Goal: Use online tool/utility: Utilize a website feature to perform a specific function

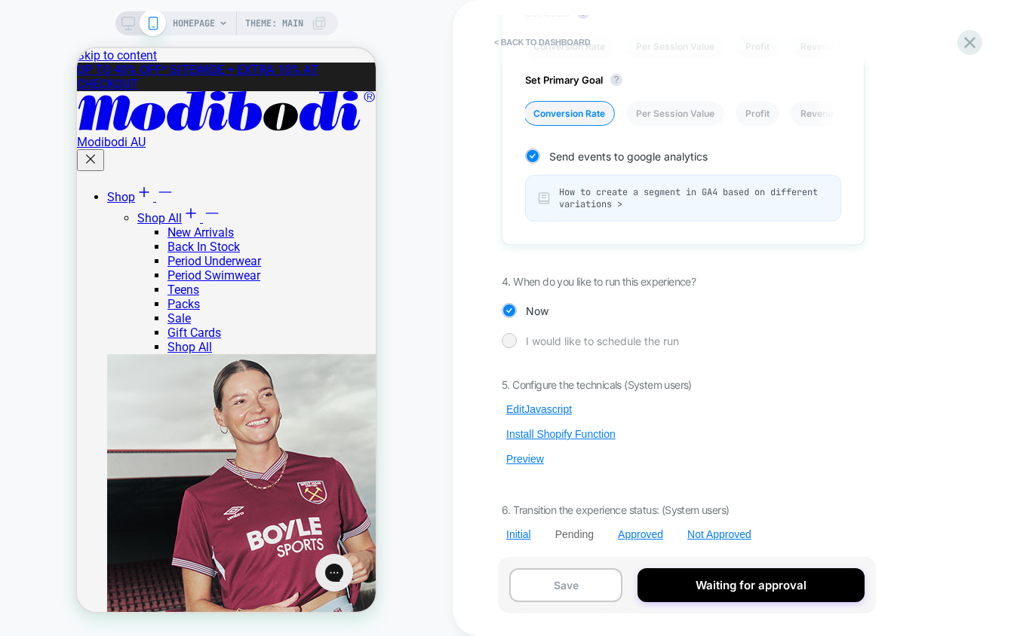
scroll to position [911, 0]
click at [537, 406] on button "Edit Javascript" at bounding box center [539, 408] width 75 height 14
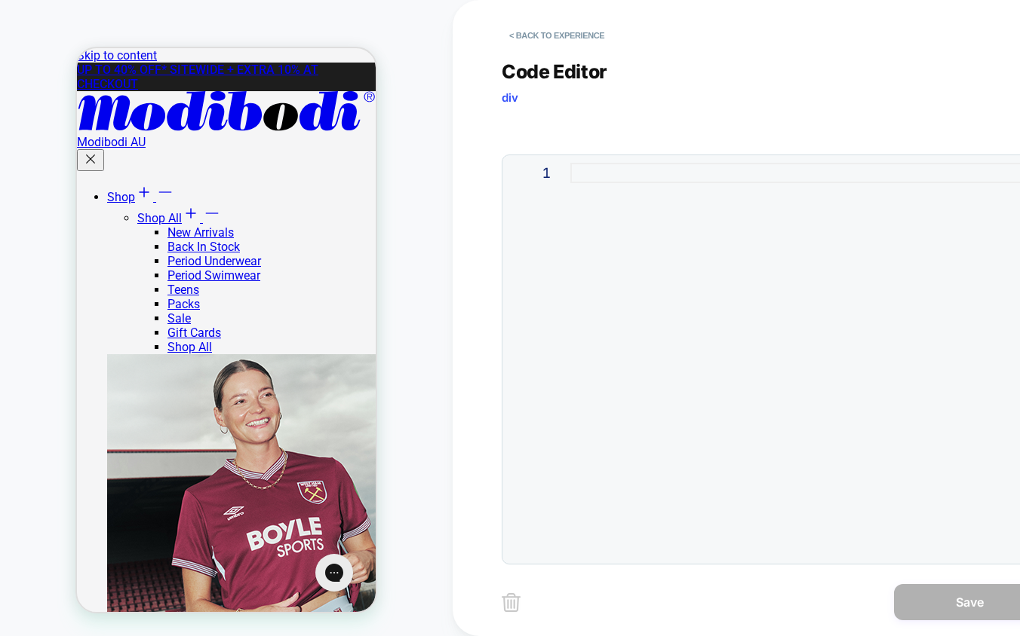
click at [758, 245] on div at bounding box center [803, 360] width 466 height 394
type textarea "* ***** *****"
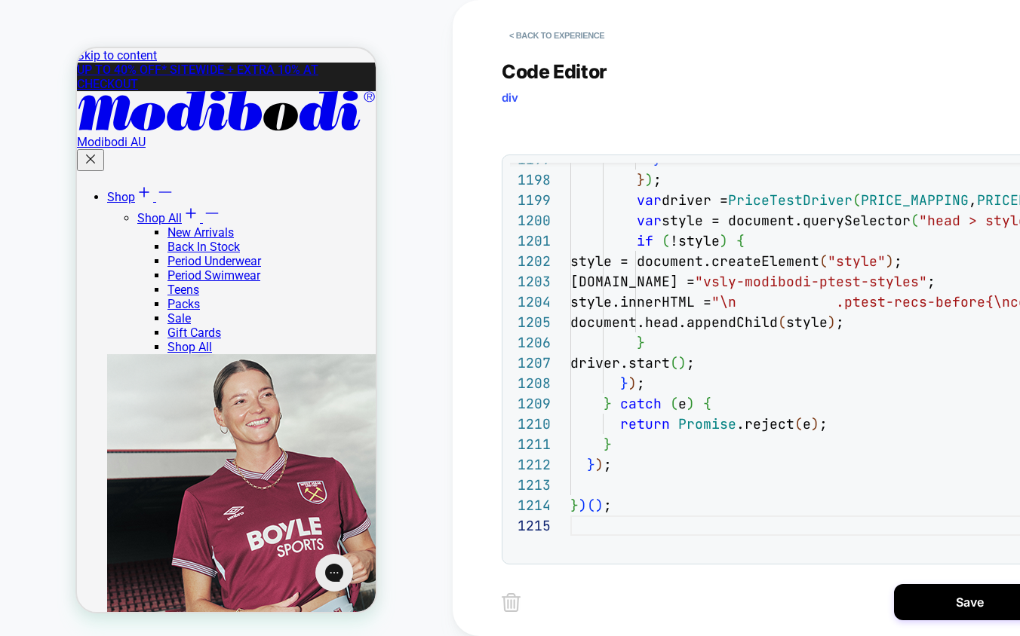
drag, startPoint x: 944, startPoint y: 603, endPoint x: 937, endPoint y: 601, distance: 7.7
click at [944, 603] on button "Save" at bounding box center [969, 602] width 151 height 36
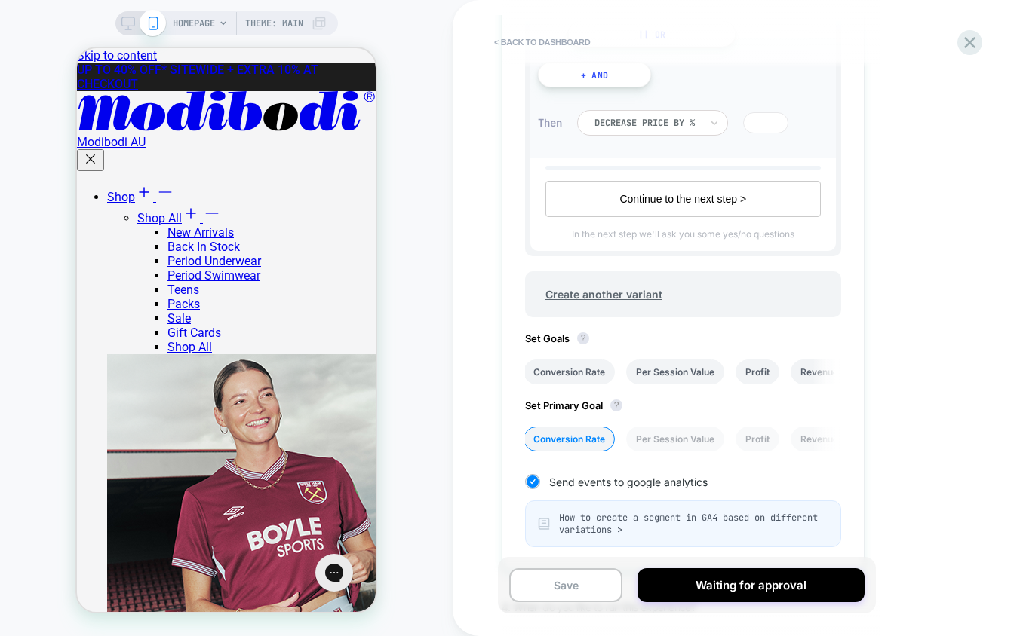
scroll to position [911, 0]
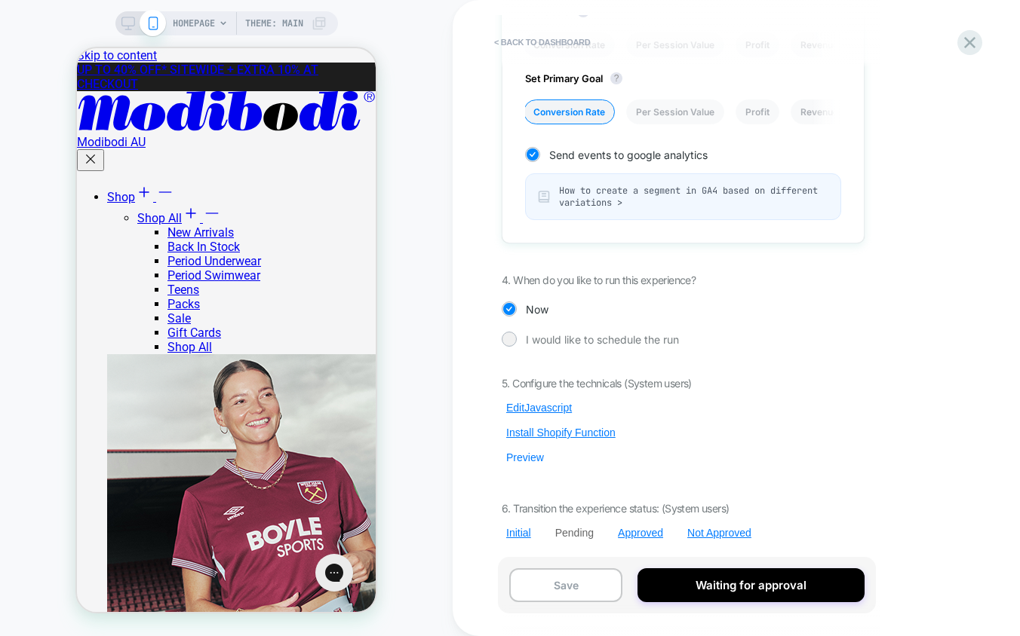
click at [525, 457] on button "Preview" at bounding box center [525, 458] width 47 height 14
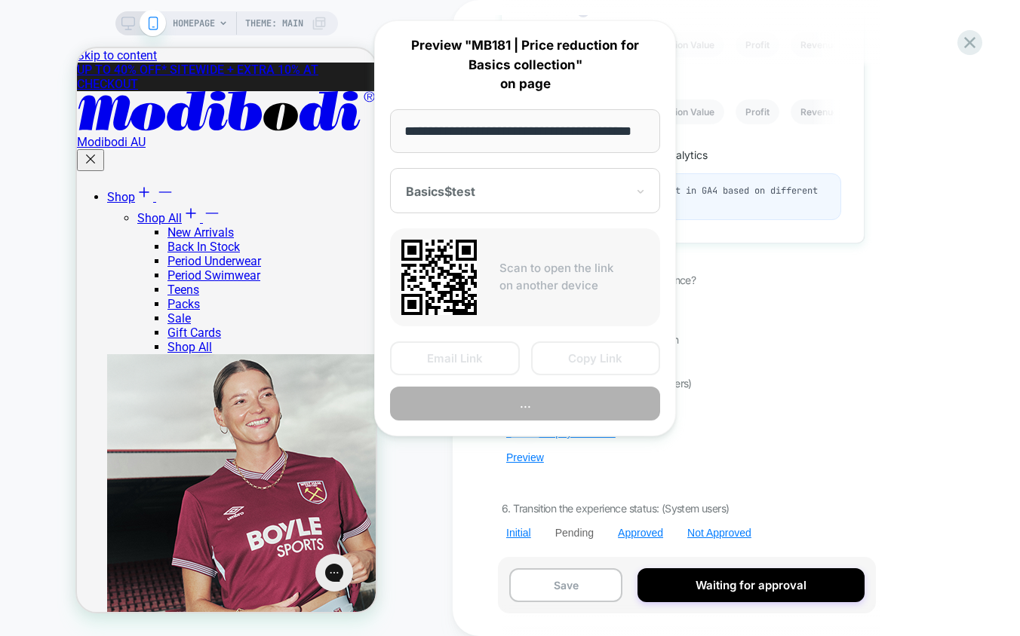
scroll to position [0, 44]
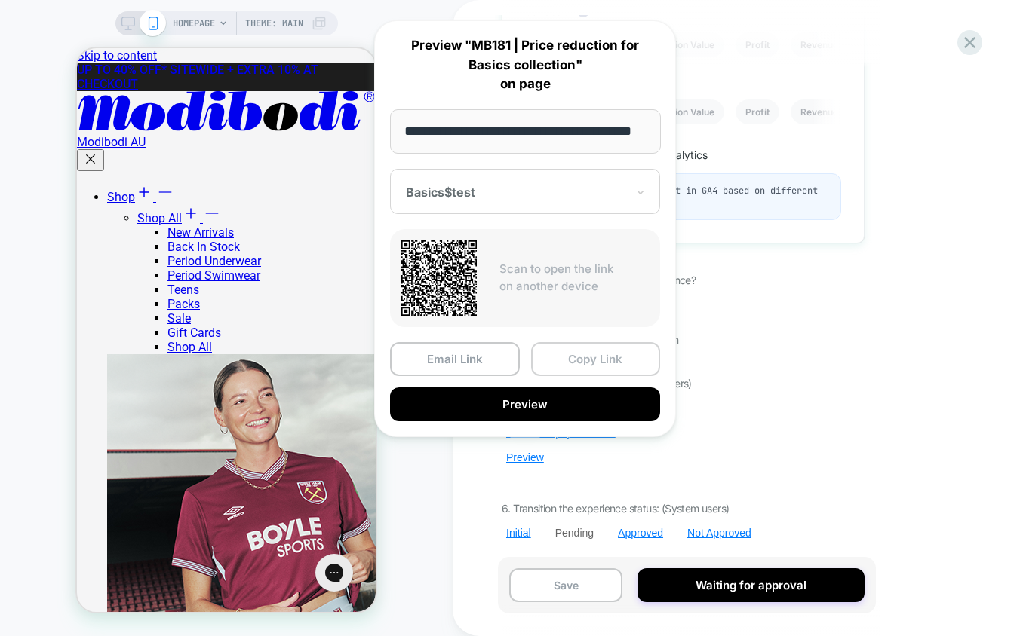
click at [594, 361] on button "Copy Link" at bounding box center [596, 359] width 130 height 34
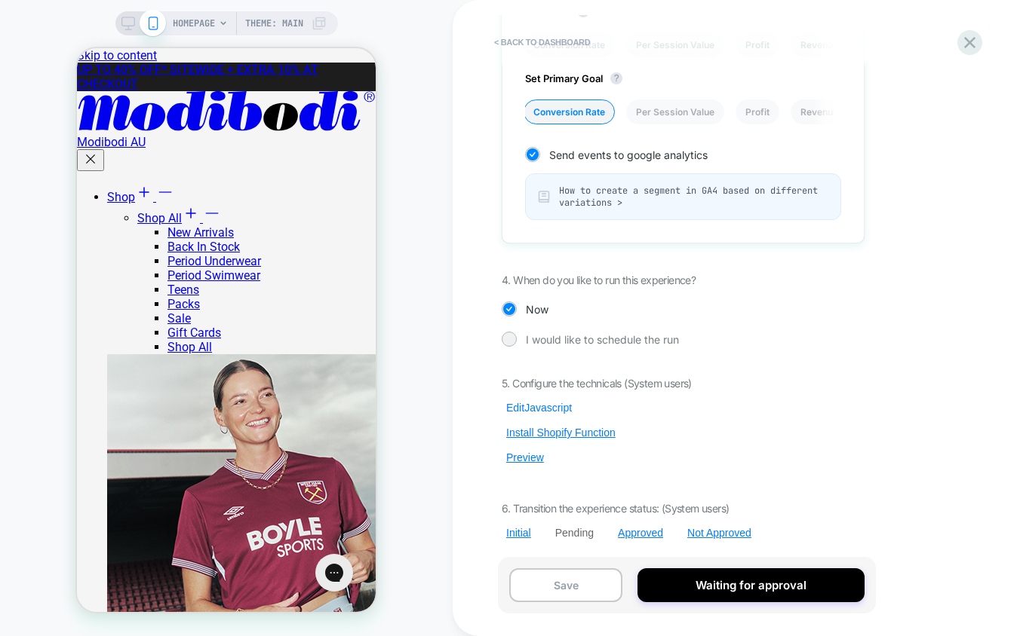
click at [534, 407] on button "Edit Javascript" at bounding box center [539, 408] width 75 height 14
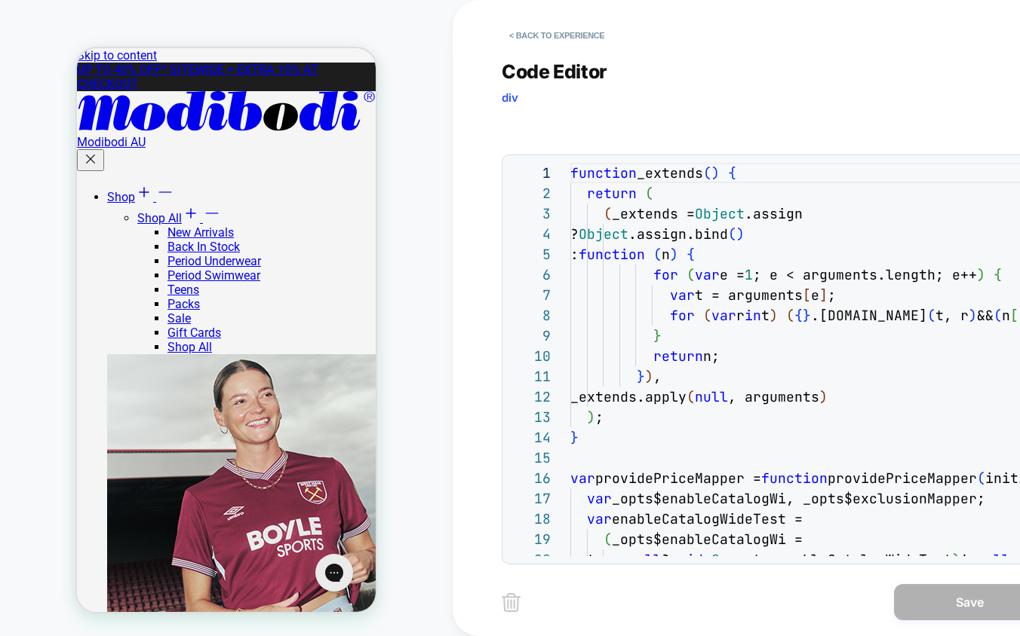
scroll to position [183, 155]
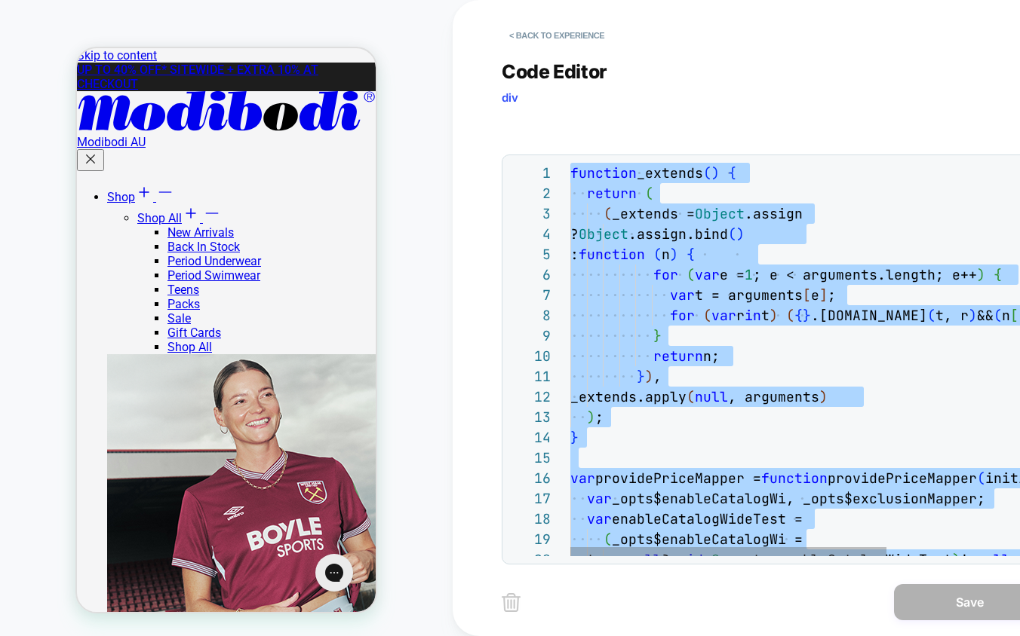
scroll to position [41, 0]
type textarea "*****"
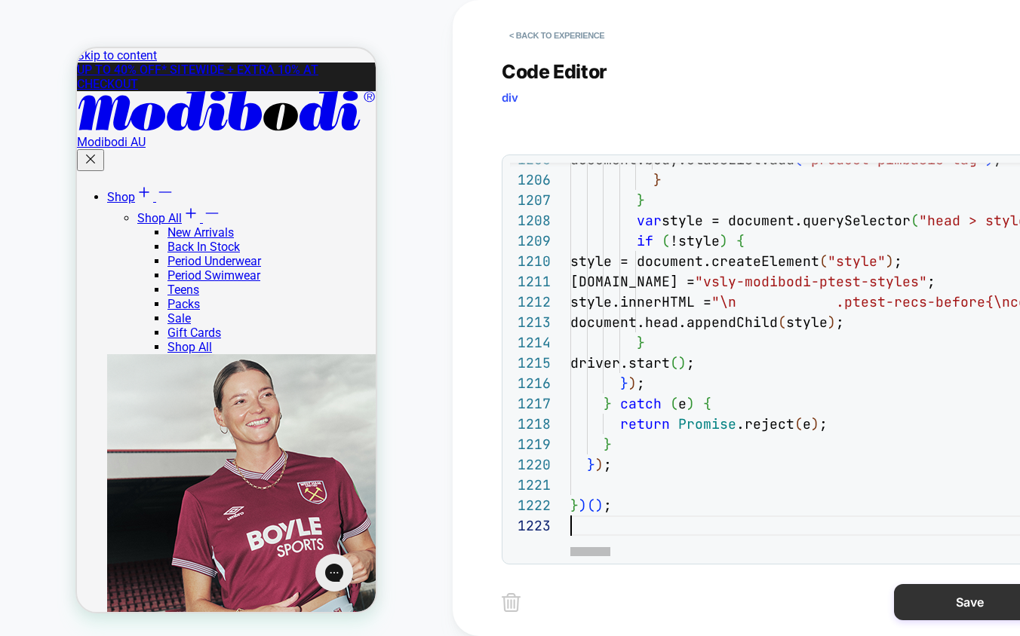
click at [936, 602] on button "Save" at bounding box center [969, 602] width 151 height 36
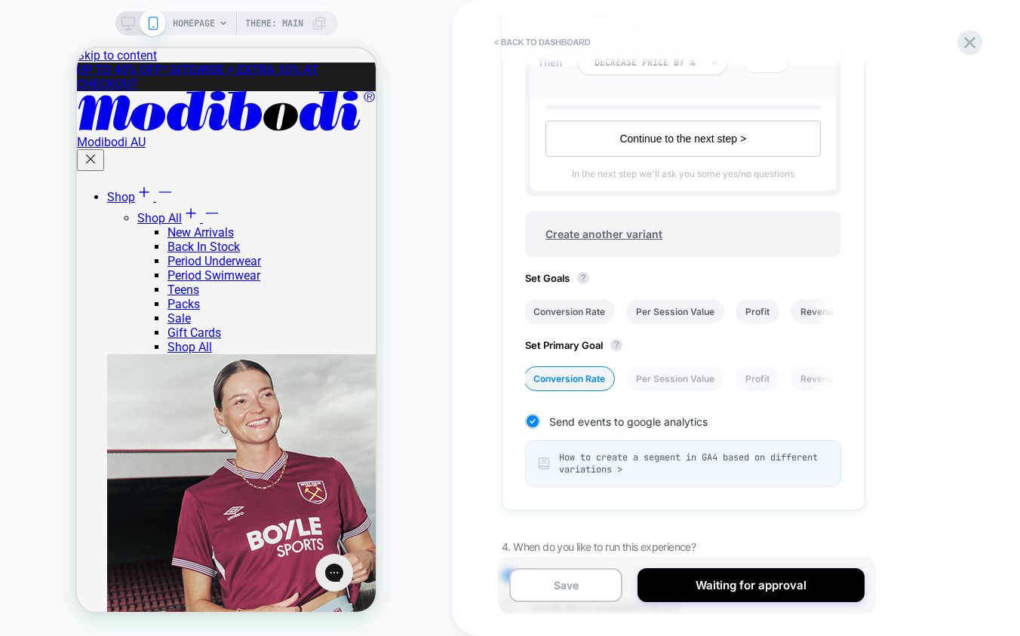
scroll to position [911, 0]
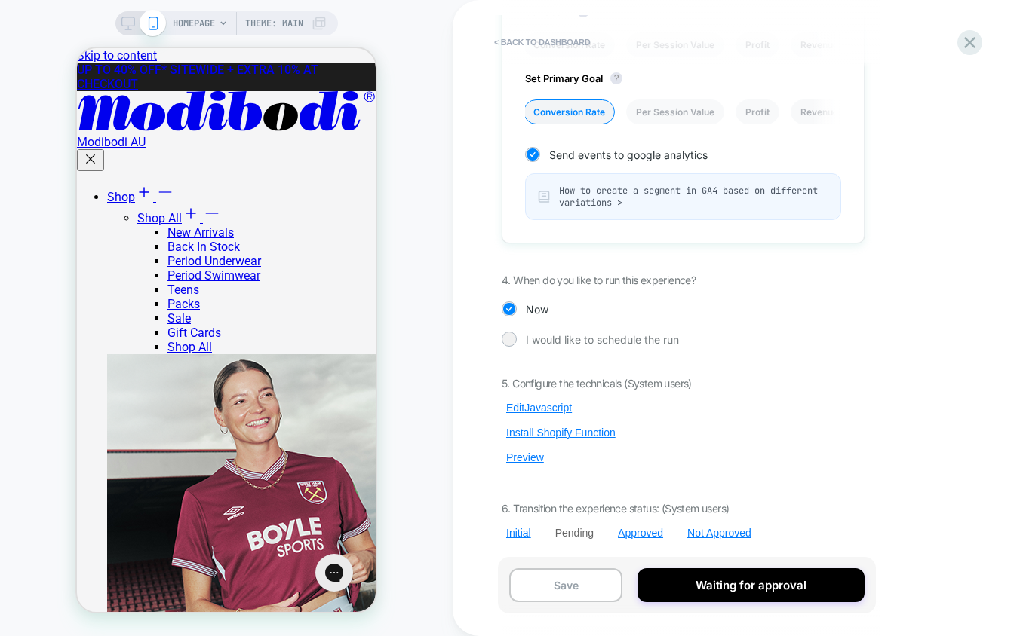
click at [532, 463] on div "5. Configure the technicals (System users) Edit Javascript Install Shopify Func…" at bounding box center [683, 458] width 363 height 163
click at [531, 457] on button "Preview" at bounding box center [525, 458] width 47 height 14
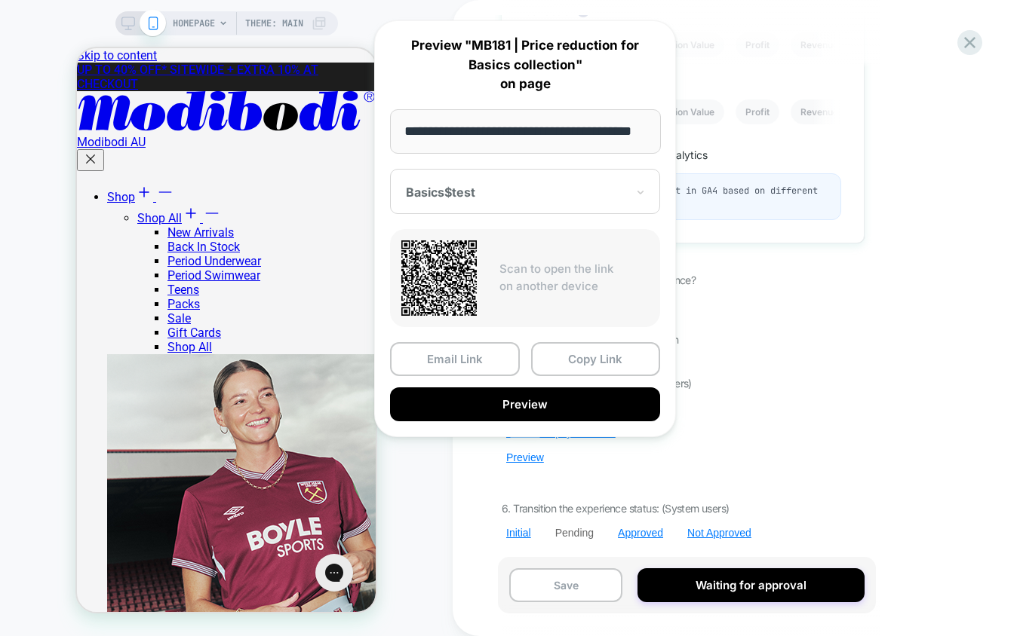
scroll to position [0, 0]
click at [597, 359] on button "Copy Link" at bounding box center [596, 359] width 130 height 34
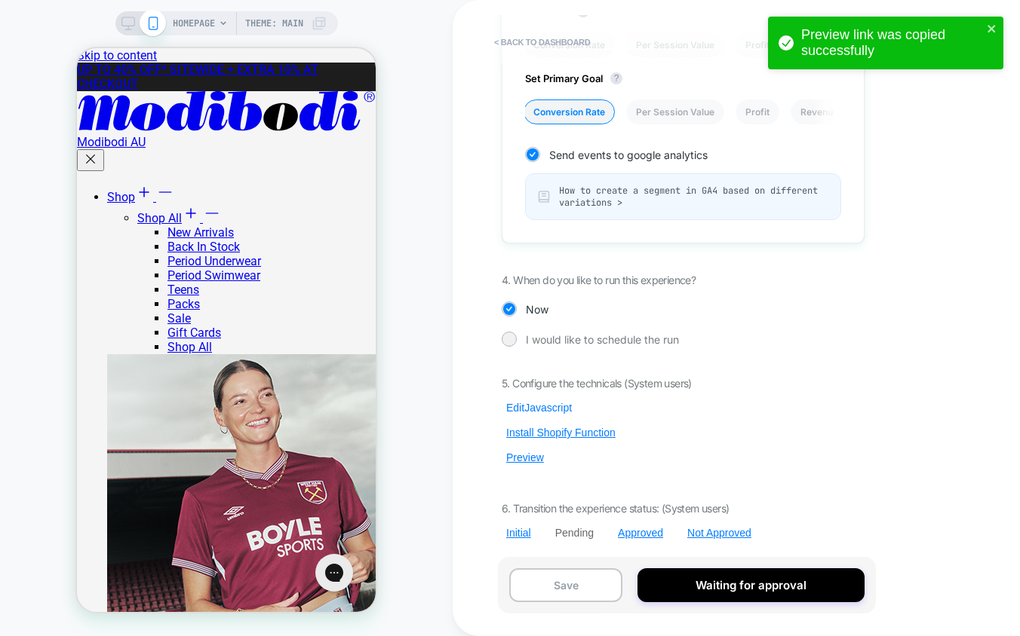
click at [554, 412] on button "Edit Javascript" at bounding box center [539, 408] width 75 height 14
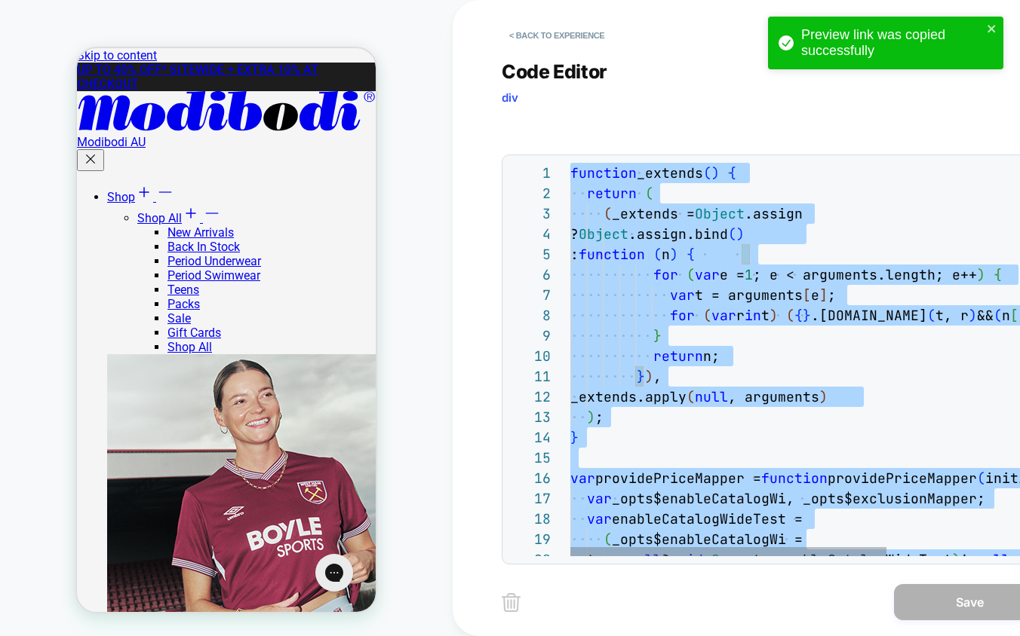
scroll to position [41, 0]
type textarea "*****"
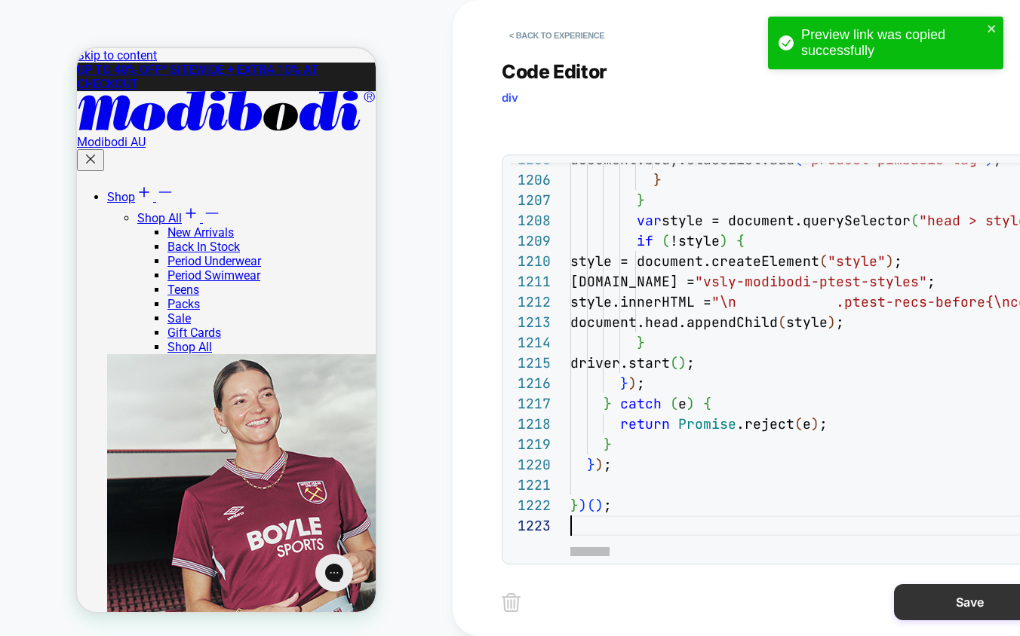
click at [931, 603] on button "Save" at bounding box center [969, 602] width 151 height 36
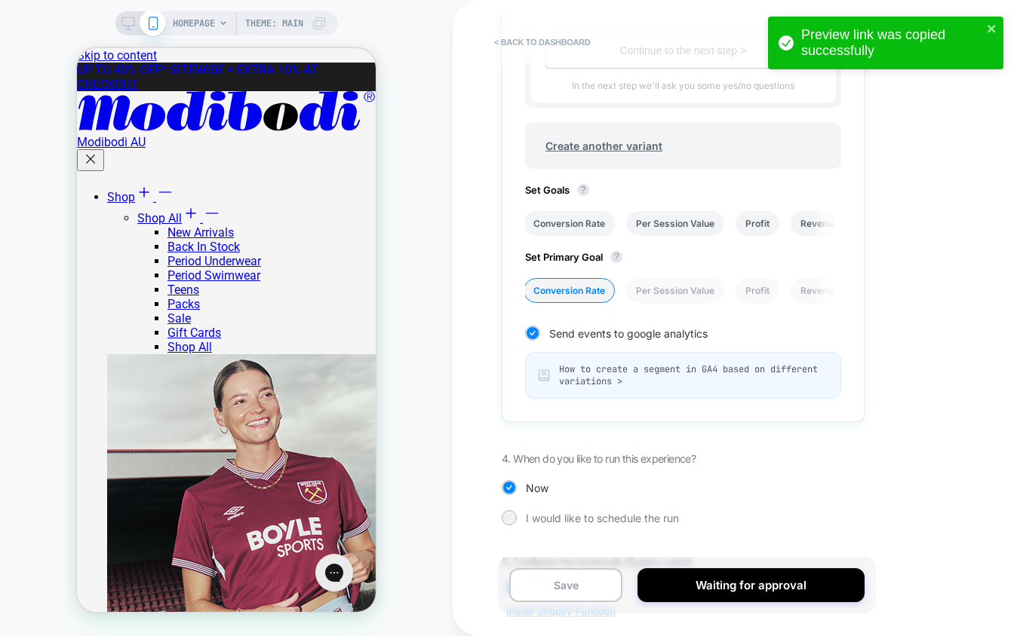
scroll to position [911, 0]
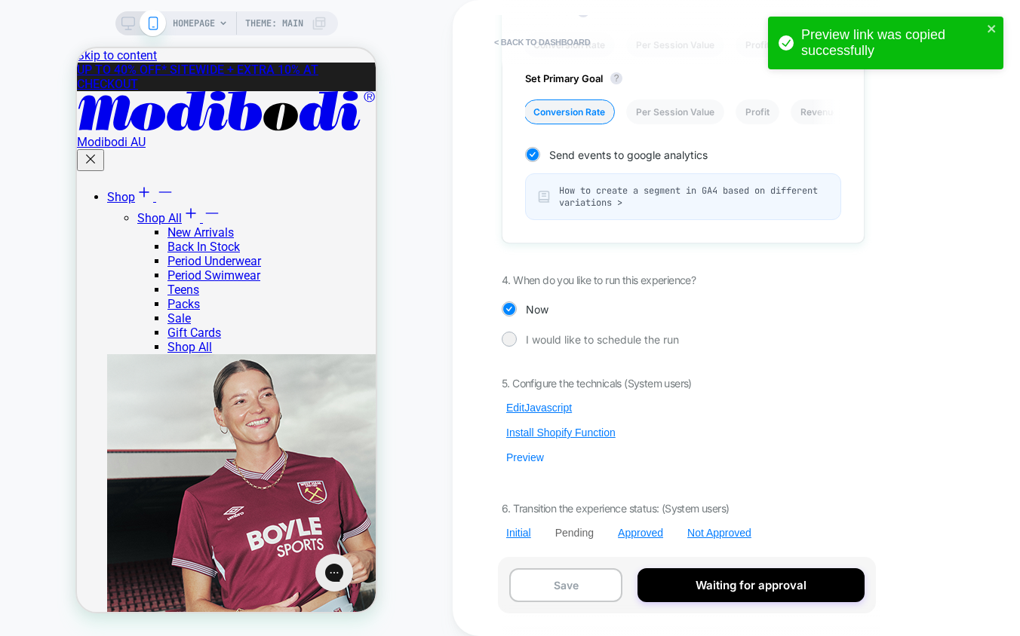
click at [520, 462] on button "Preview" at bounding box center [525, 458] width 47 height 14
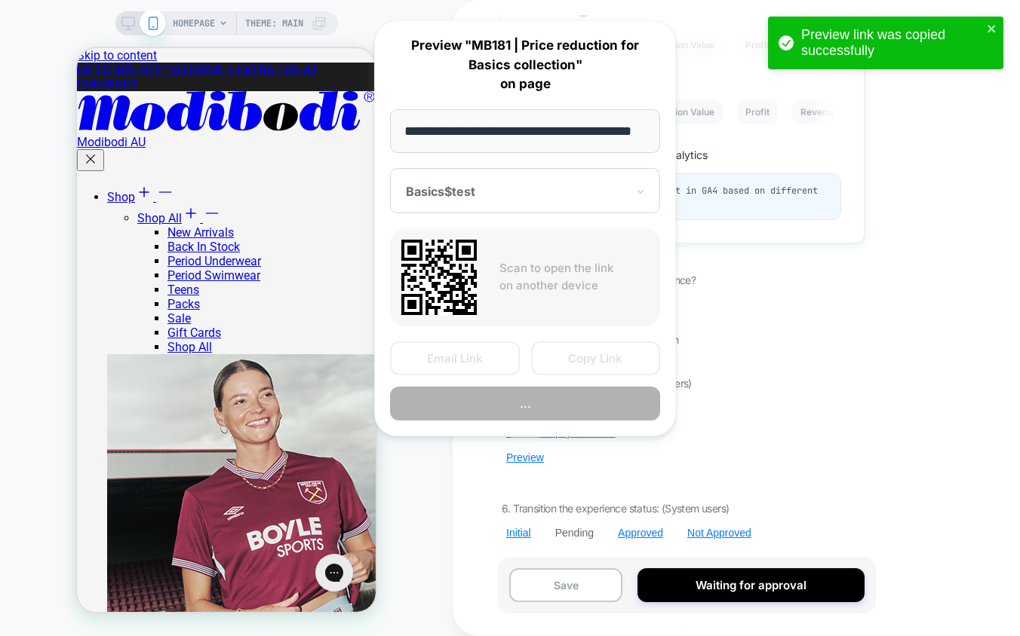
scroll to position [0, 44]
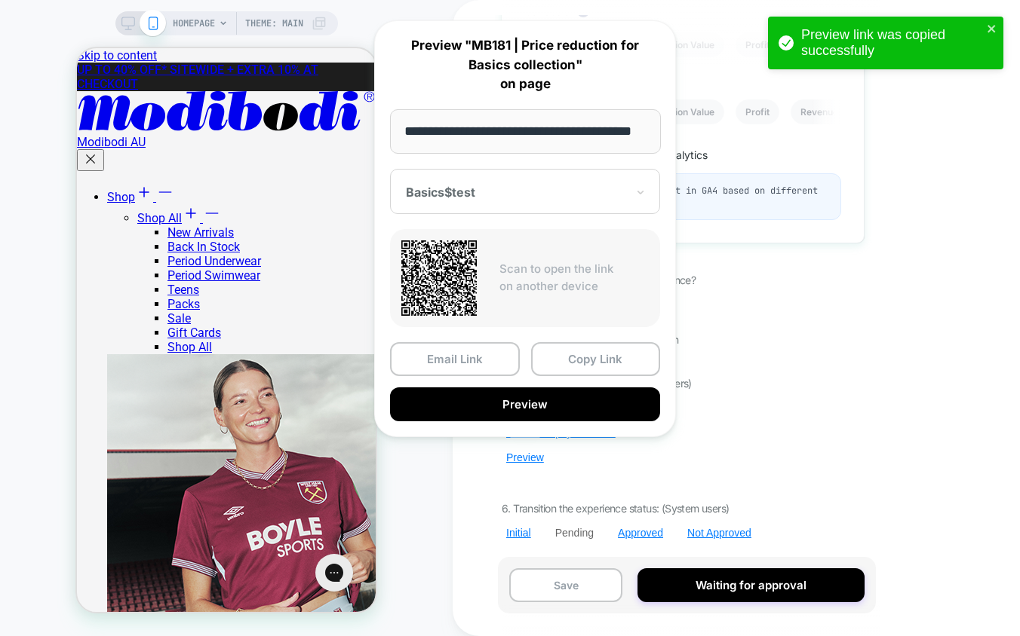
click at [599, 376] on div "Email Link Copy Link Preview" at bounding box center [525, 381] width 270 height 79
click at [600, 360] on button "Copy Link" at bounding box center [596, 359] width 130 height 34
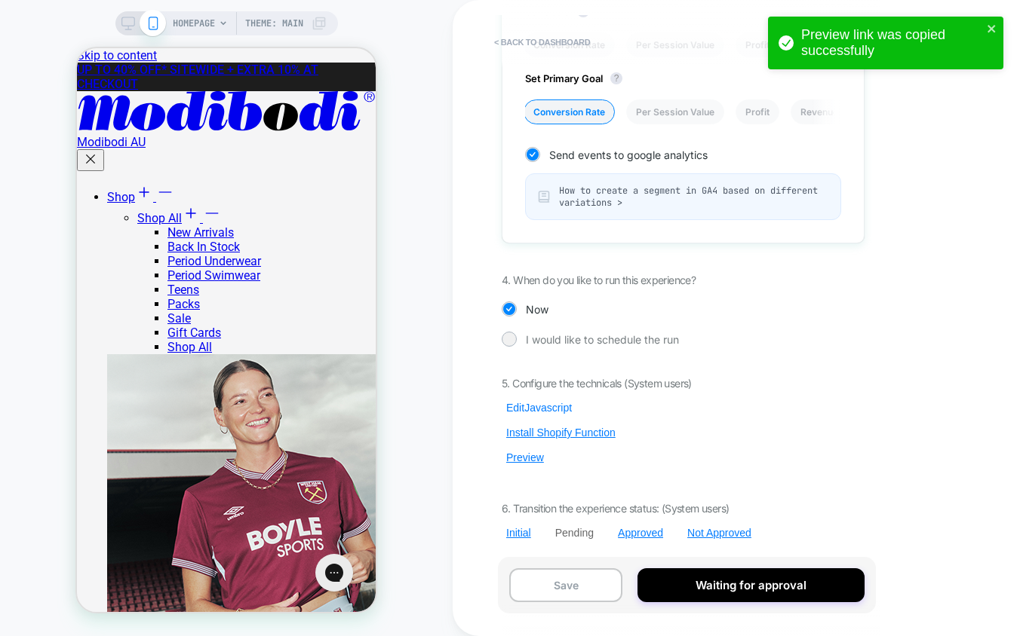
click at [556, 404] on button "Edit Javascript" at bounding box center [539, 408] width 75 height 14
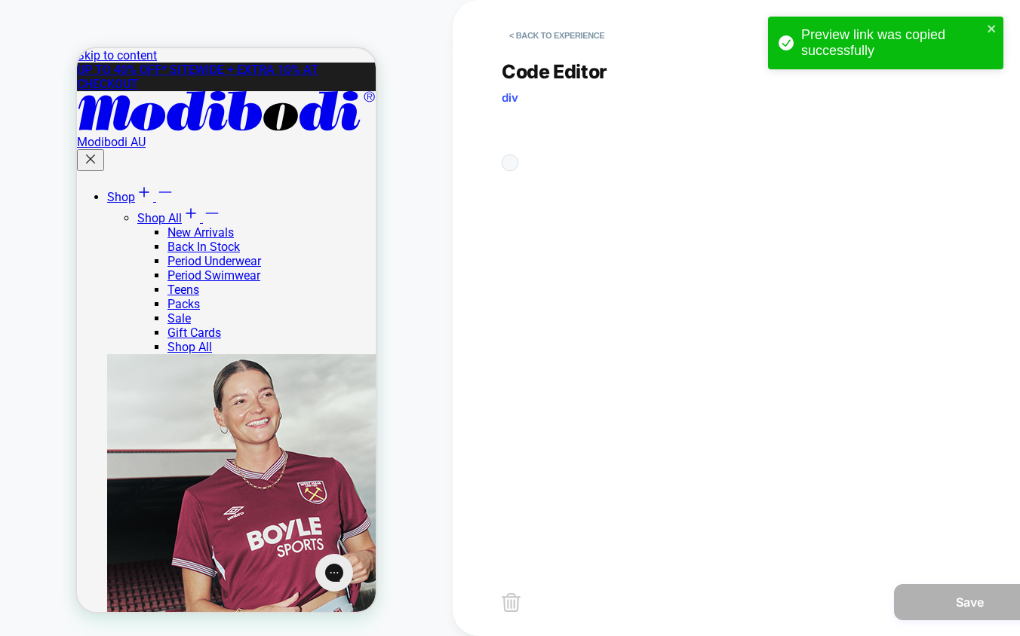
scroll to position [183, 114]
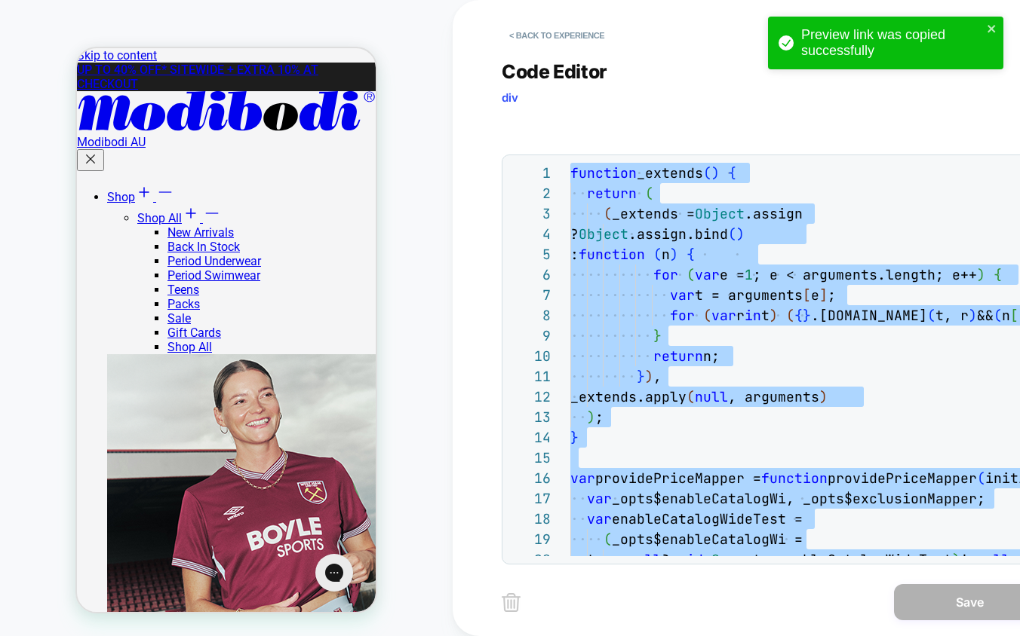
scroll to position [81, 0]
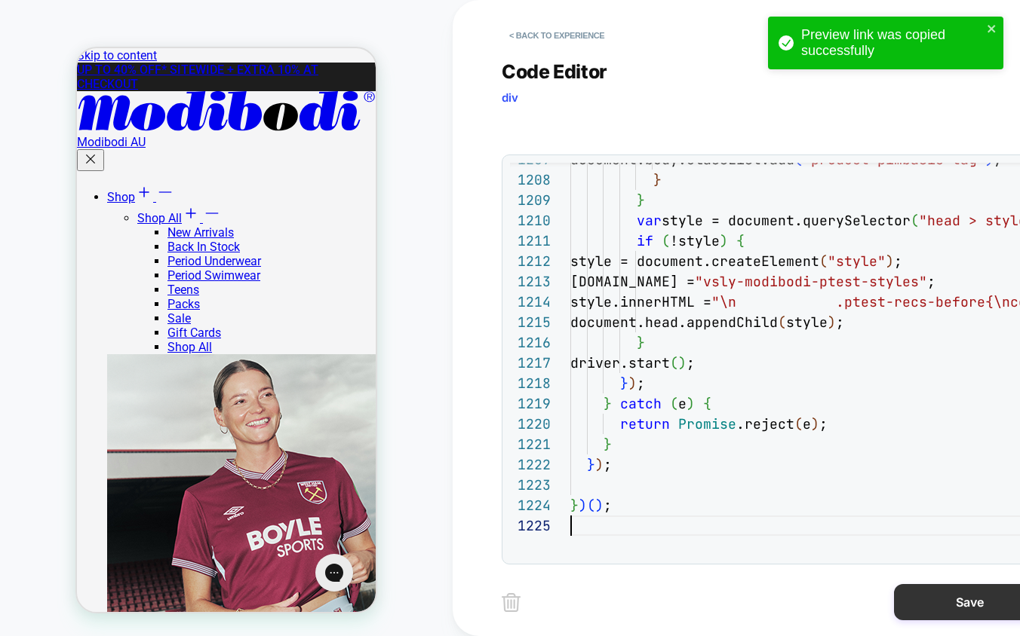
type textarea "* ***** *****"
click at [987, 600] on button "Save" at bounding box center [969, 602] width 151 height 36
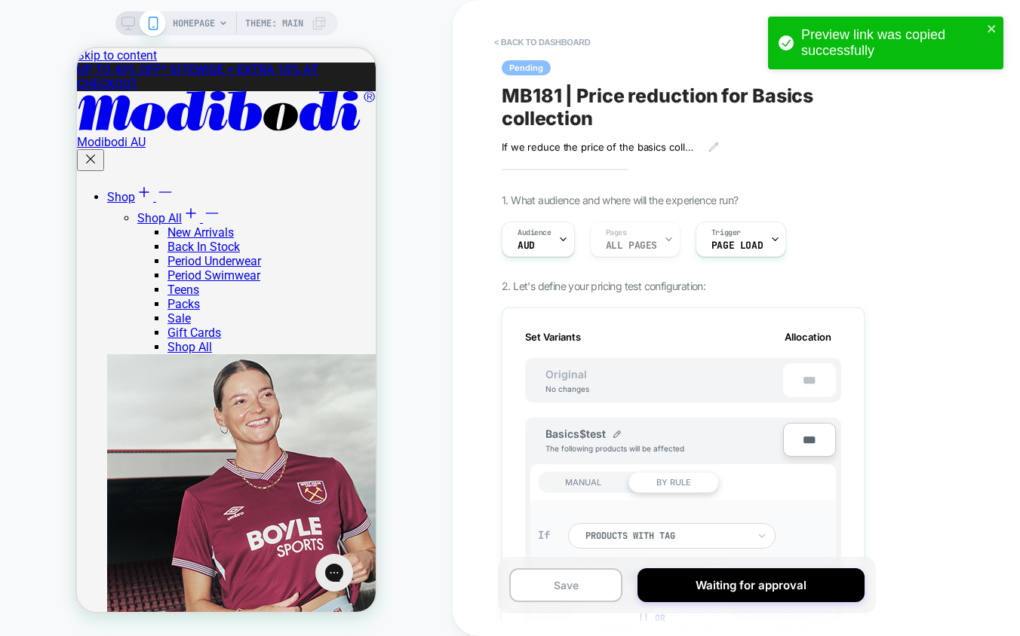
scroll to position [911, 0]
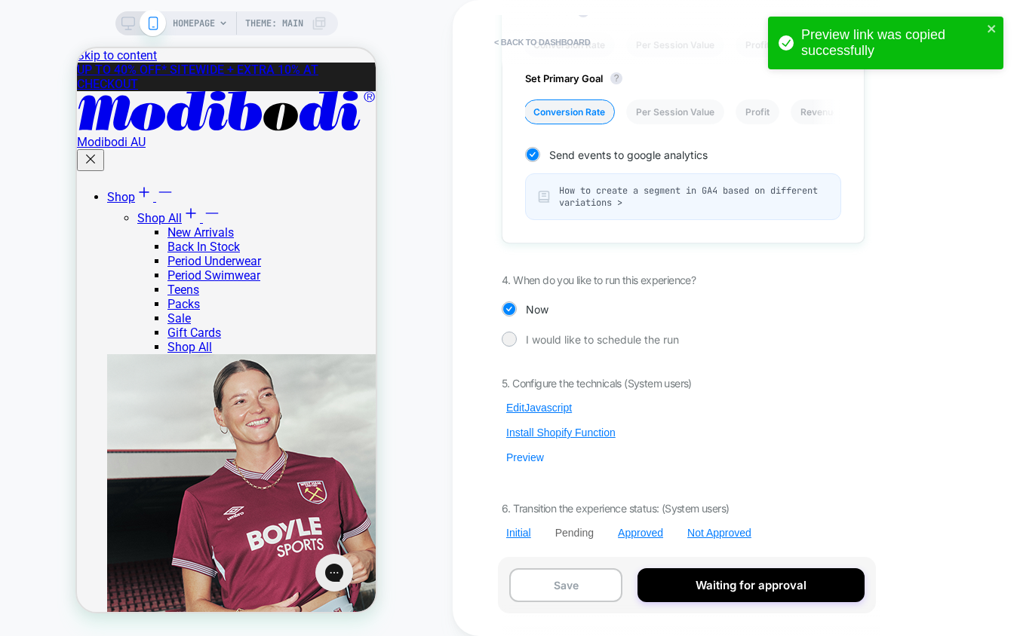
click at [529, 453] on button "Preview" at bounding box center [525, 458] width 47 height 14
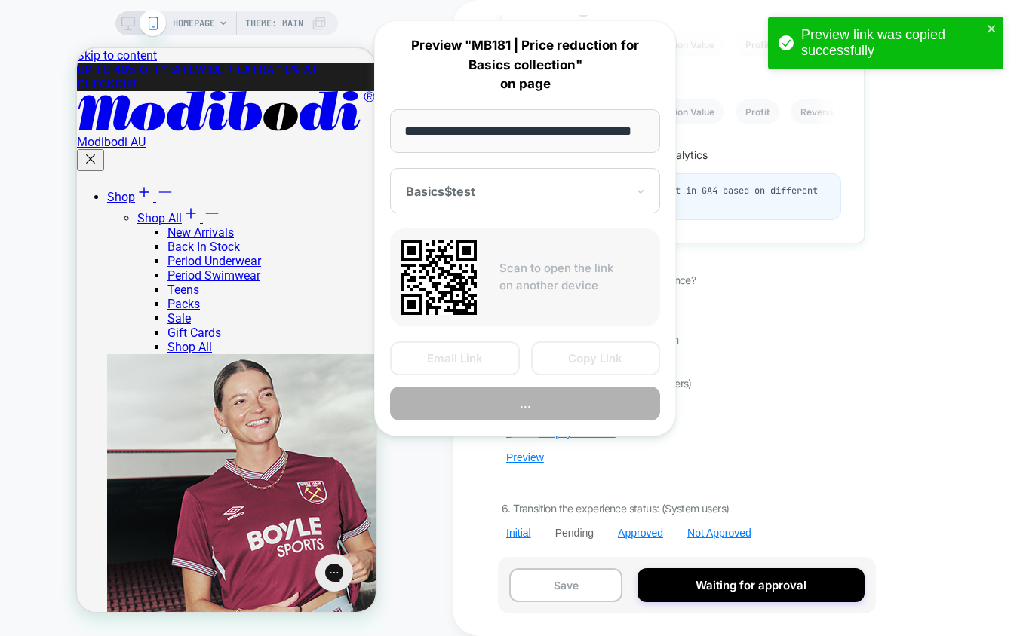
scroll to position [0, 44]
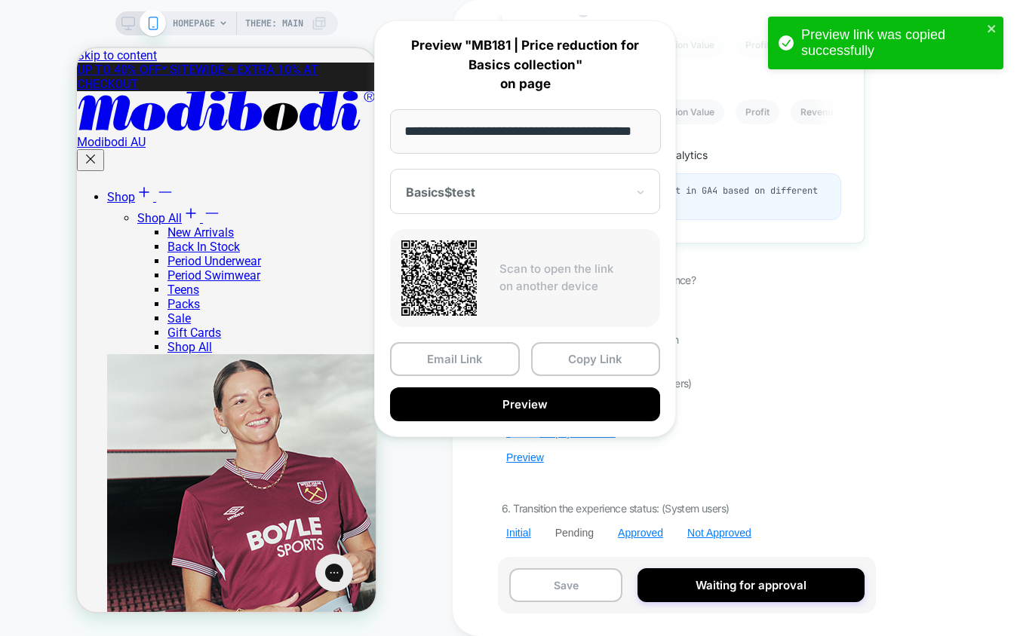
click at [592, 357] on button "Copy Link" at bounding box center [596, 359] width 130 height 34
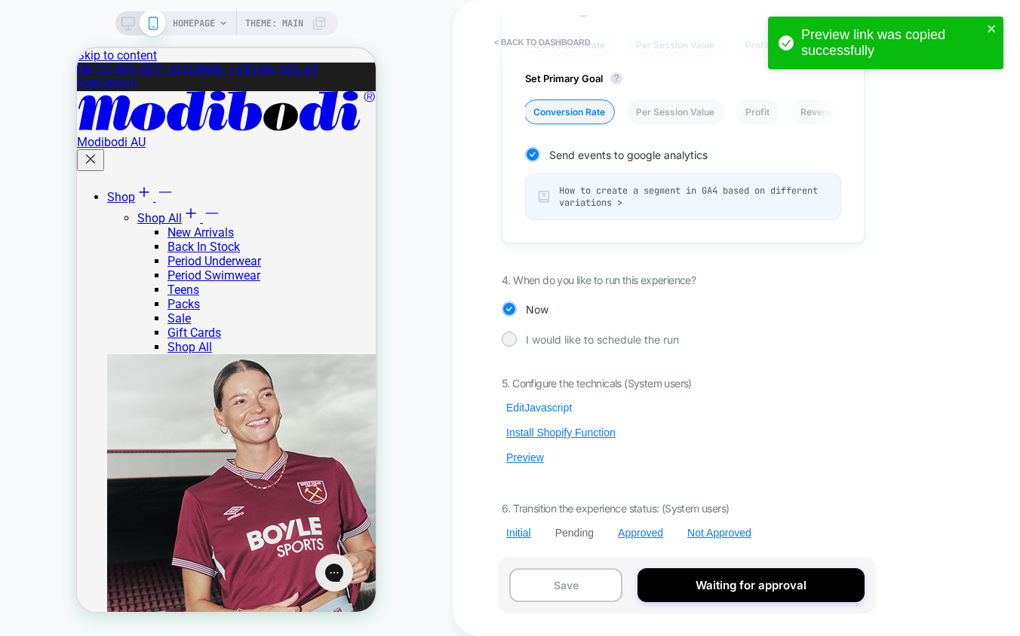
click at [547, 404] on button "Edit Javascript" at bounding box center [539, 408] width 75 height 14
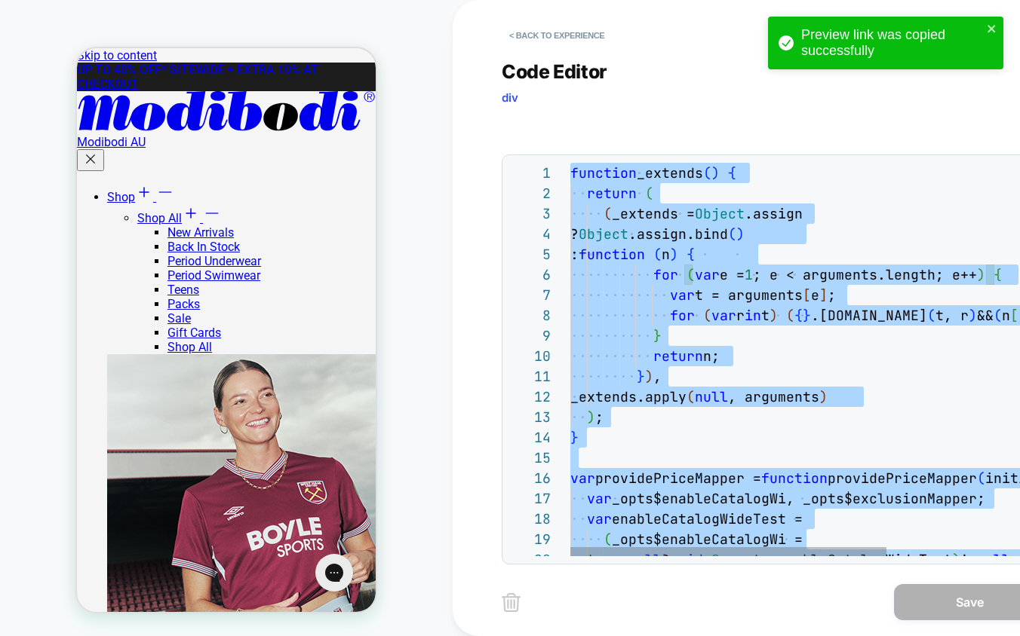
scroll to position [41, 0]
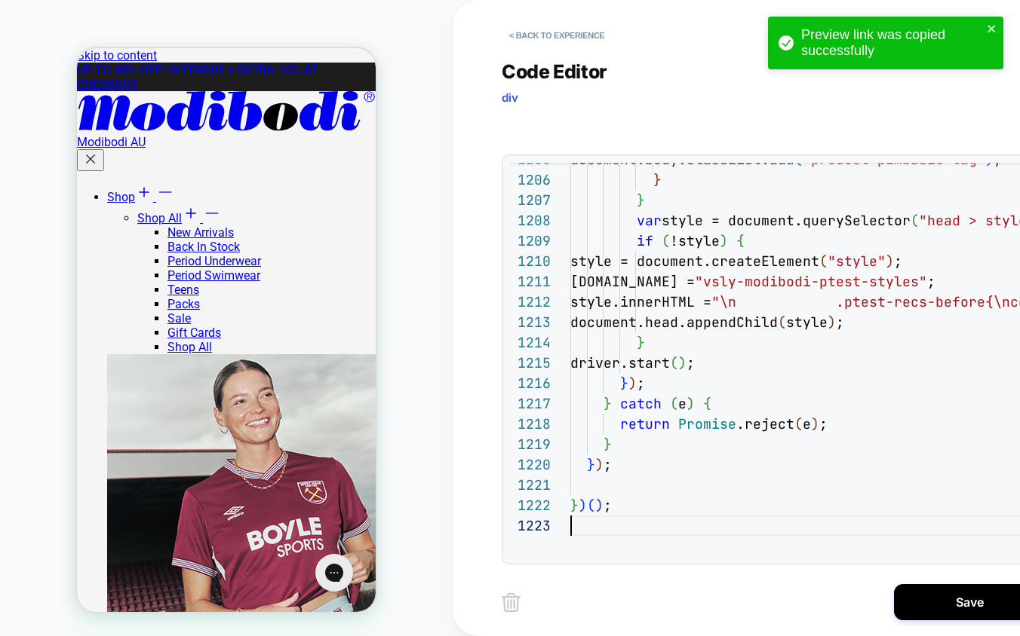
type textarea "*****"
drag, startPoint x: 948, startPoint y: 607, endPoint x: 879, endPoint y: 585, distance: 72.7
click at [947, 607] on button "Save" at bounding box center [969, 602] width 151 height 36
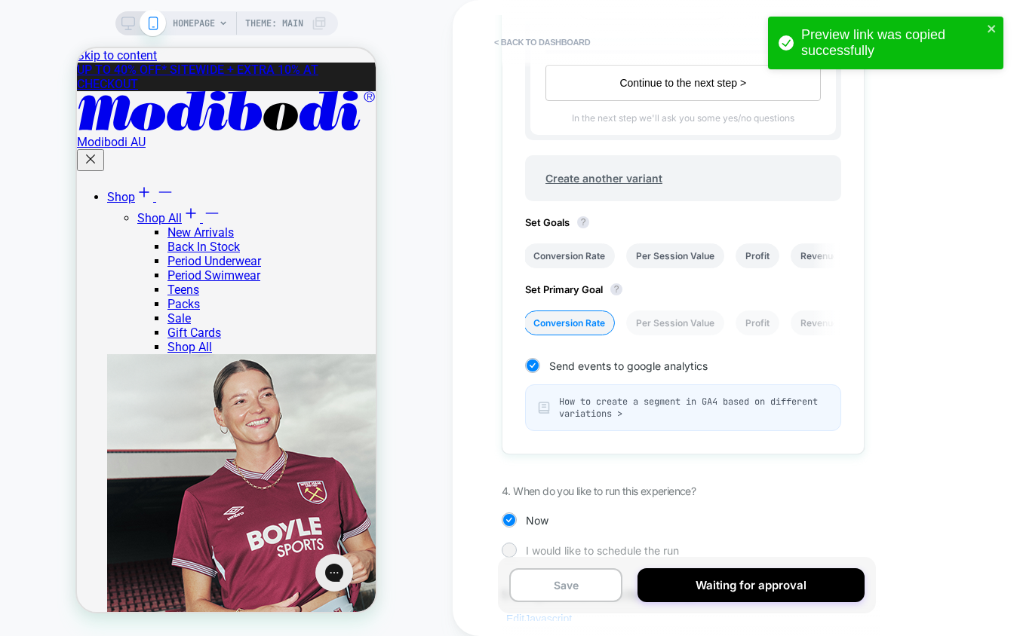
scroll to position [911, 0]
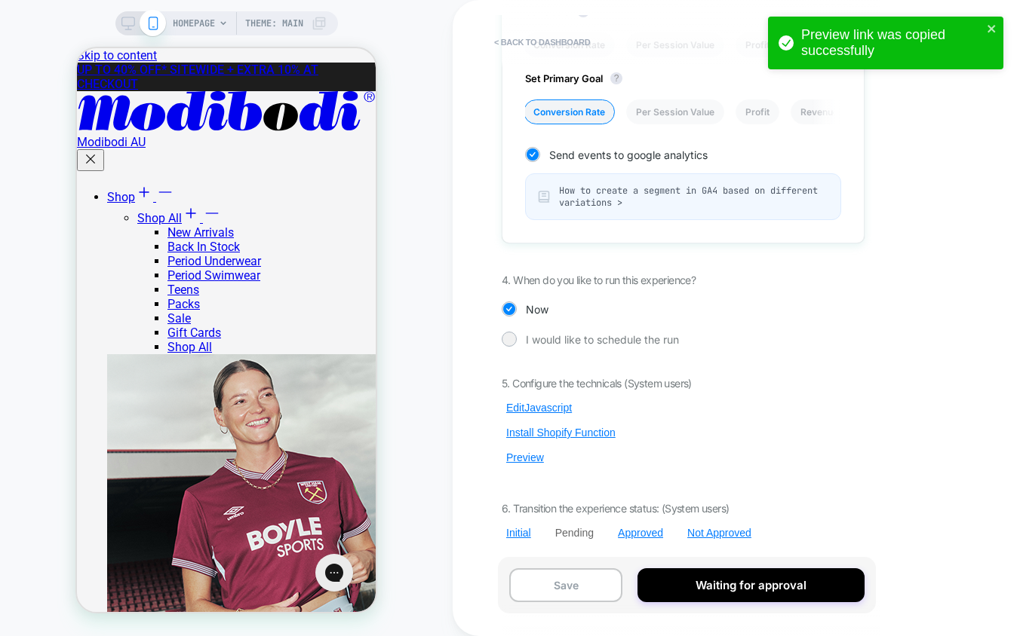
click at [523, 448] on div "5. Configure the technicals (System users) Edit Javascript Install Shopify Func…" at bounding box center [683, 458] width 363 height 163
click at [529, 451] on button "Preview" at bounding box center [525, 458] width 47 height 14
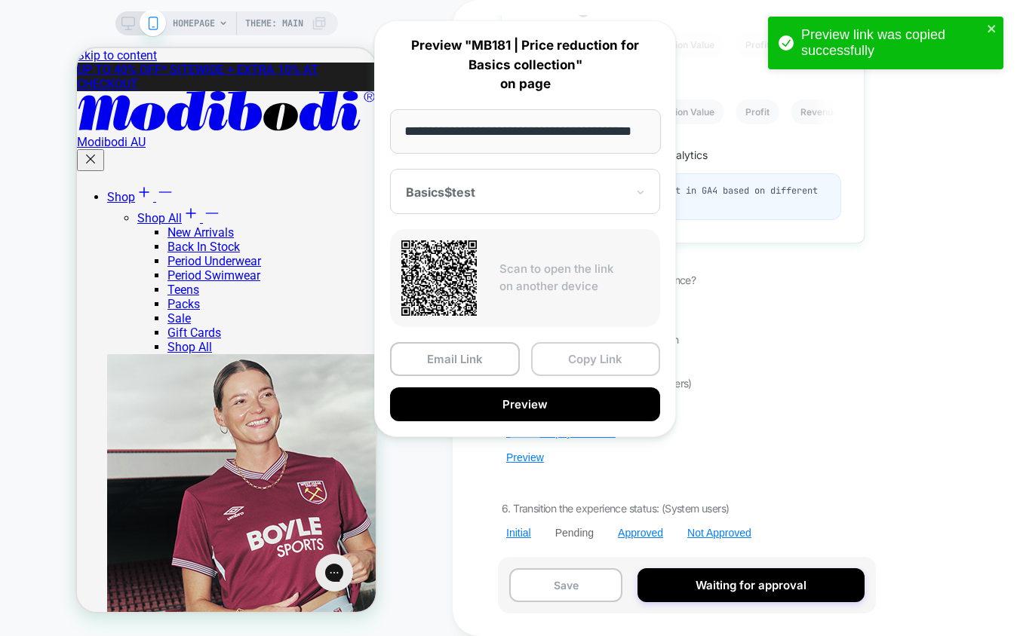
scroll to position [0, 0]
click at [583, 359] on button "Copy Link" at bounding box center [596, 359] width 130 height 34
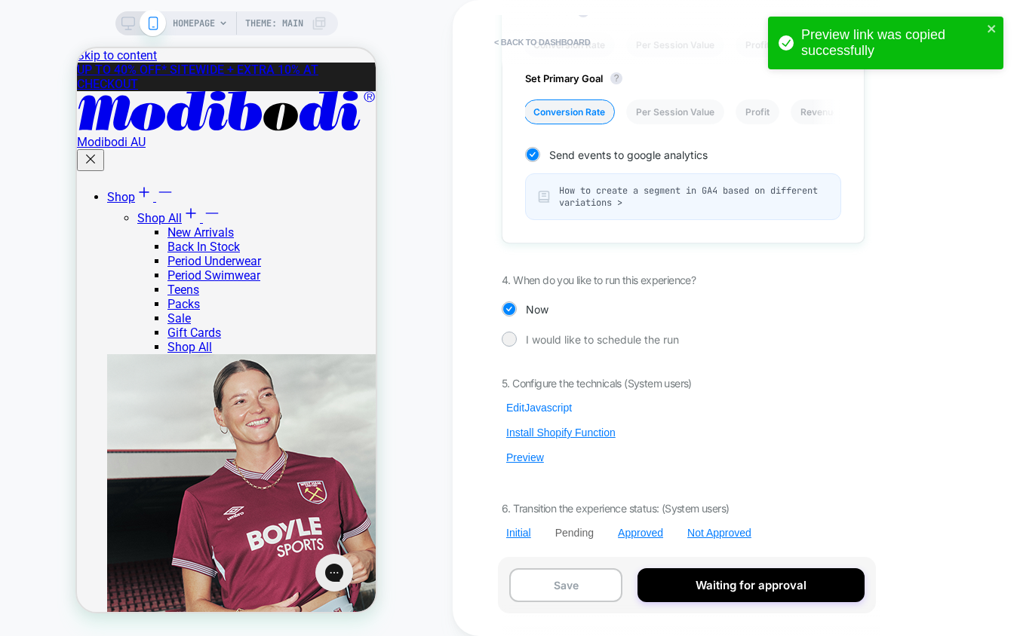
click at [545, 406] on button "Edit Javascript" at bounding box center [539, 408] width 75 height 14
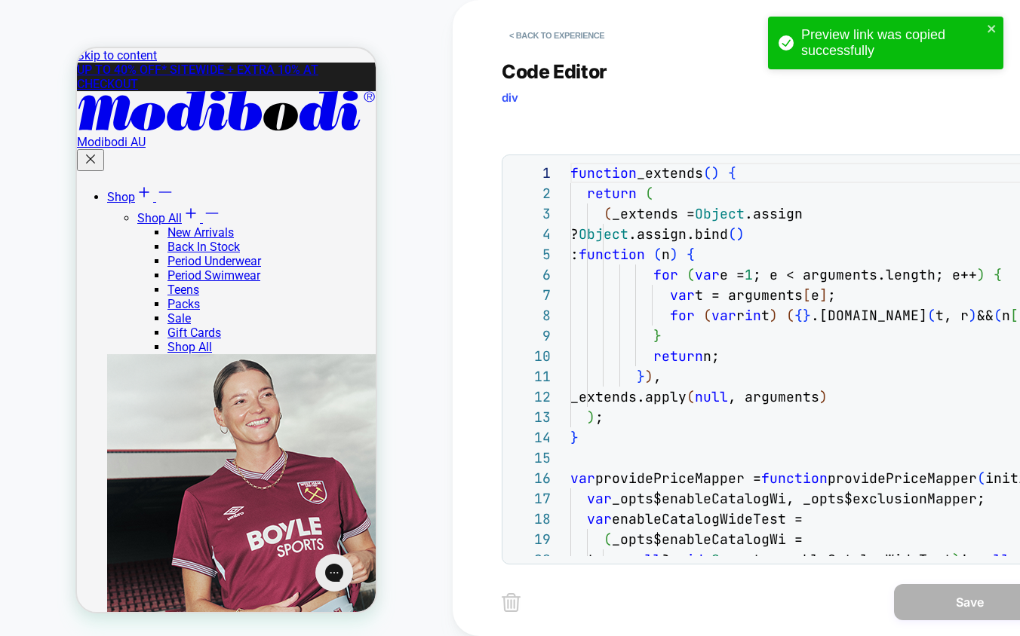
scroll to position [122, 155]
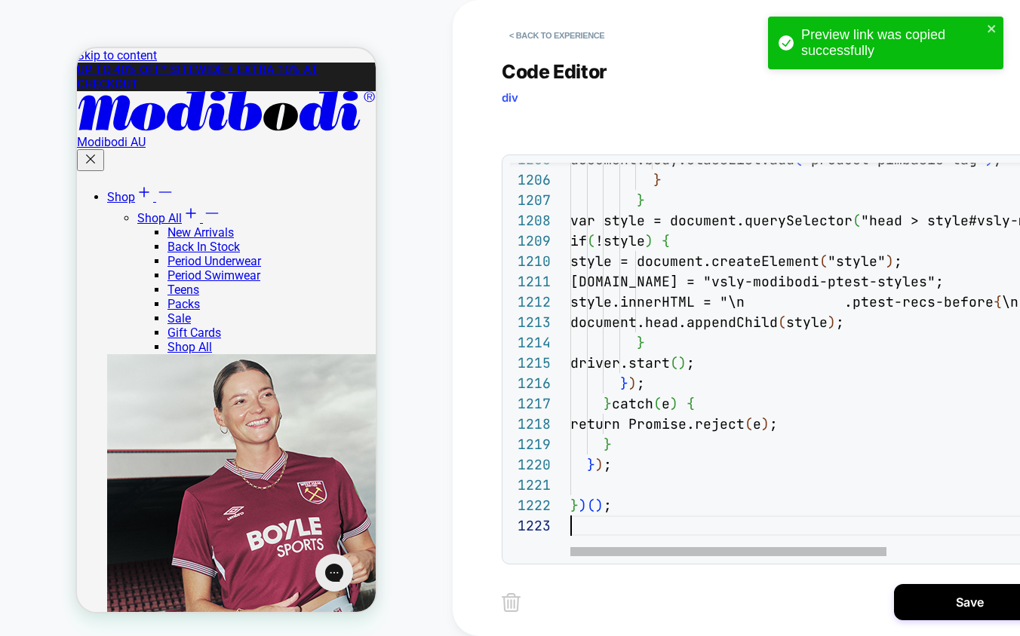
scroll to position [41, 0]
type textarea "*****"
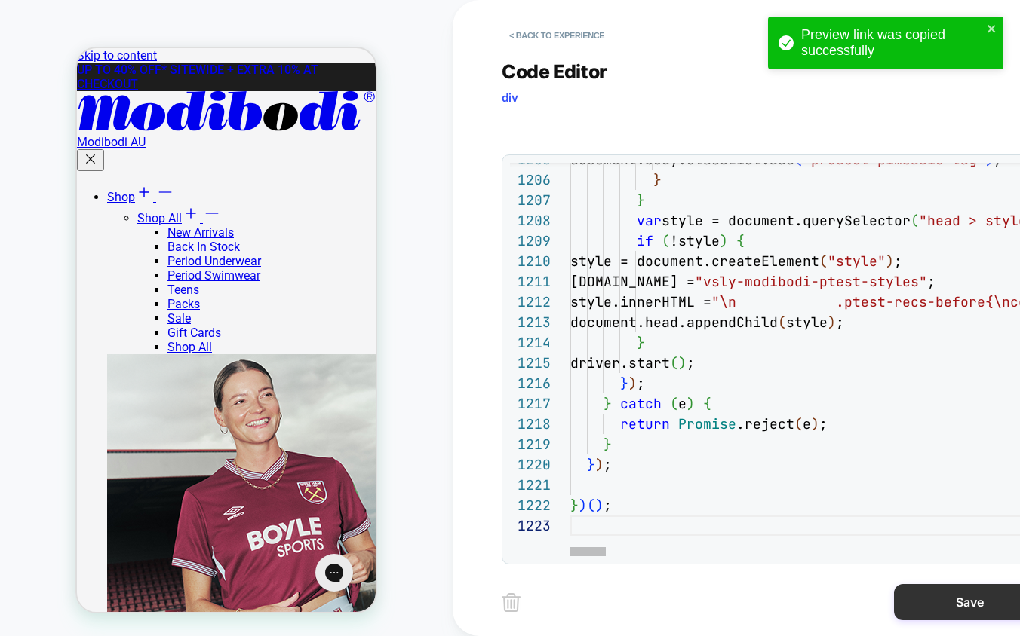
click at [961, 603] on button "Save" at bounding box center [969, 602] width 151 height 36
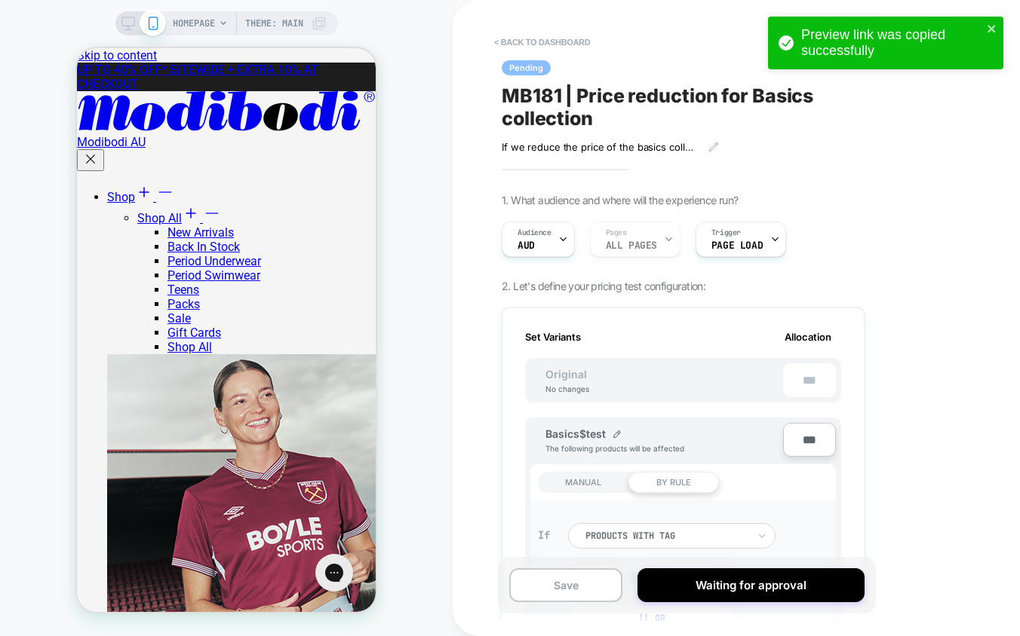
scroll to position [0, 2]
click at [207, 20] on span "HOMEPAGE" at bounding box center [194, 23] width 42 height 24
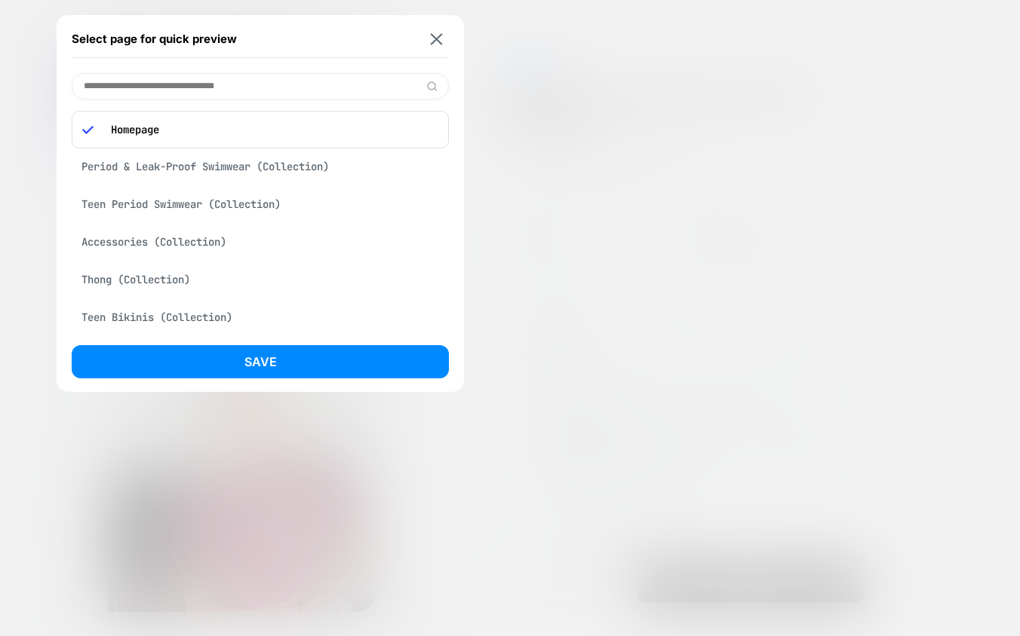
click at [164, 88] on input at bounding box center [260, 86] width 377 height 26
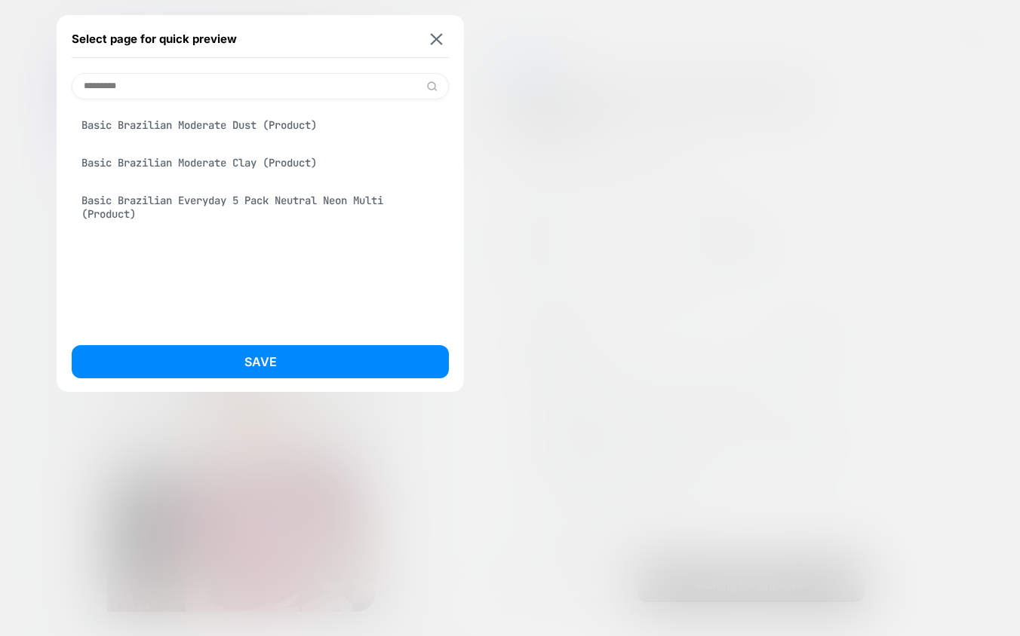
type input "*********"
click at [270, 159] on div "Basic Brazilian Moderate Clay (Product)" at bounding box center [260, 163] width 377 height 29
click at [277, 360] on button "Save" at bounding box center [260, 361] width 377 height 33
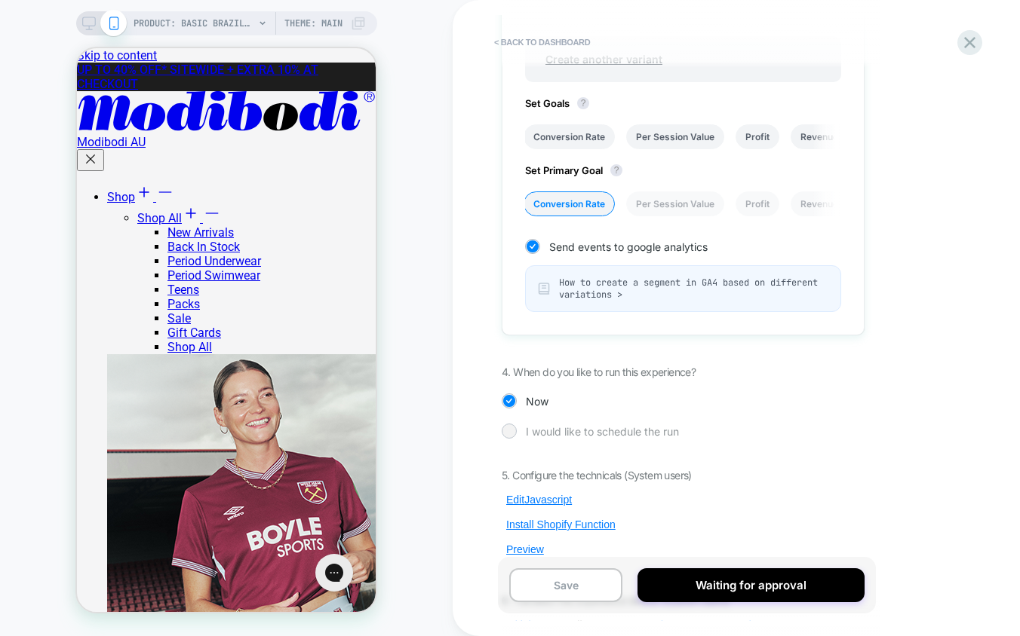
scroll to position [911, 0]
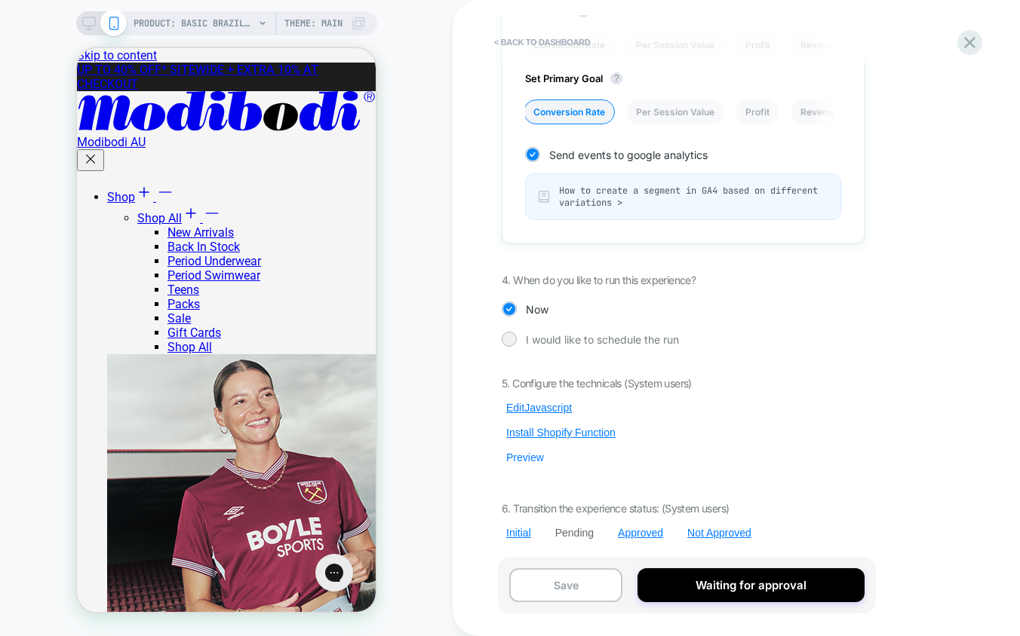
click at [522, 462] on button "Preview" at bounding box center [525, 458] width 47 height 14
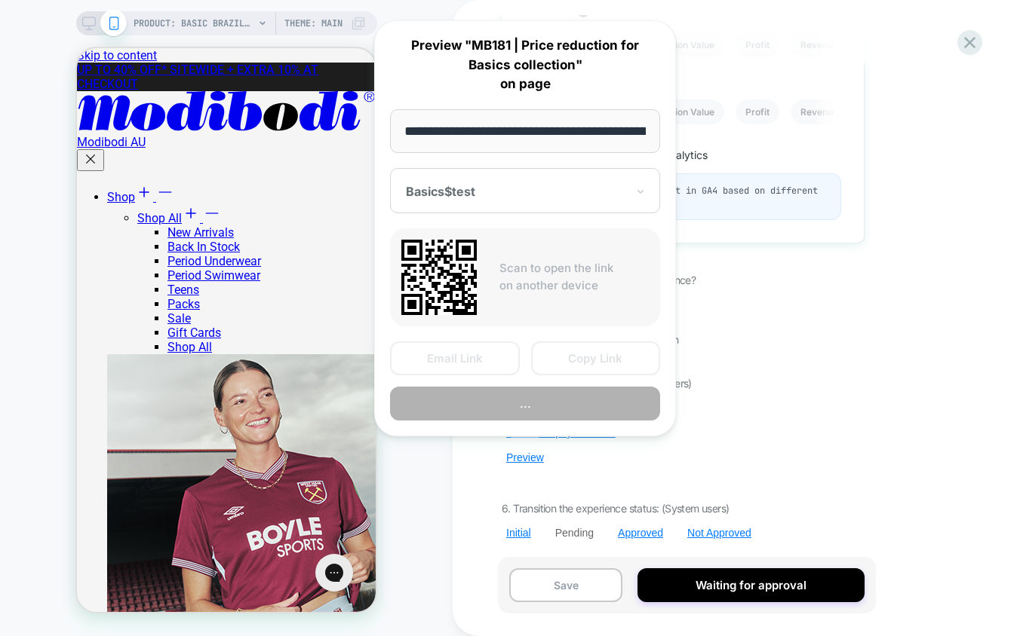
scroll to position [0, 278]
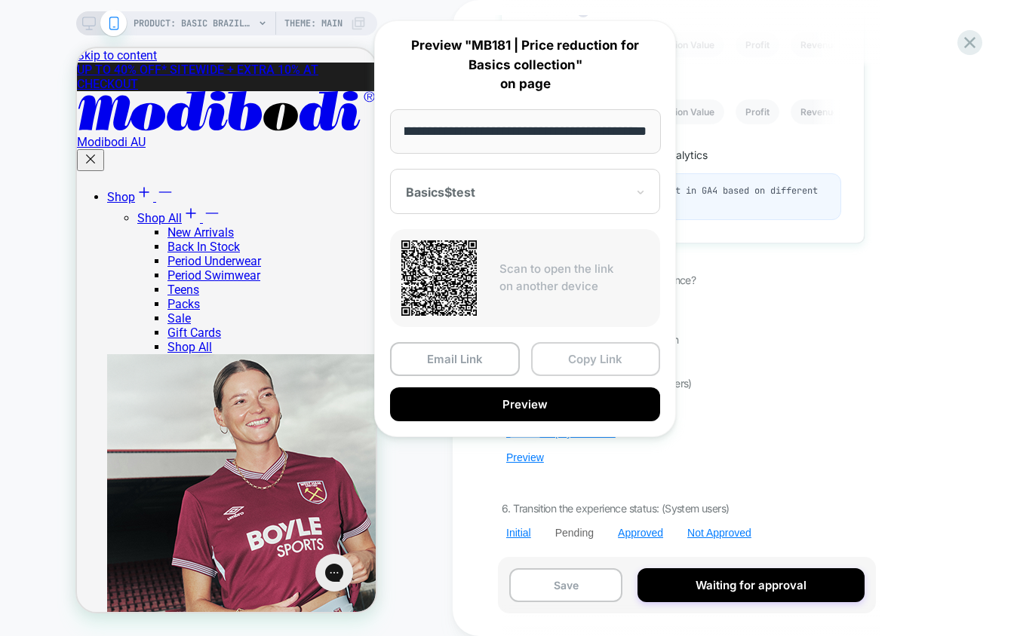
click at [597, 360] on button "Copy Link" at bounding box center [596, 359] width 130 height 34
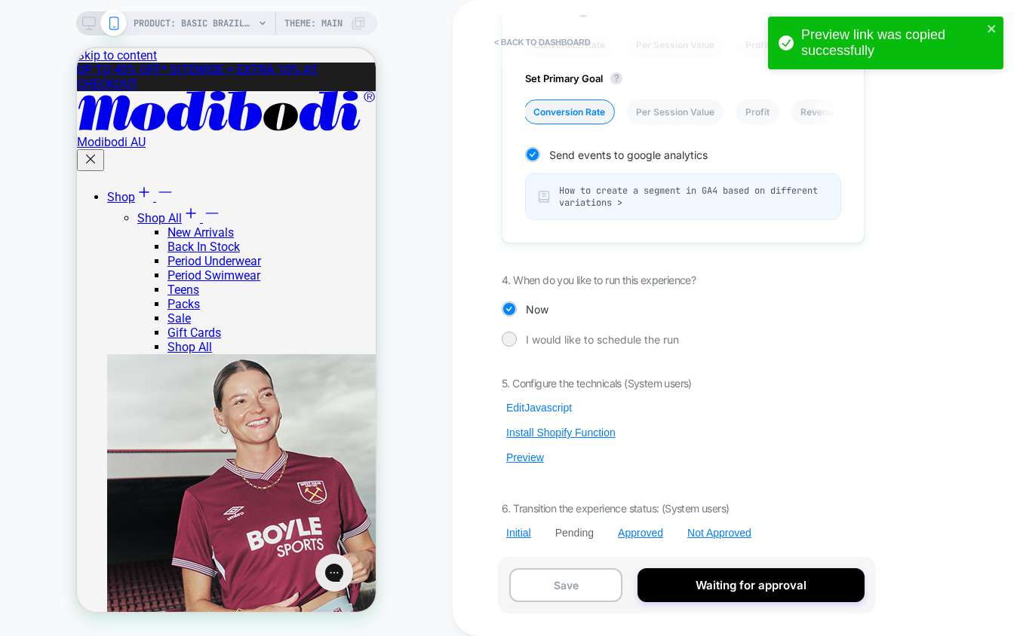
click at [535, 410] on button "Edit Javascript" at bounding box center [539, 408] width 75 height 14
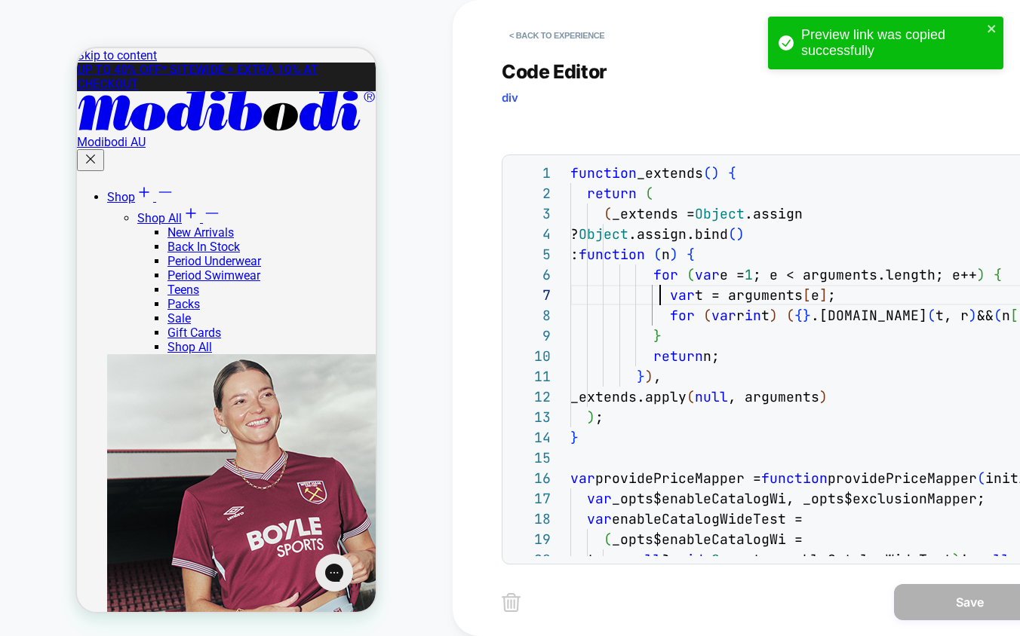
scroll to position [122, 90]
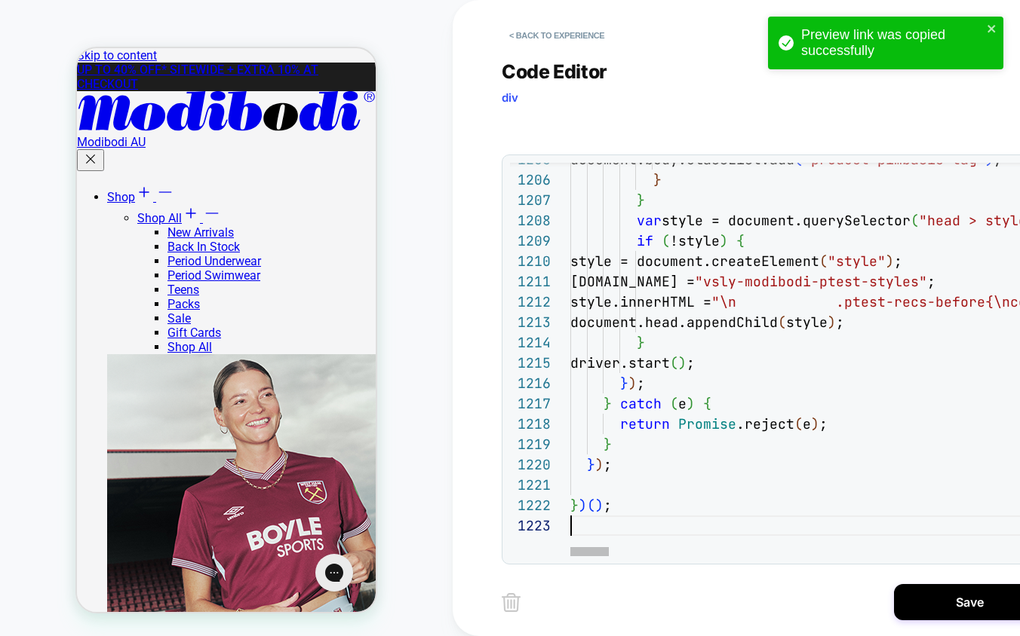
scroll to position [41, 0]
type textarea "*****"
click at [937, 592] on button "Save" at bounding box center [969, 602] width 151 height 36
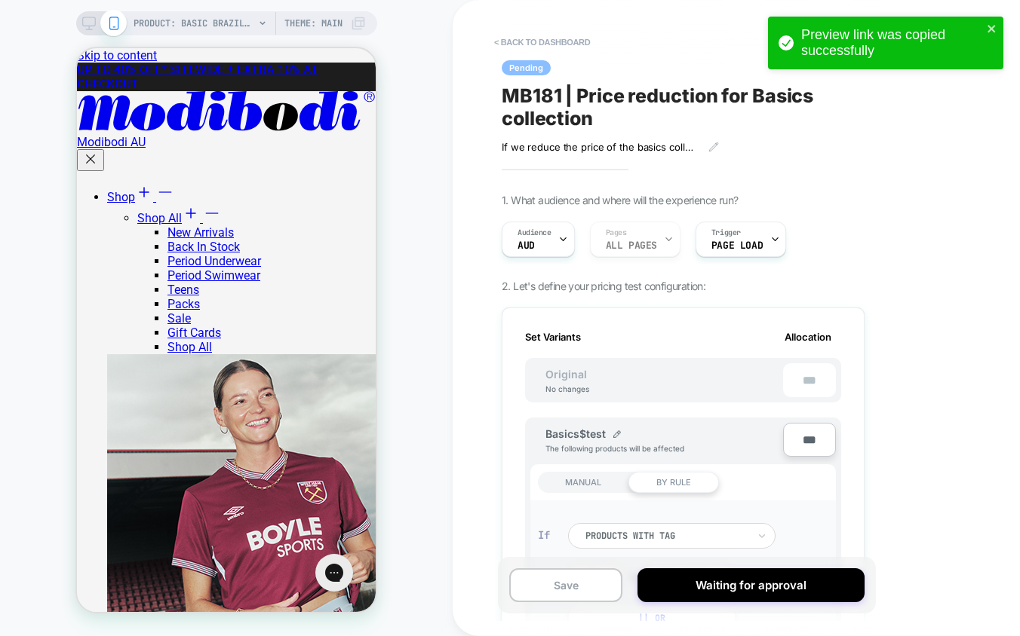
scroll to position [911, 0]
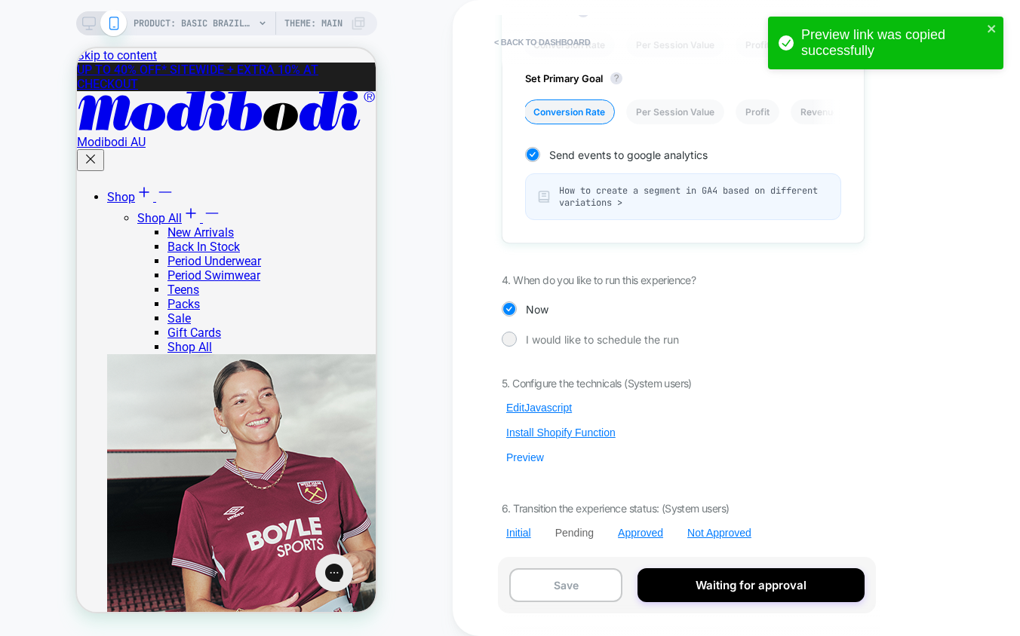
click at [528, 459] on button "Preview" at bounding box center [525, 458] width 47 height 14
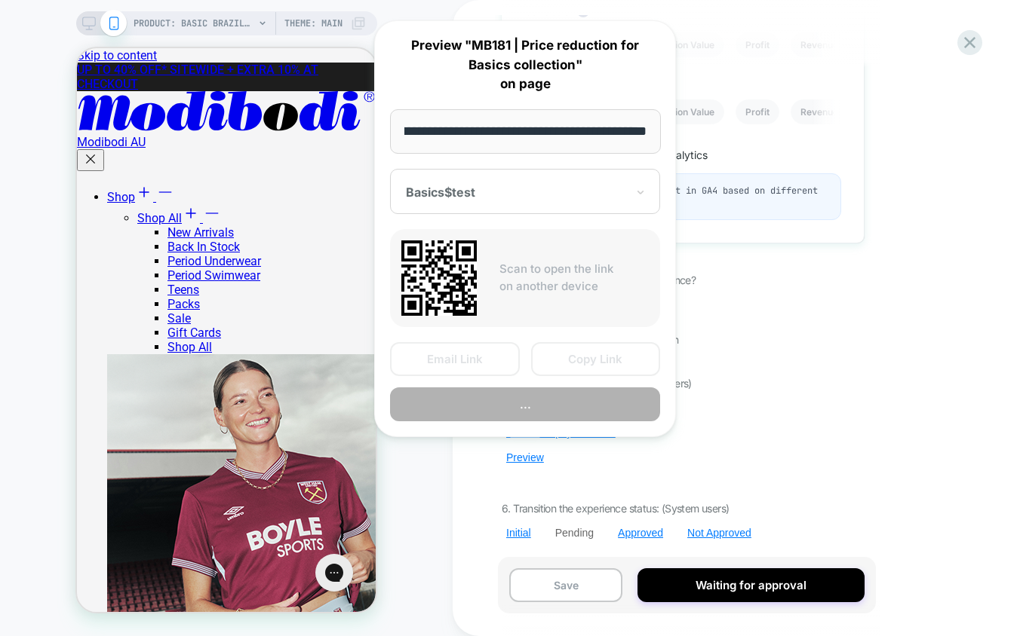
scroll to position [0, 0]
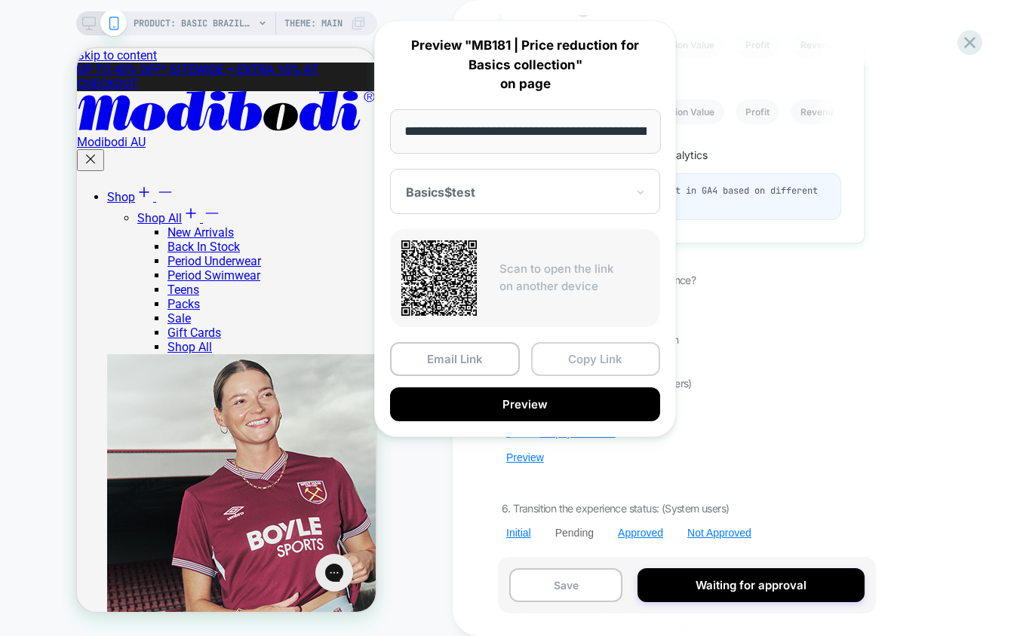
click at [598, 361] on button "Copy Link" at bounding box center [596, 359] width 130 height 34
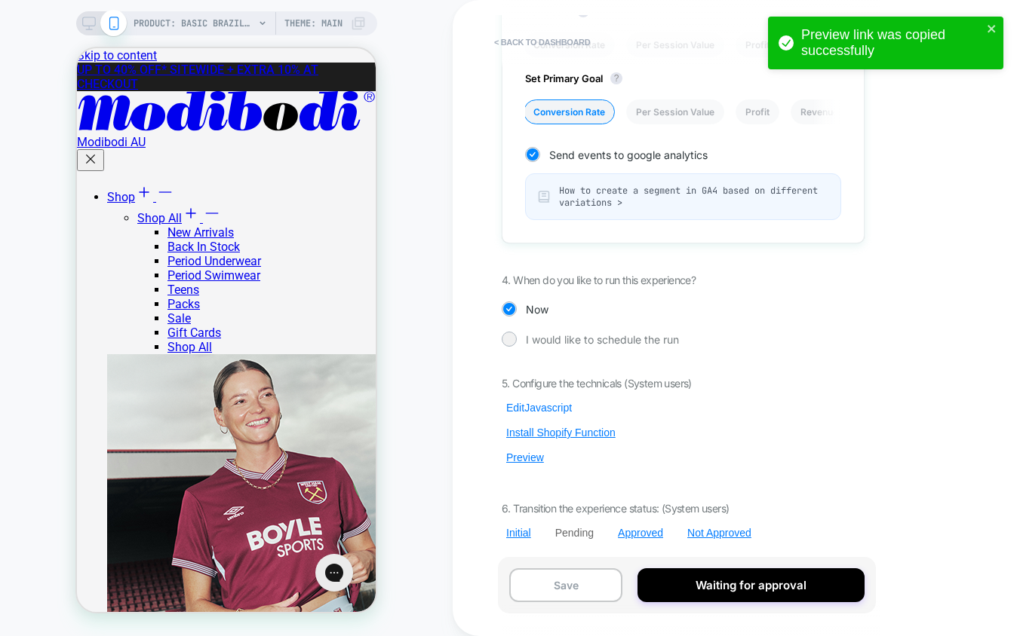
click at [554, 407] on button "Edit Javascript" at bounding box center [539, 408] width 75 height 14
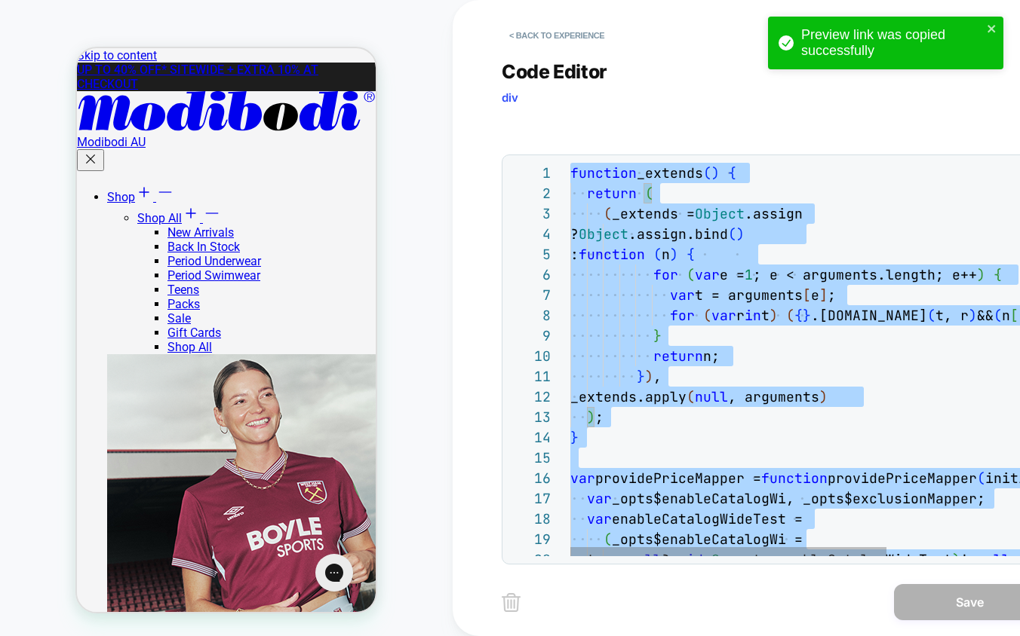
scroll to position [41, 0]
type textarea "*****"
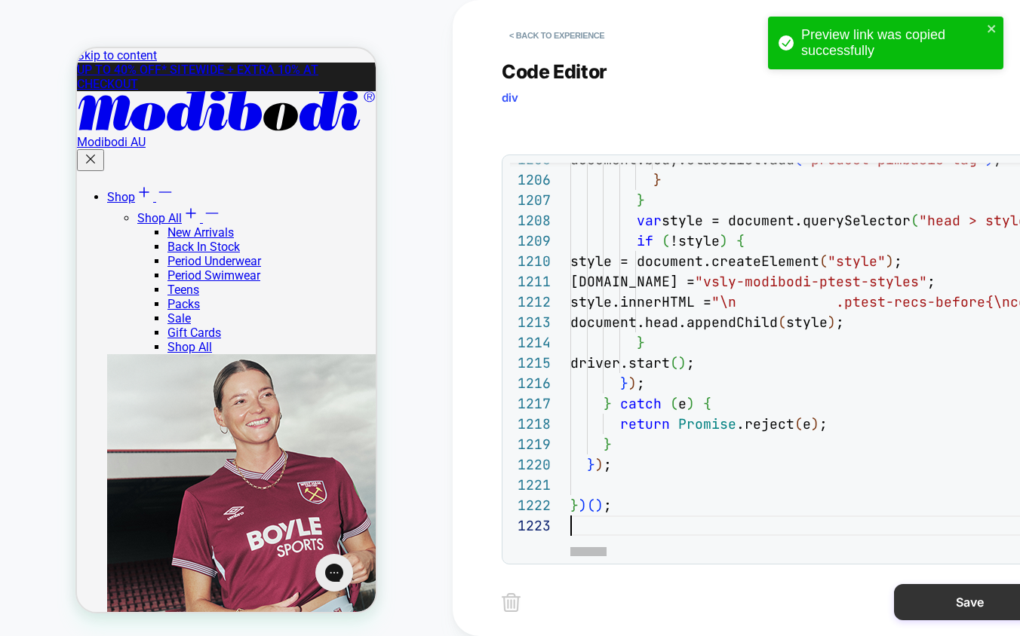
click at [942, 605] on button "Save" at bounding box center [969, 602] width 151 height 36
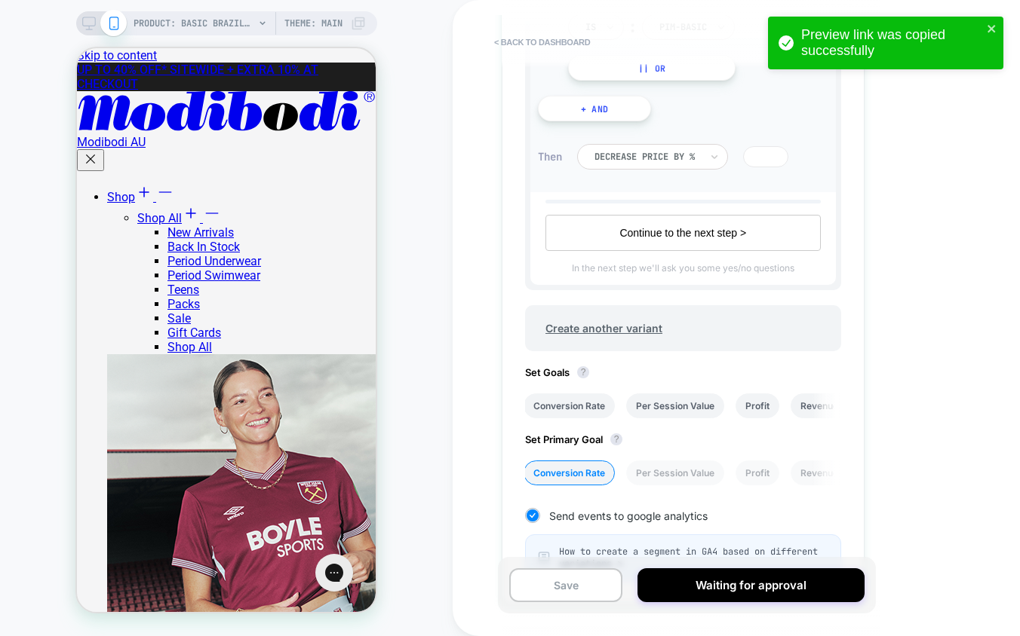
scroll to position [911, 0]
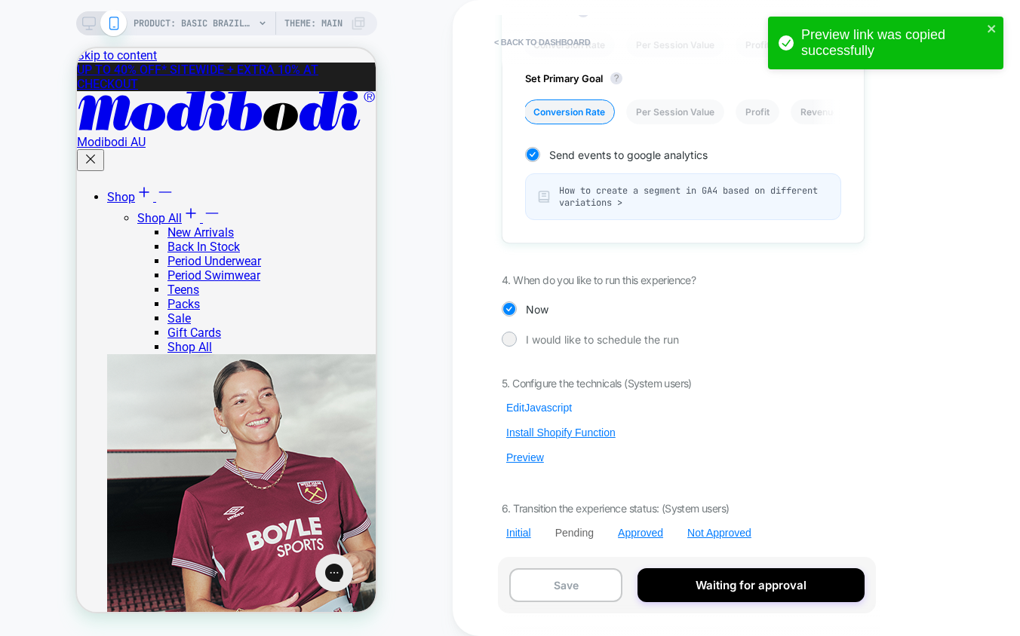
click at [535, 404] on button "Edit Javascript" at bounding box center [539, 408] width 75 height 14
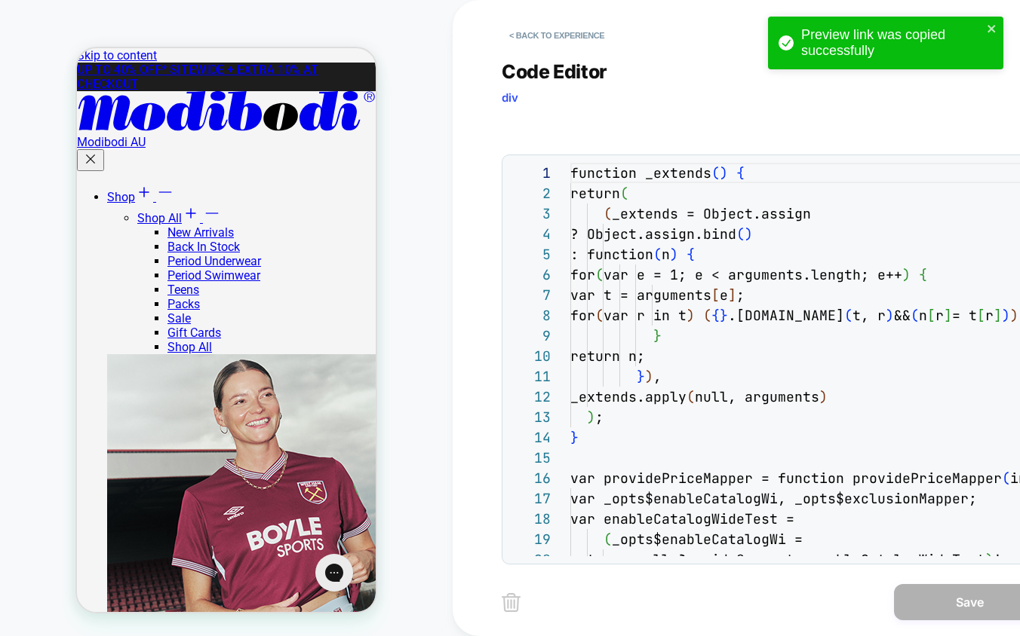
scroll to position [204, 0]
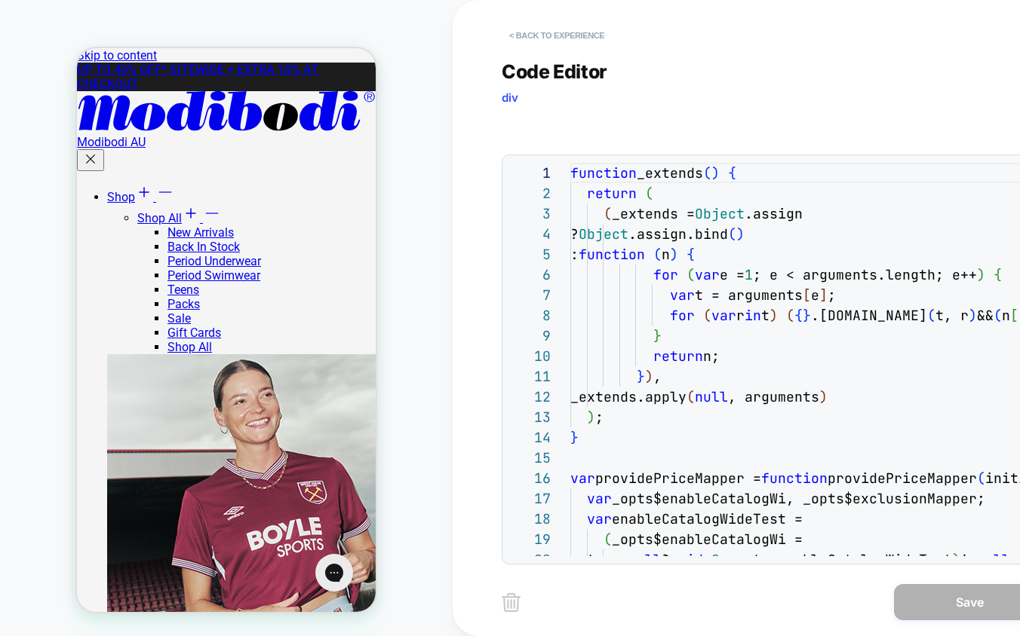
click at [555, 33] on button "< Back to experience" at bounding box center [557, 35] width 110 height 24
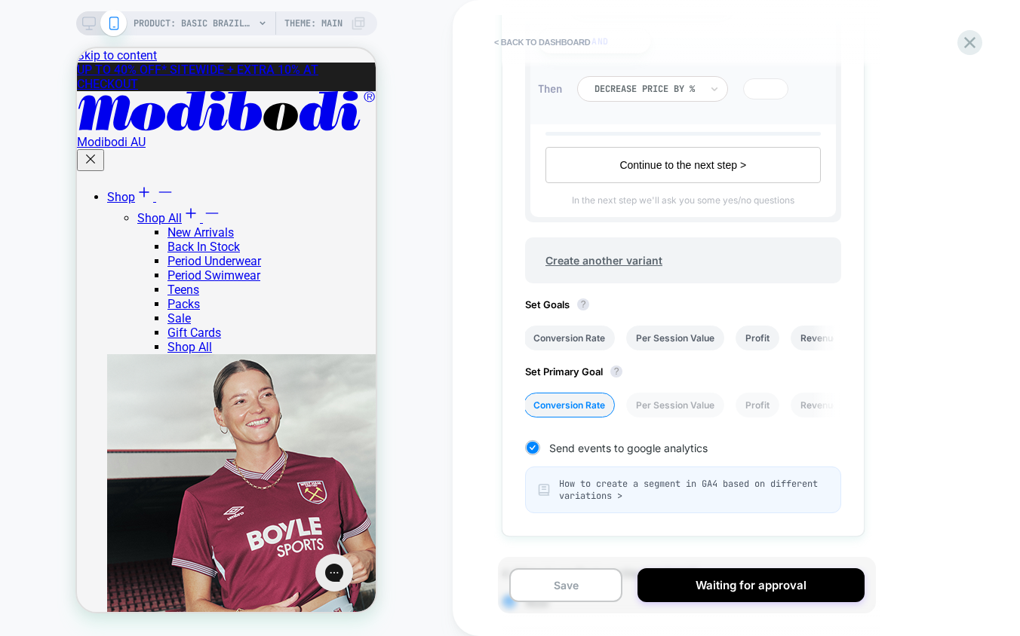
scroll to position [911, 0]
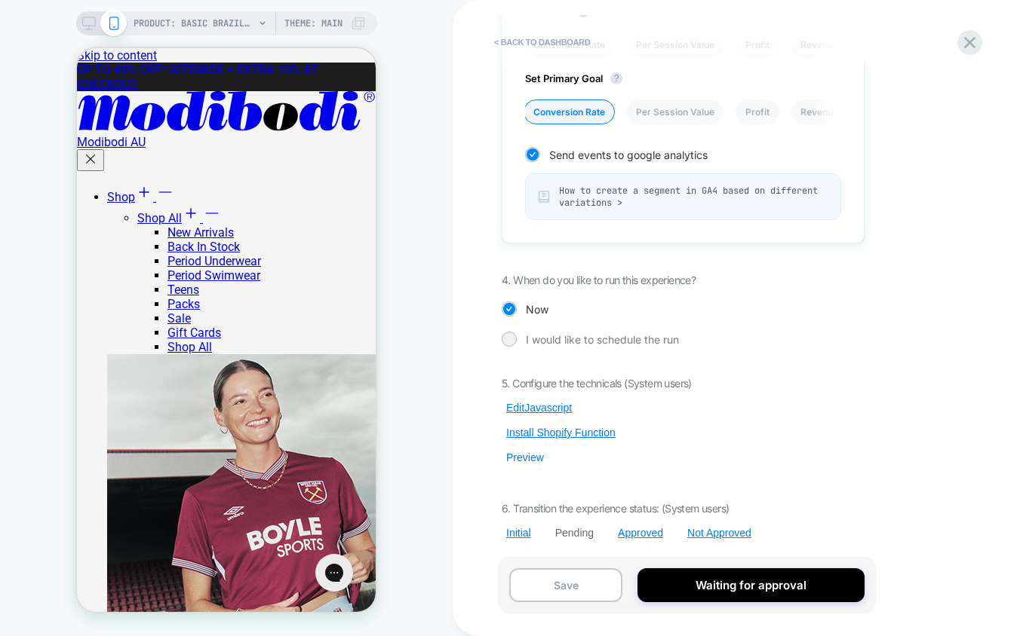
click at [526, 459] on button "Preview" at bounding box center [525, 458] width 47 height 14
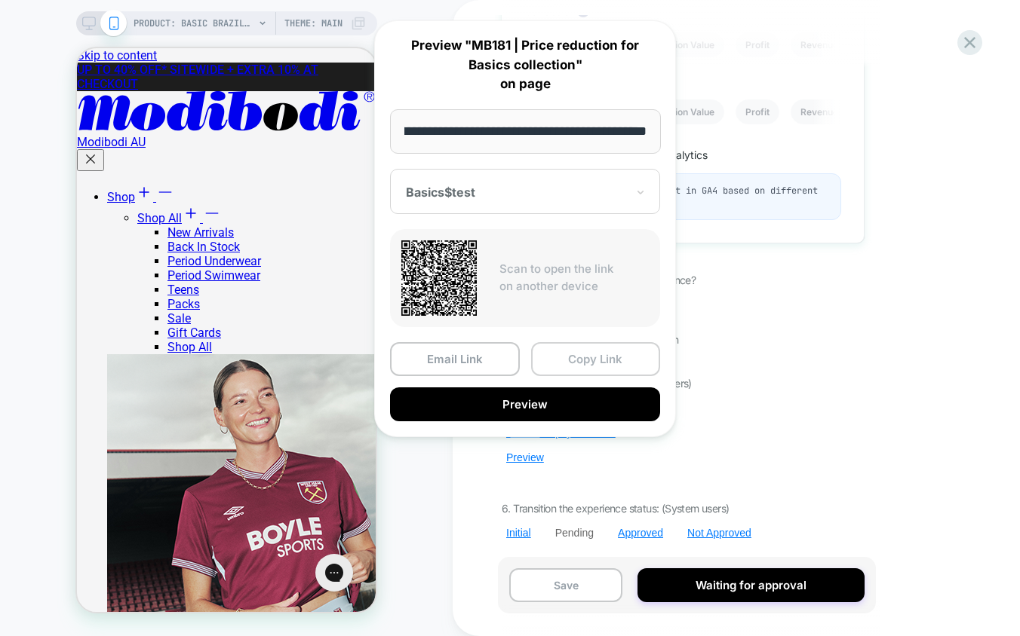
scroll to position [0, 0]
click at [604, 357] on button "Copy Link" at bounding box center [596, 359] width 130 height 34
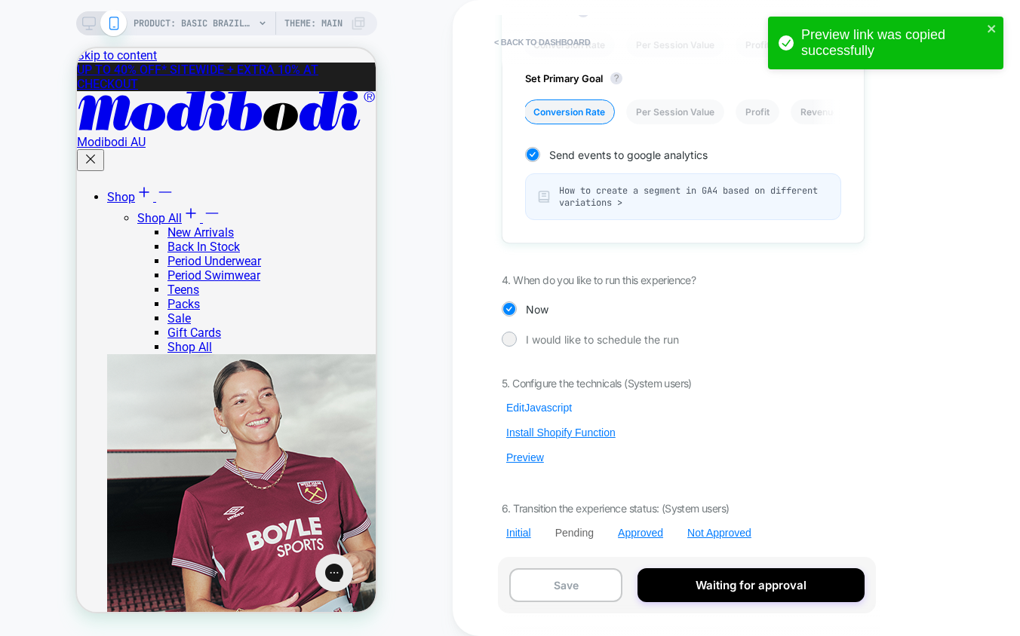
click at [538, 409] on button "Edit Javascript" at bounding box center [539, 408] width 75 height 14
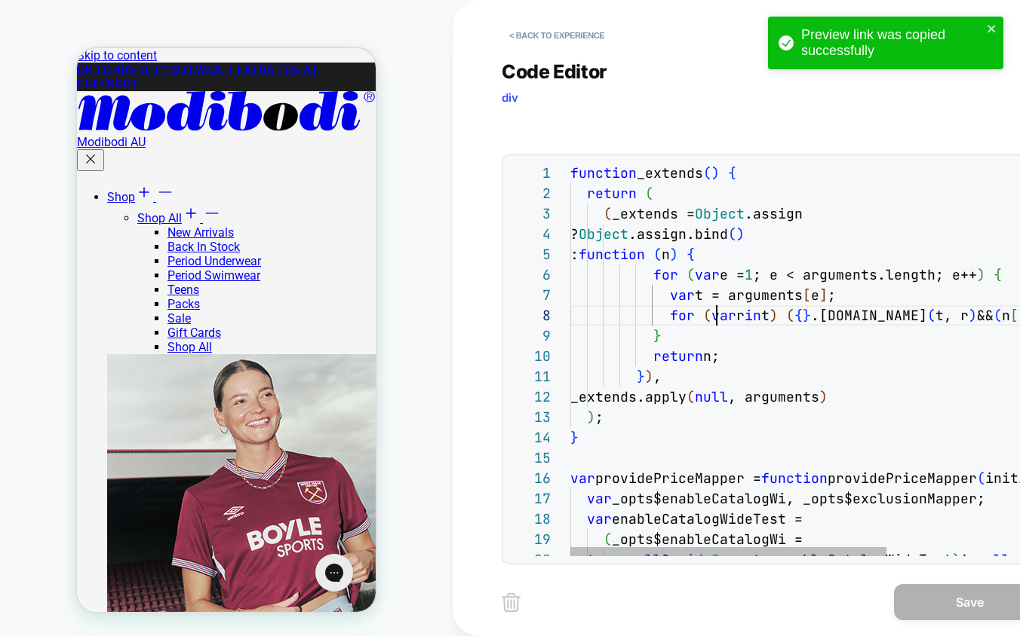
scroll to position [143, 146]
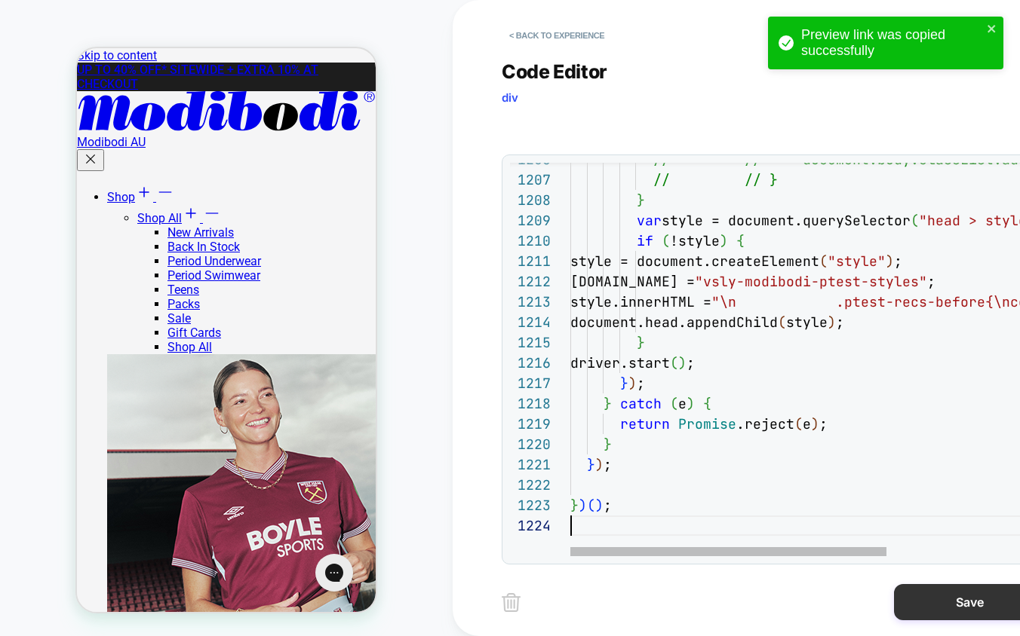
type textarea "*** *****"
click at [931, 620] on button "Save" at bounding box center [969, 602] width 151 height 36
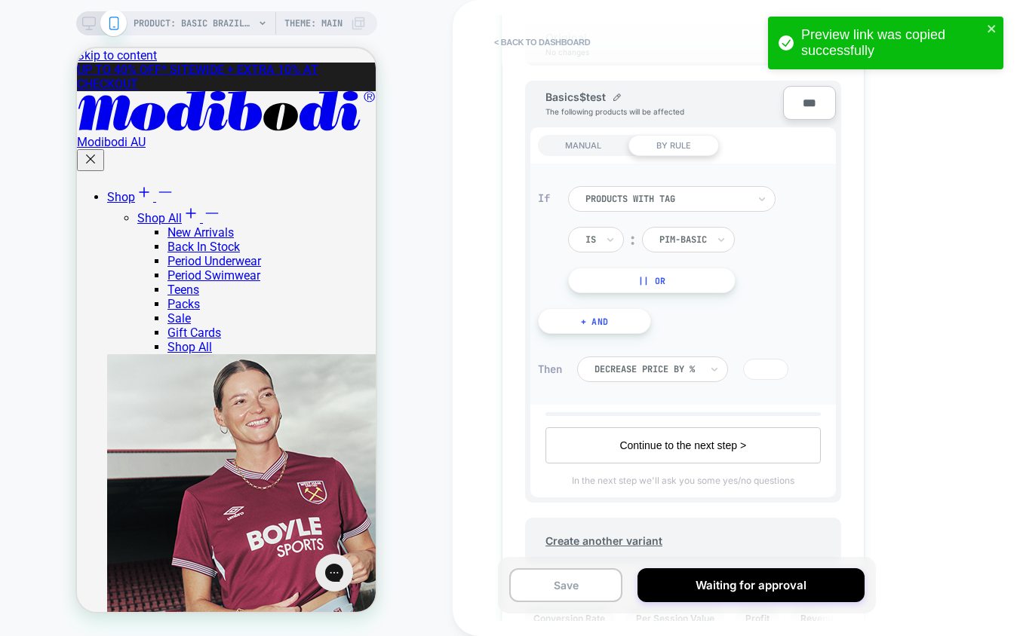
scroll to position [911, 0]
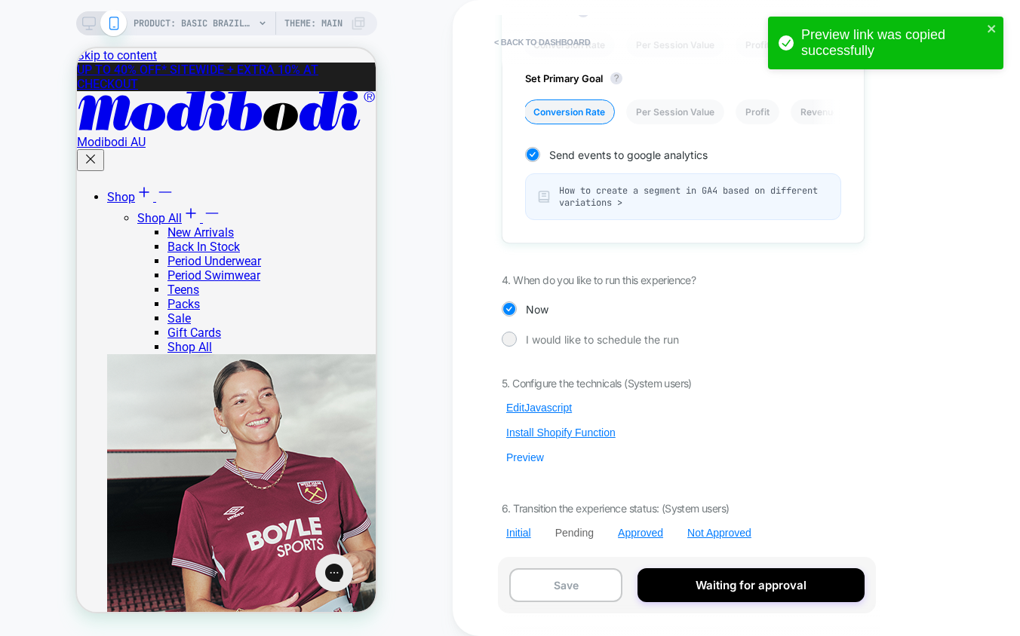
click at [526, 457] on button "Preview" at bounding box center [525, 458] width 47 height 14
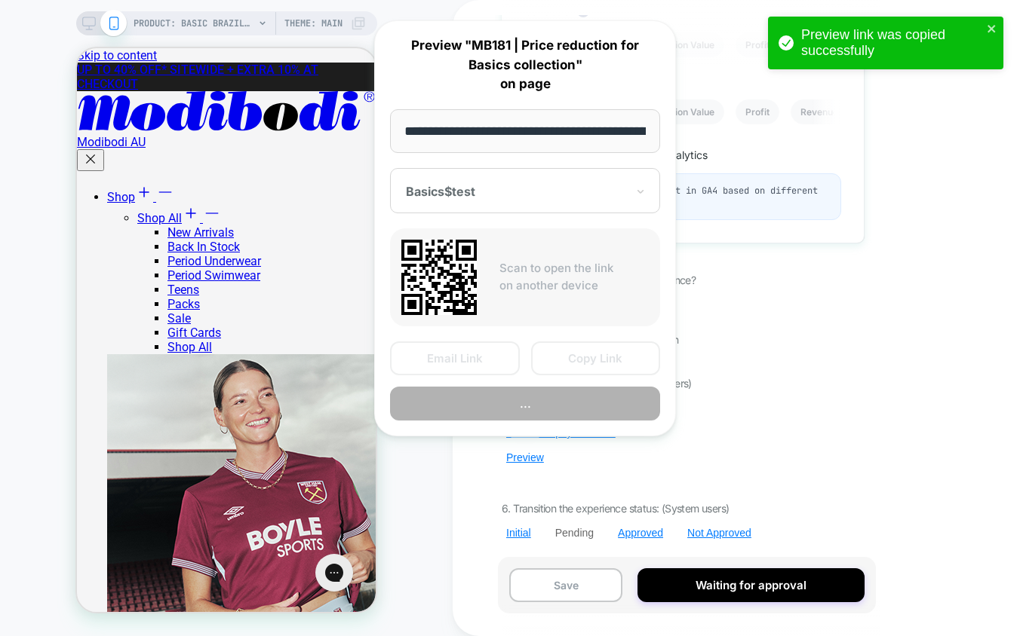
scroll to position [0, 278]
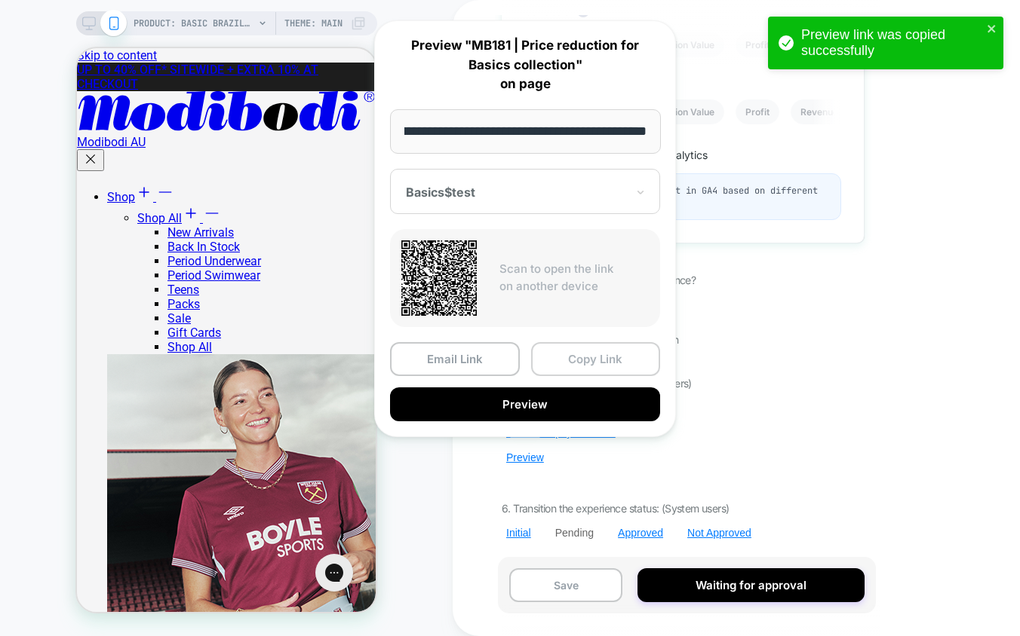
click at [586, 356] on button "Copy Link" at bounding box center [596, 359] width 130 height 34
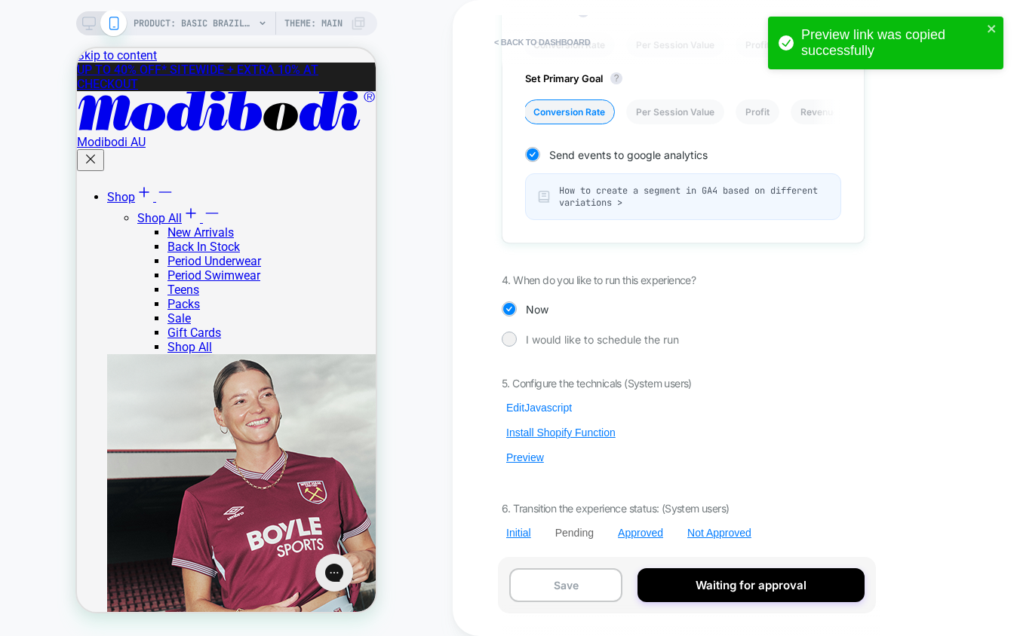
click at [551, 408] on button "Edit Javascript" at bounding box center [539, 408] width 75 height 14
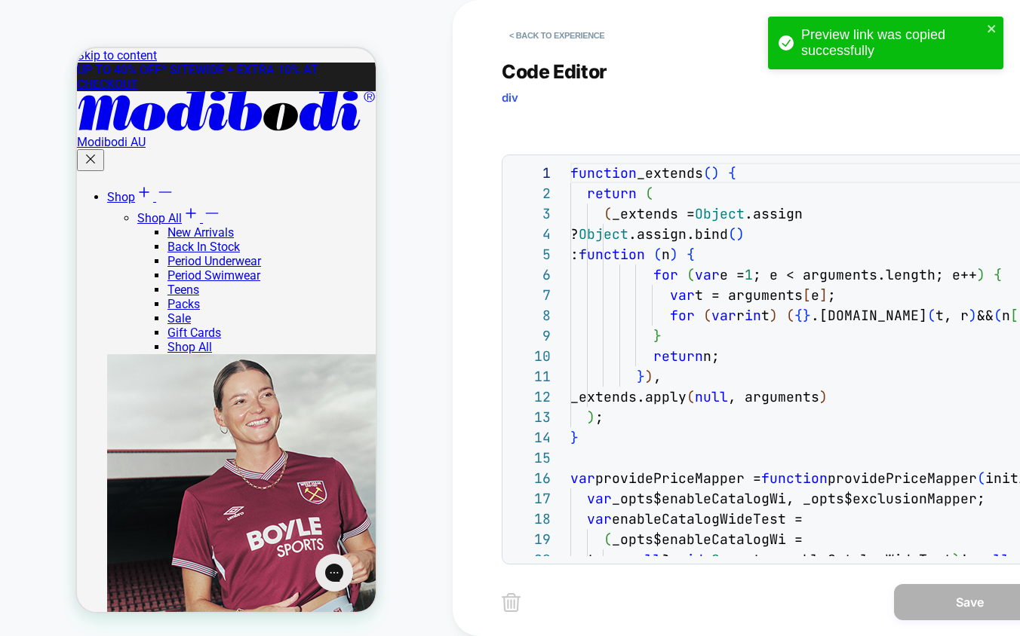
scroll to position [163, 90]
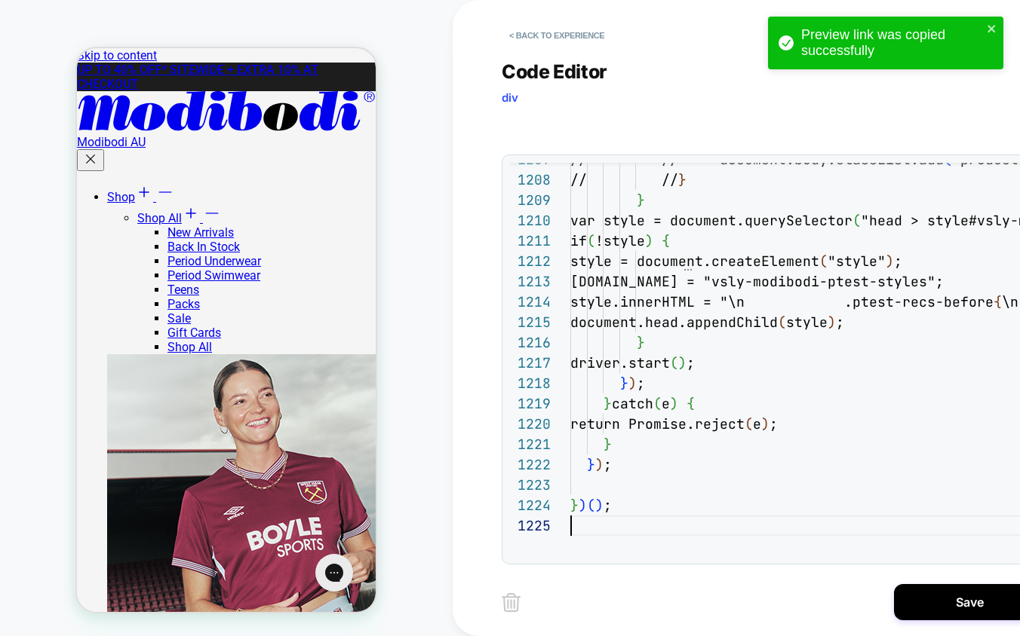
scroll to position [81, 0]
type textarea "* ***** *****"
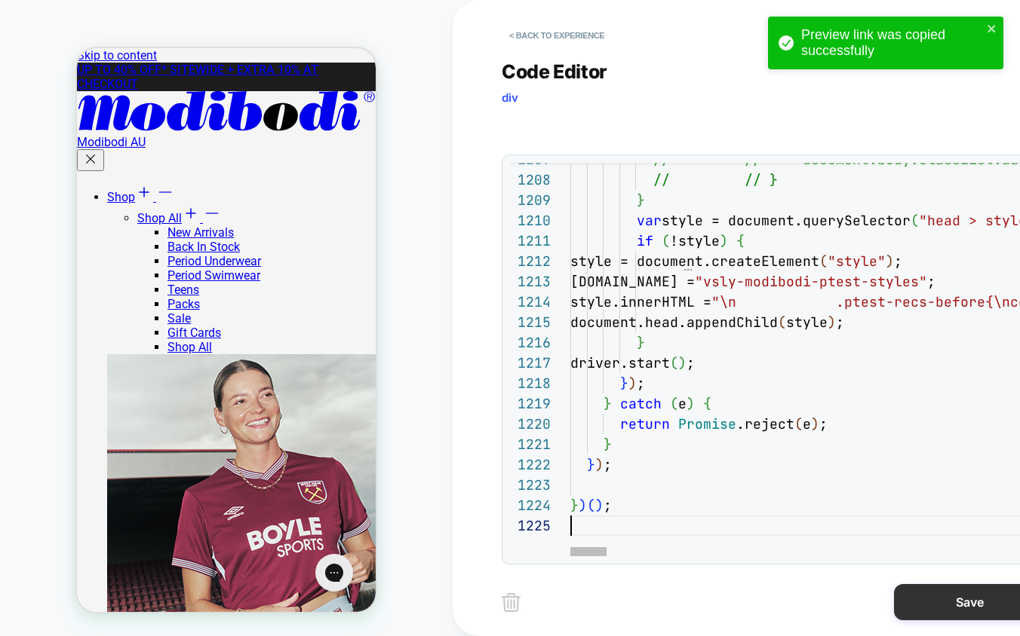
click at [971, 601] on button "Save" at bounding box center [969, 602] width 151 height 36
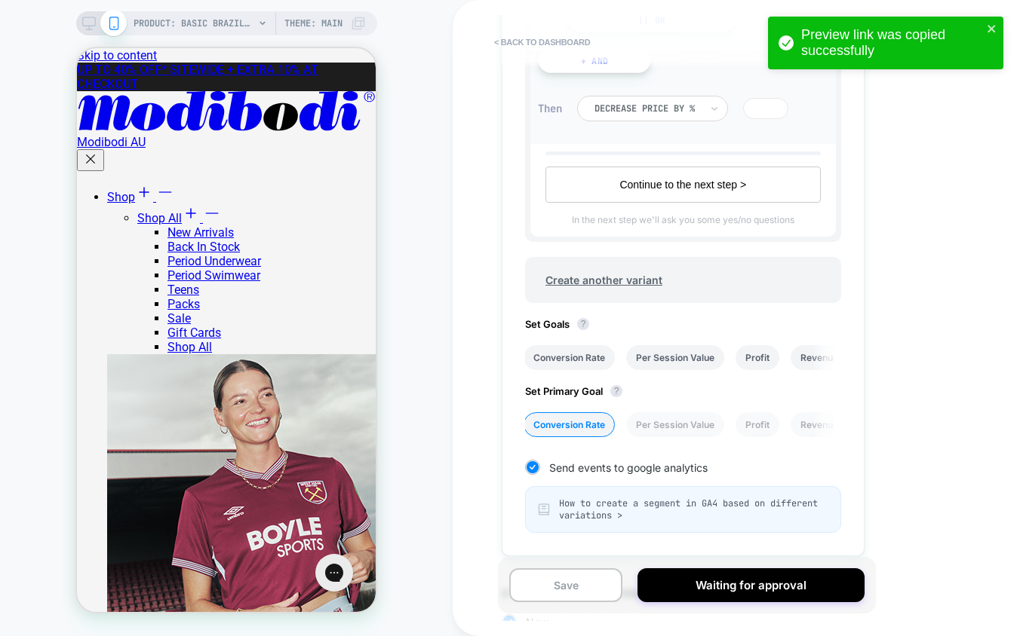
scroll to position [911, 0]
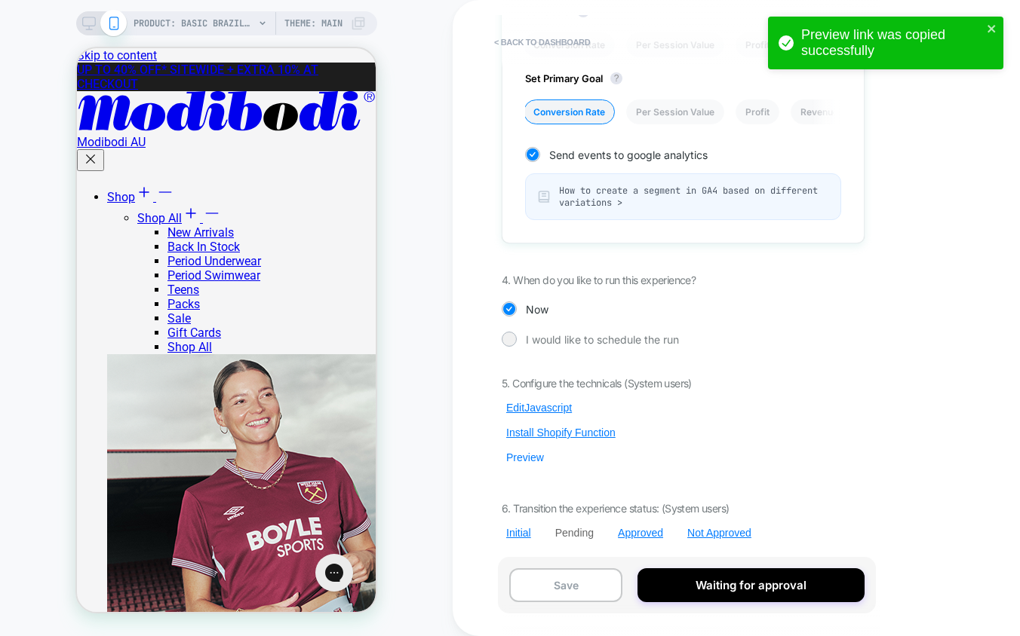
click at [520, 459] on button "Preview" at bounding box center [525, 458] width 47 height 14
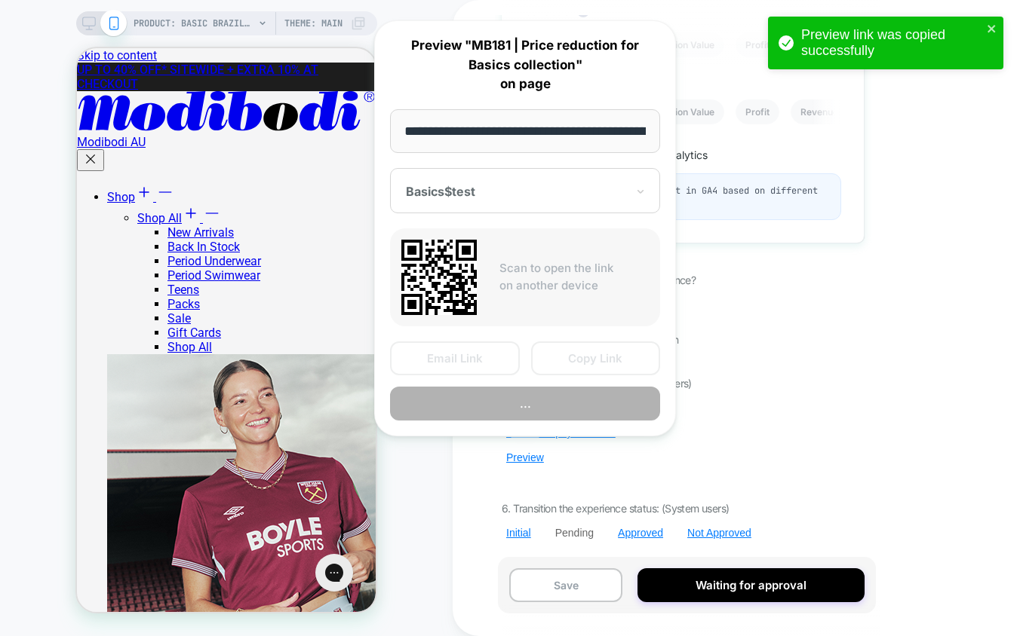
scroll to position [0, 278]
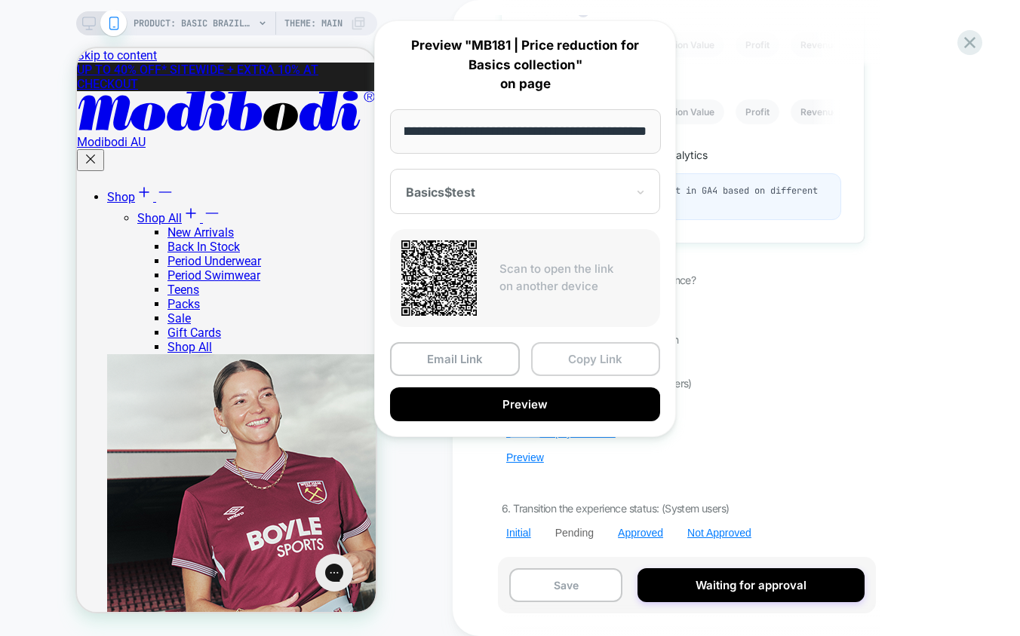
click at [597, 357] on button "Copy Link" at bounding box center [596, 359] width 130 height 34
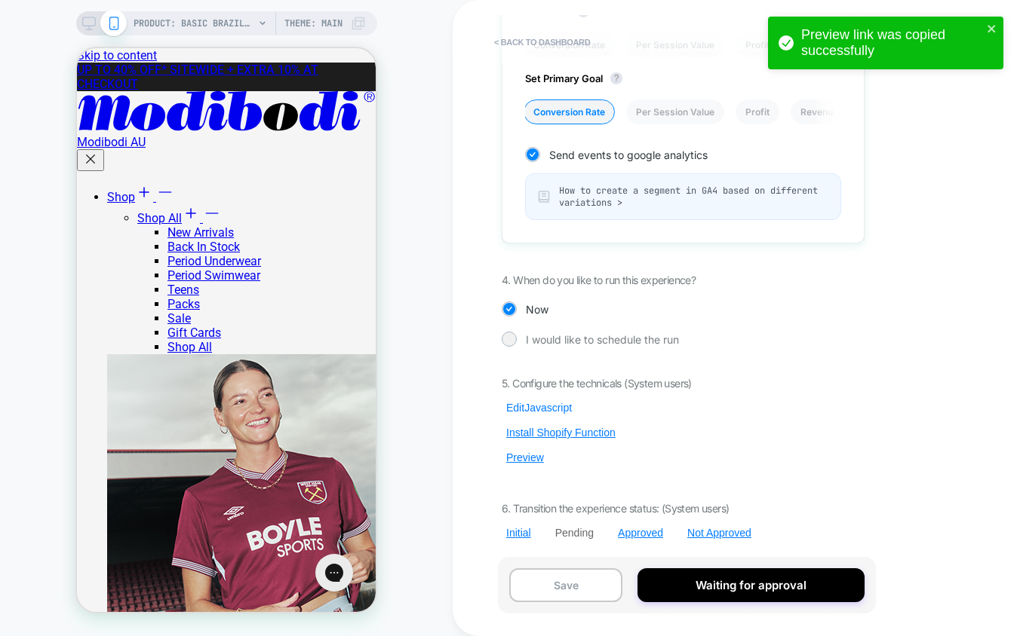
click at [532, 405] on button "Edit Javascript" at bounding box center [539, 408] width 75 height 14
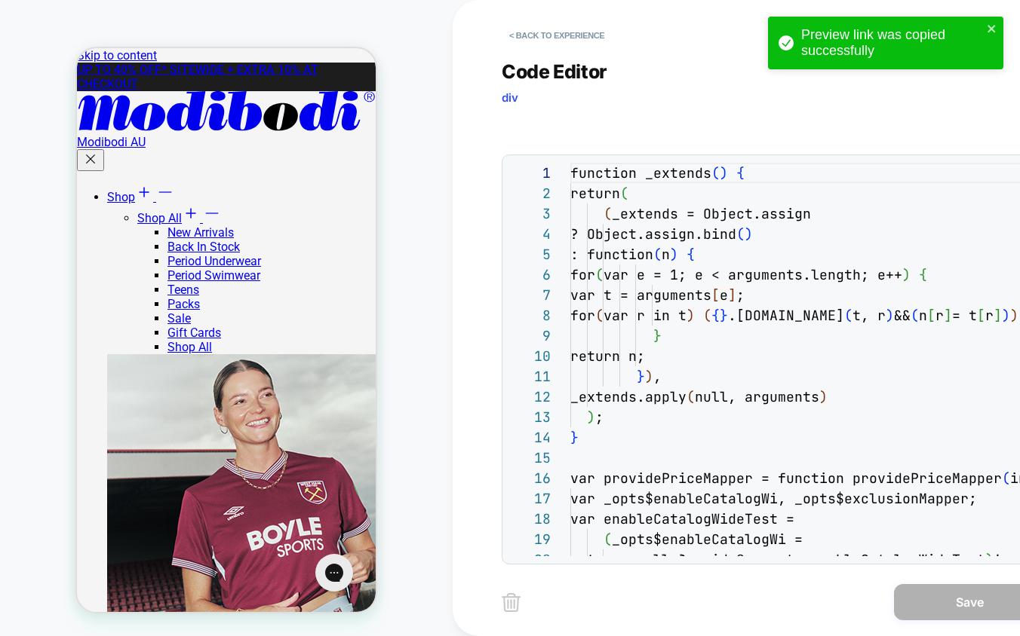
scroll to position [204, 0]
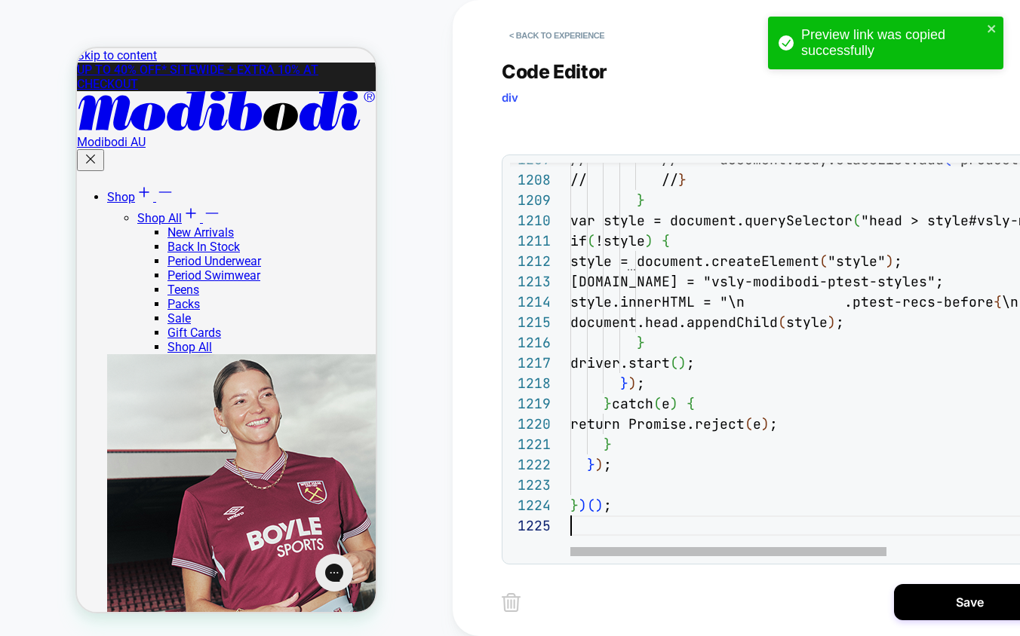
scroll to position [81, 0]
type textarea "* ***** *****"
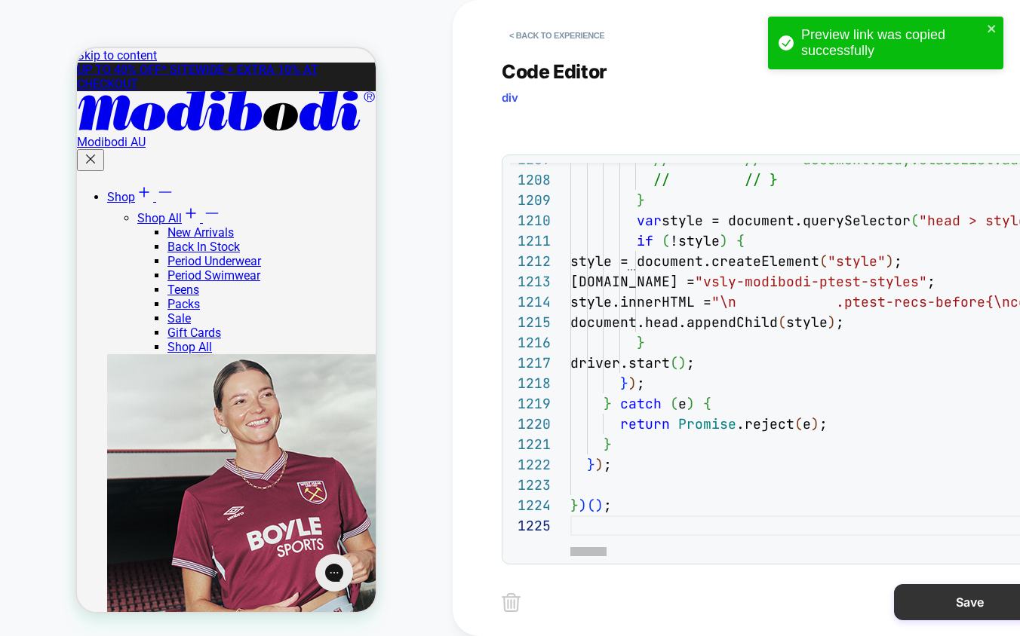
click at [934, 614] on button "Save" at bounding box center [969, 602] width 151 height 36
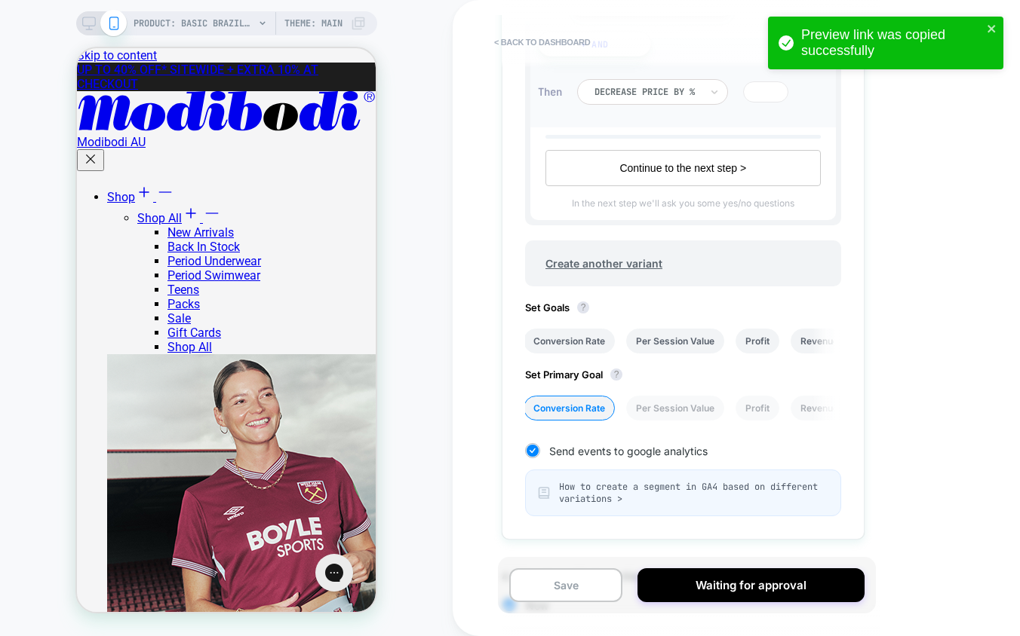
scroll to position [911, 0]
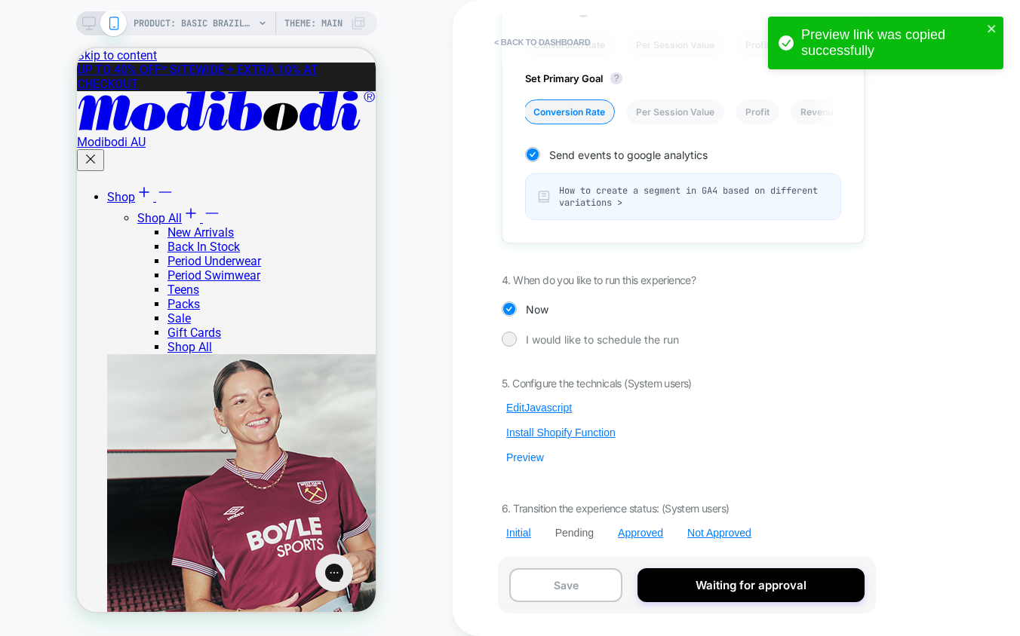
click at [521, 462] on button "Preview" at bounding box center [525, 458] width 47 height 14
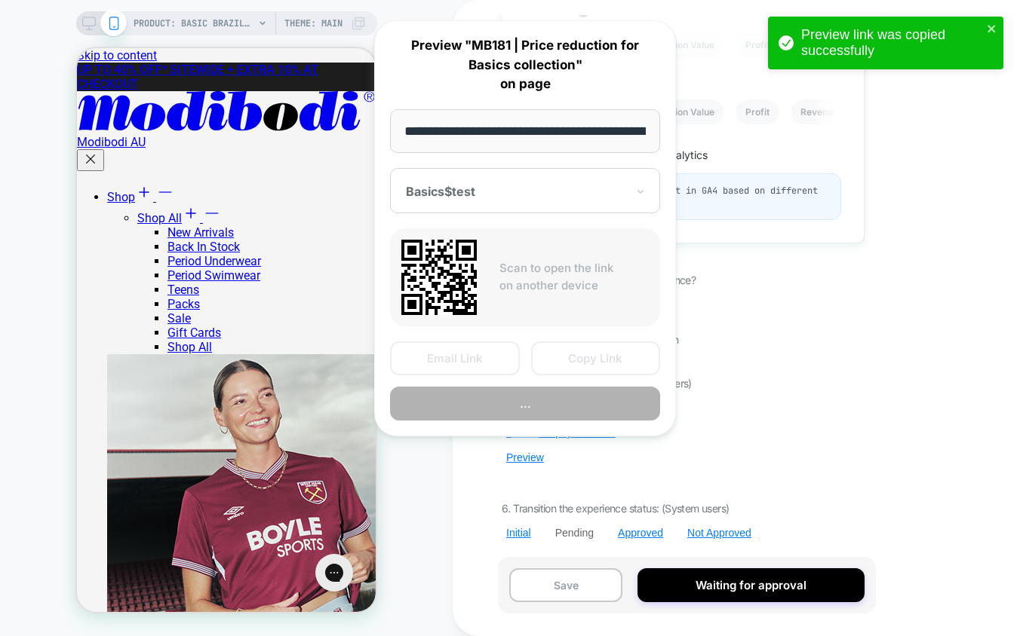
scroll to position [0, 278]
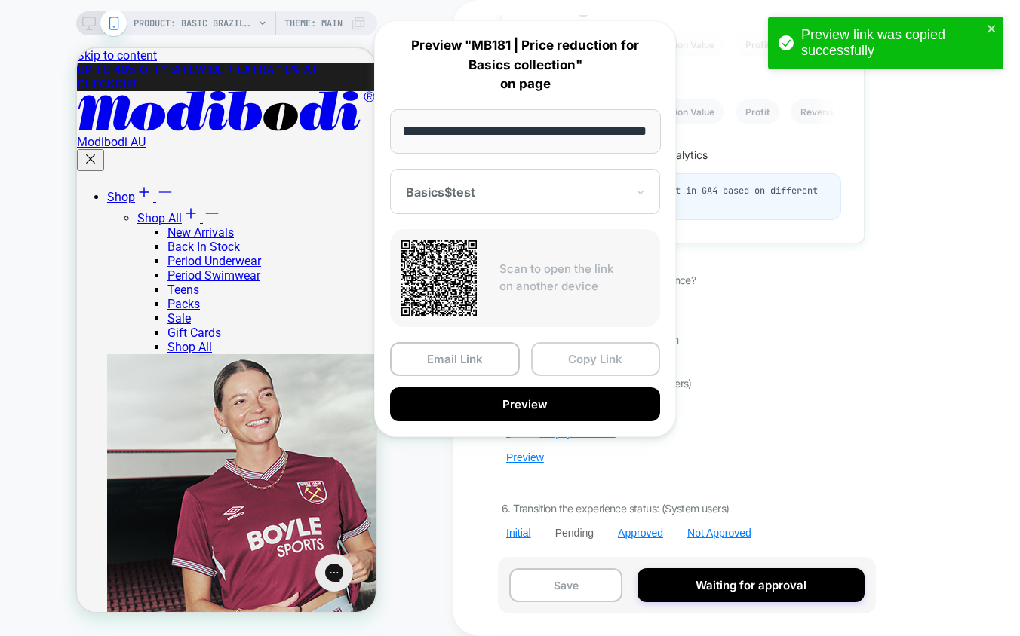
click at [581, 350] on button "Copy Link" at bounding box center [596, 359] width 130 height 34
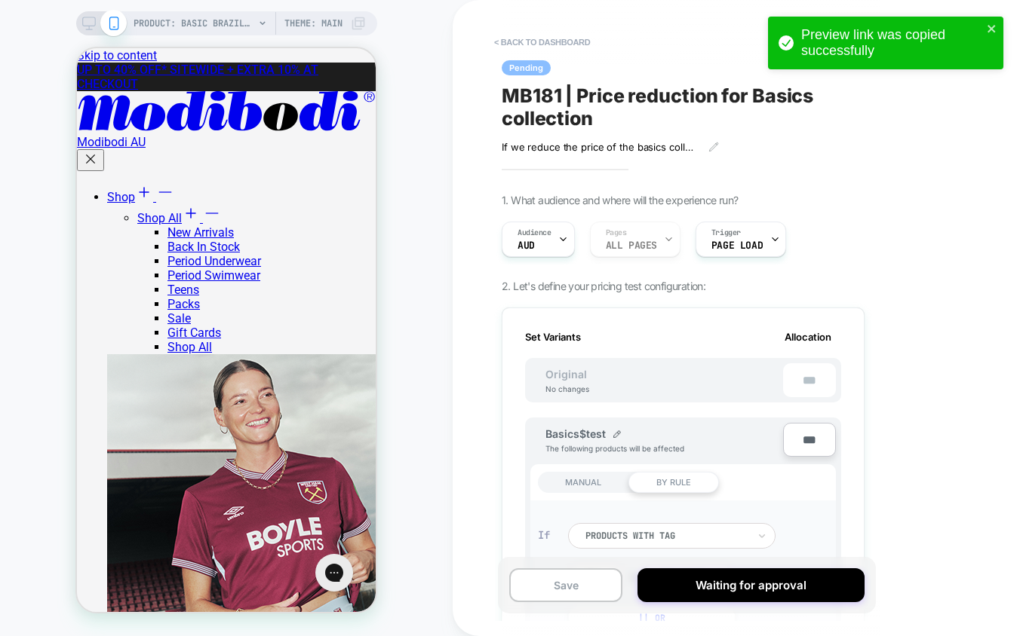
scroll to position [911, 0]
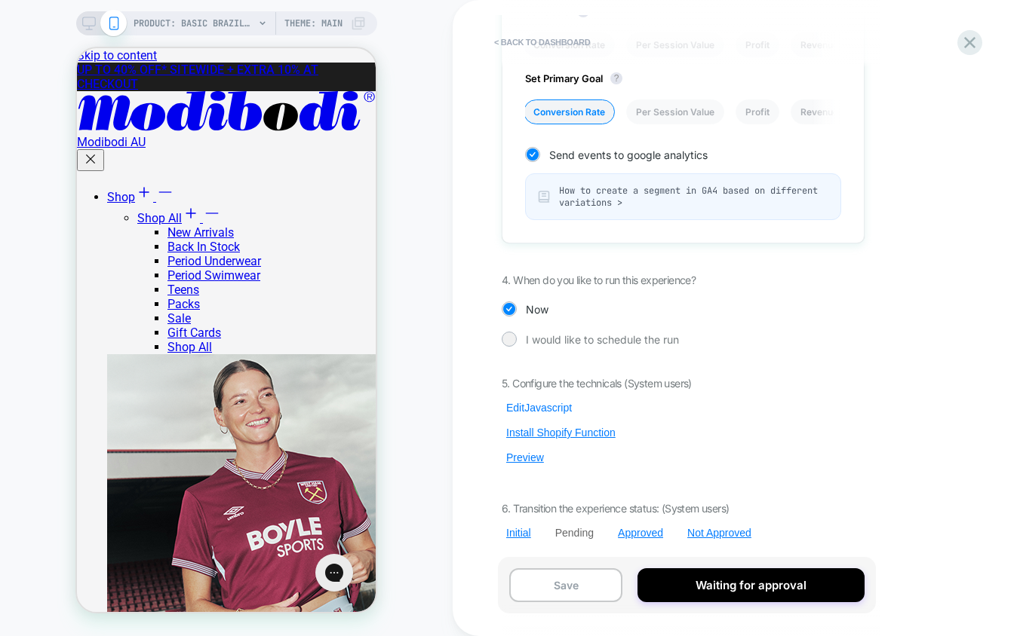
click at [545, 406] on button "Edit Javascript" at bounding box center [539, 408] width 75 height 14
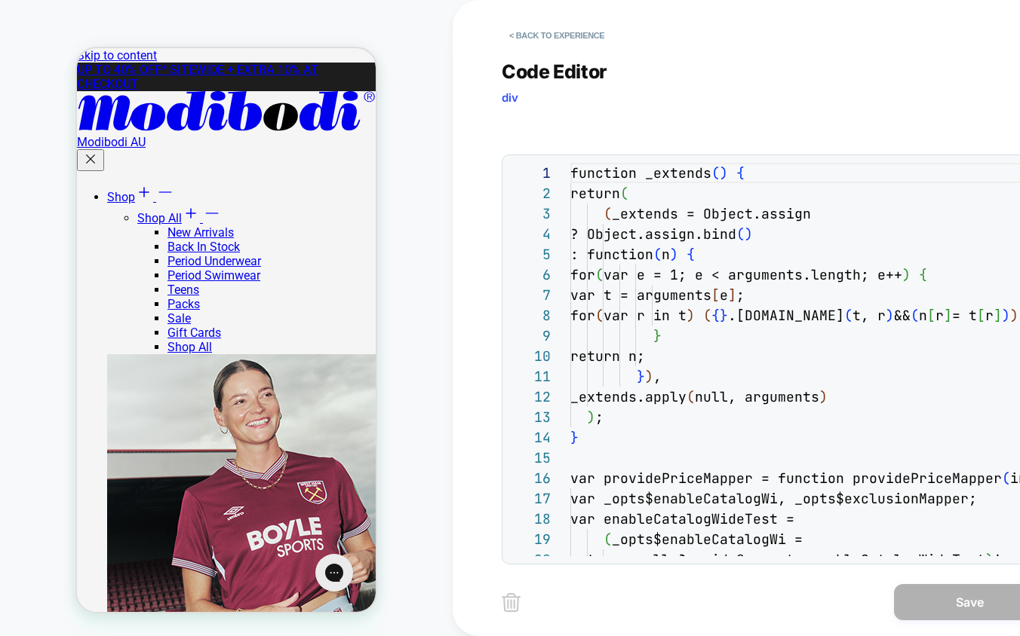
scroll to position [204, 0]
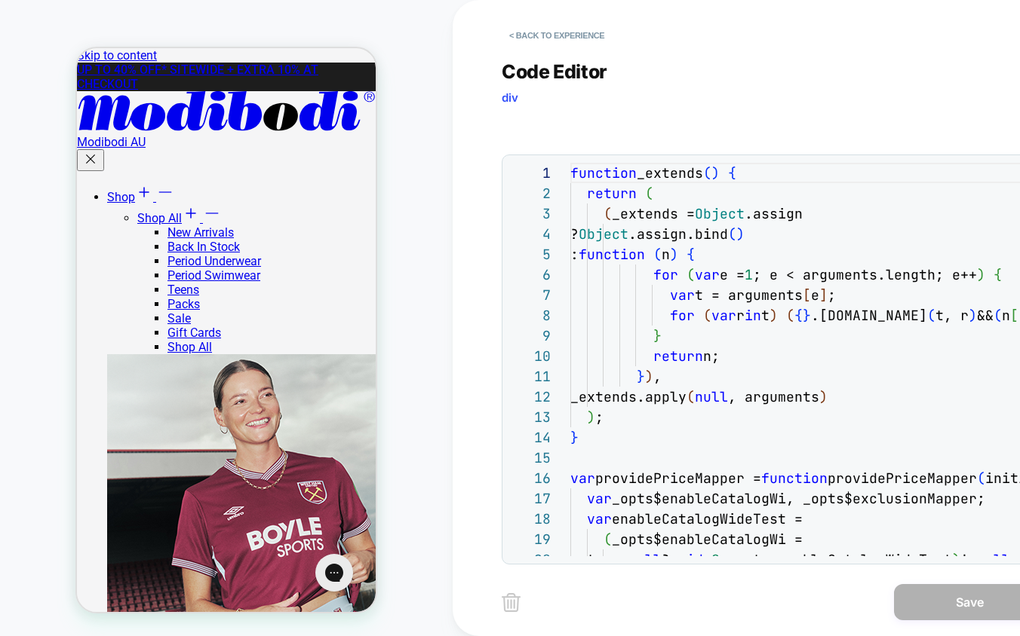
drag, startPoint x: 714, startPoint y: 211, endPoint x: 741, endPoint y: 210, distance: 26.4
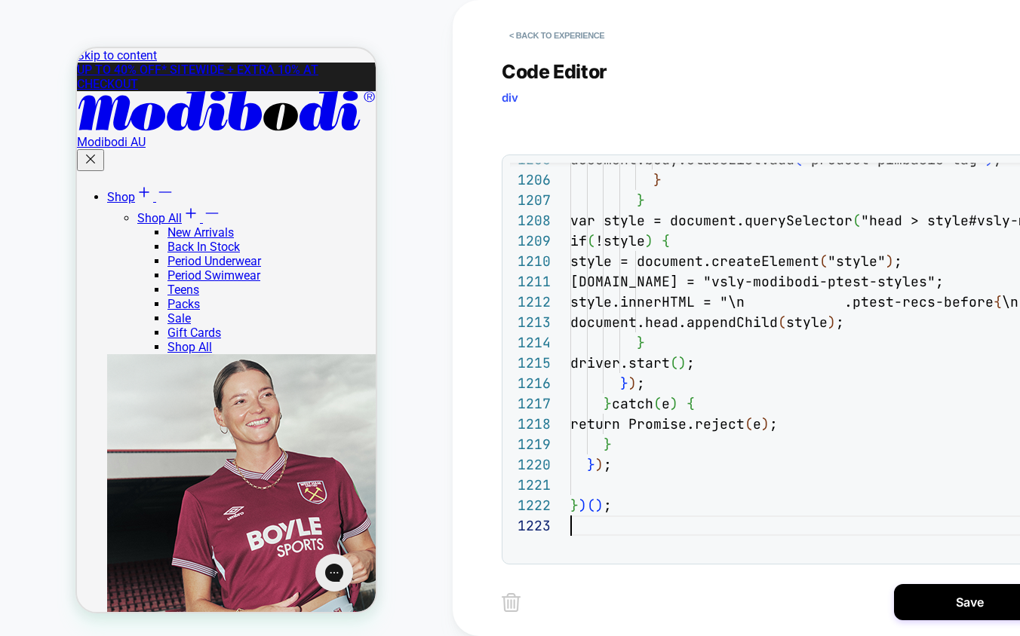
scroll to position [41, 0]
type textarea "*****"
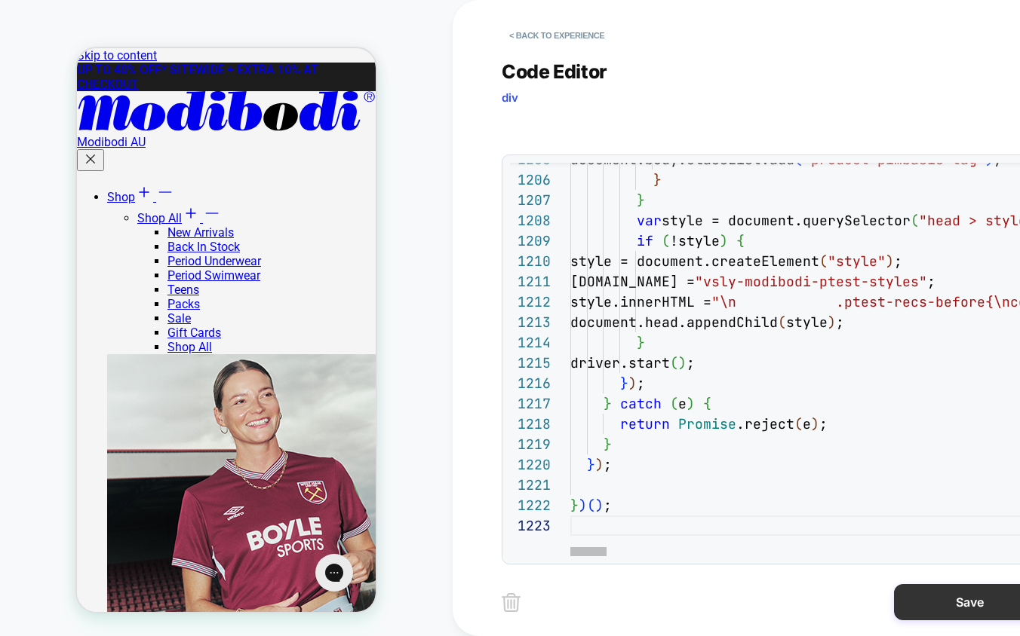
click at [944, 608] on button "Save" at bounding box center [969, 602] width 151 height 36
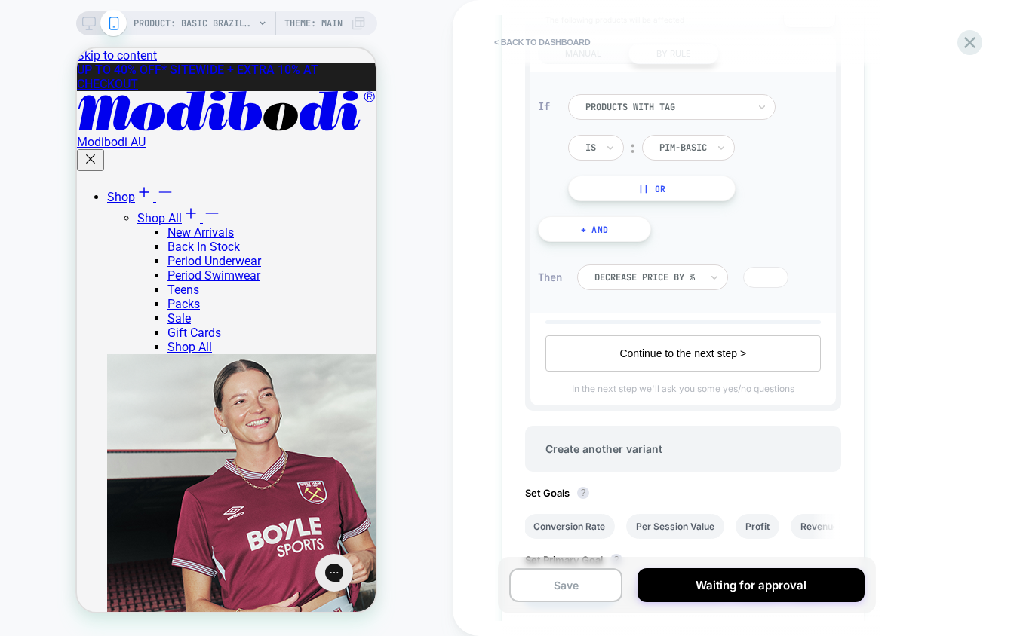
scroll to position [911, 0]
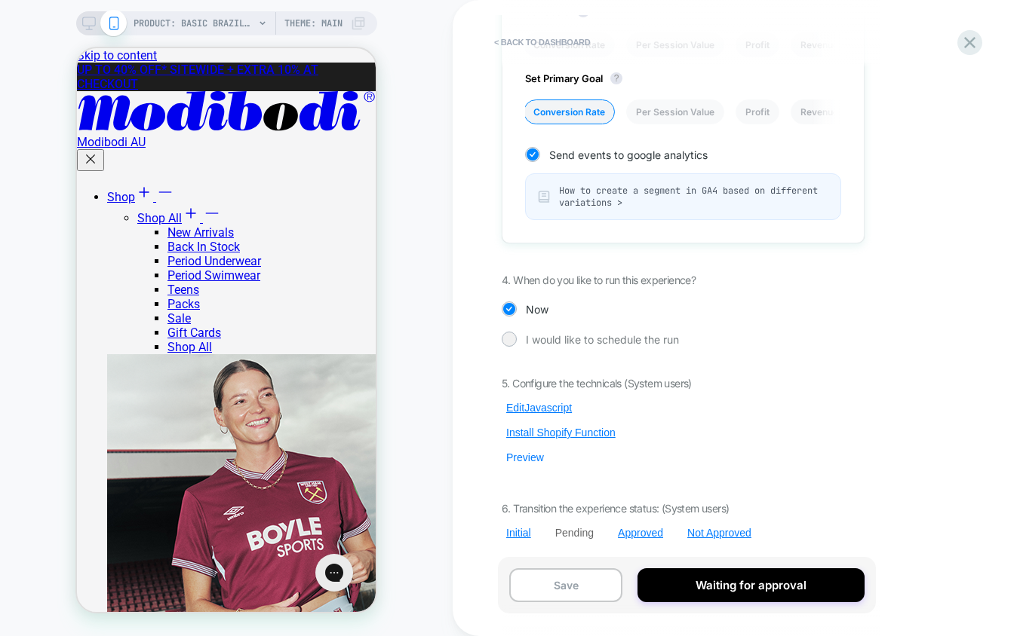
click at [525, 456] on button "Preview" at bounding box center [525, 458] width 47 height 14
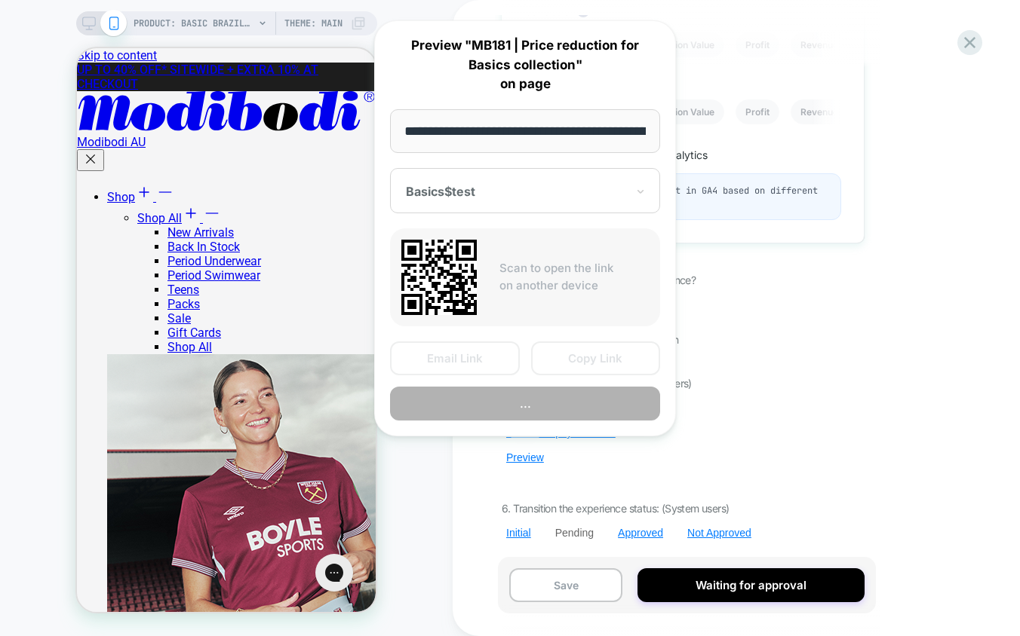
scroll to position [0, 278]
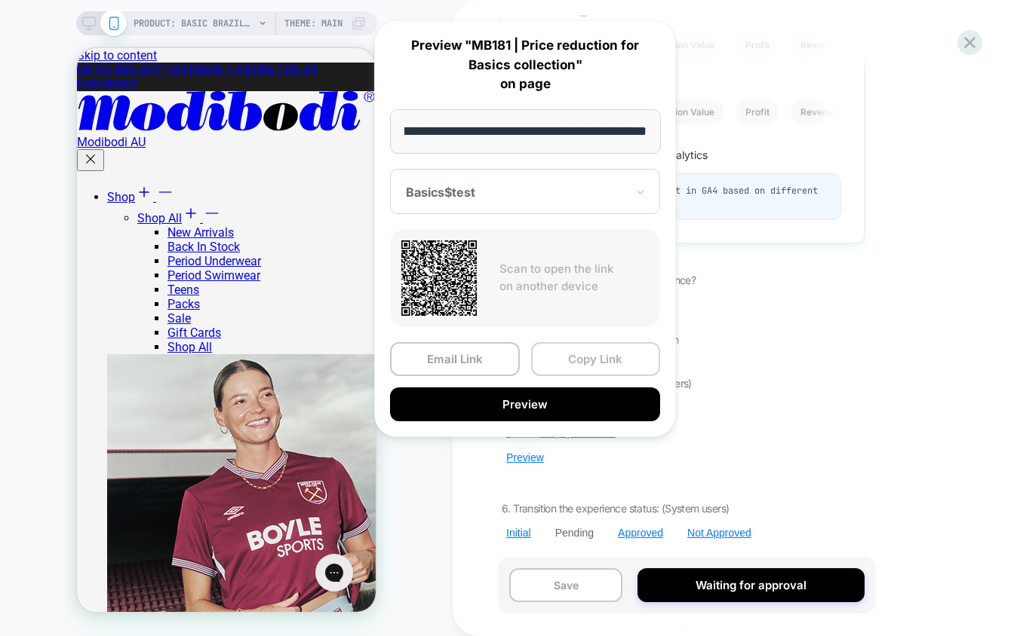
click at [603, 364] on button "Copy Link" at bounding box center [596, 359] width 130 height 34
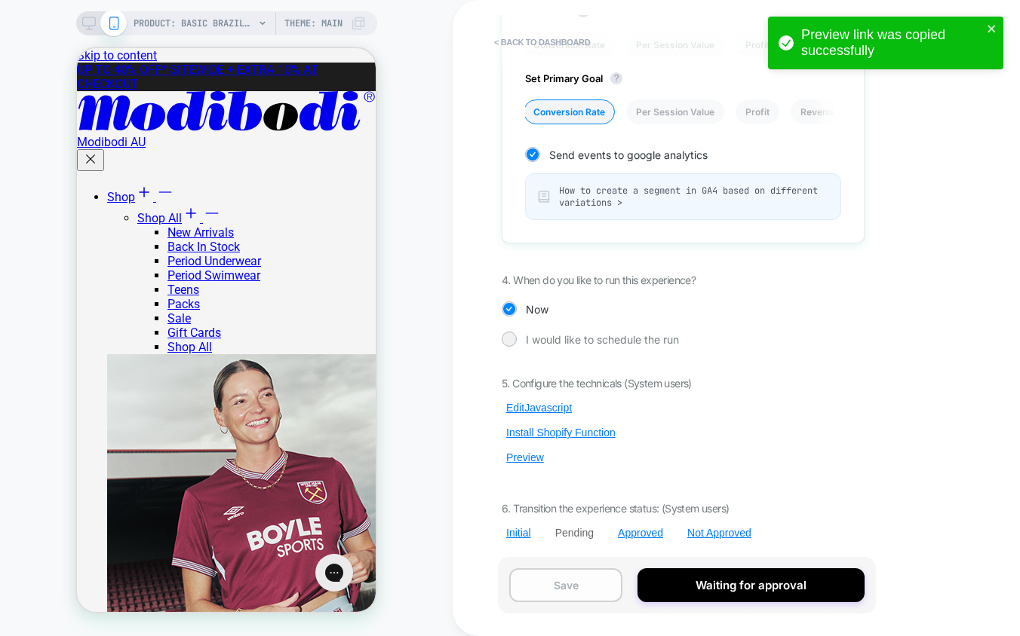
click at [594, 580] on button "Save" at bounding box center [565, 586] width 113 height 34
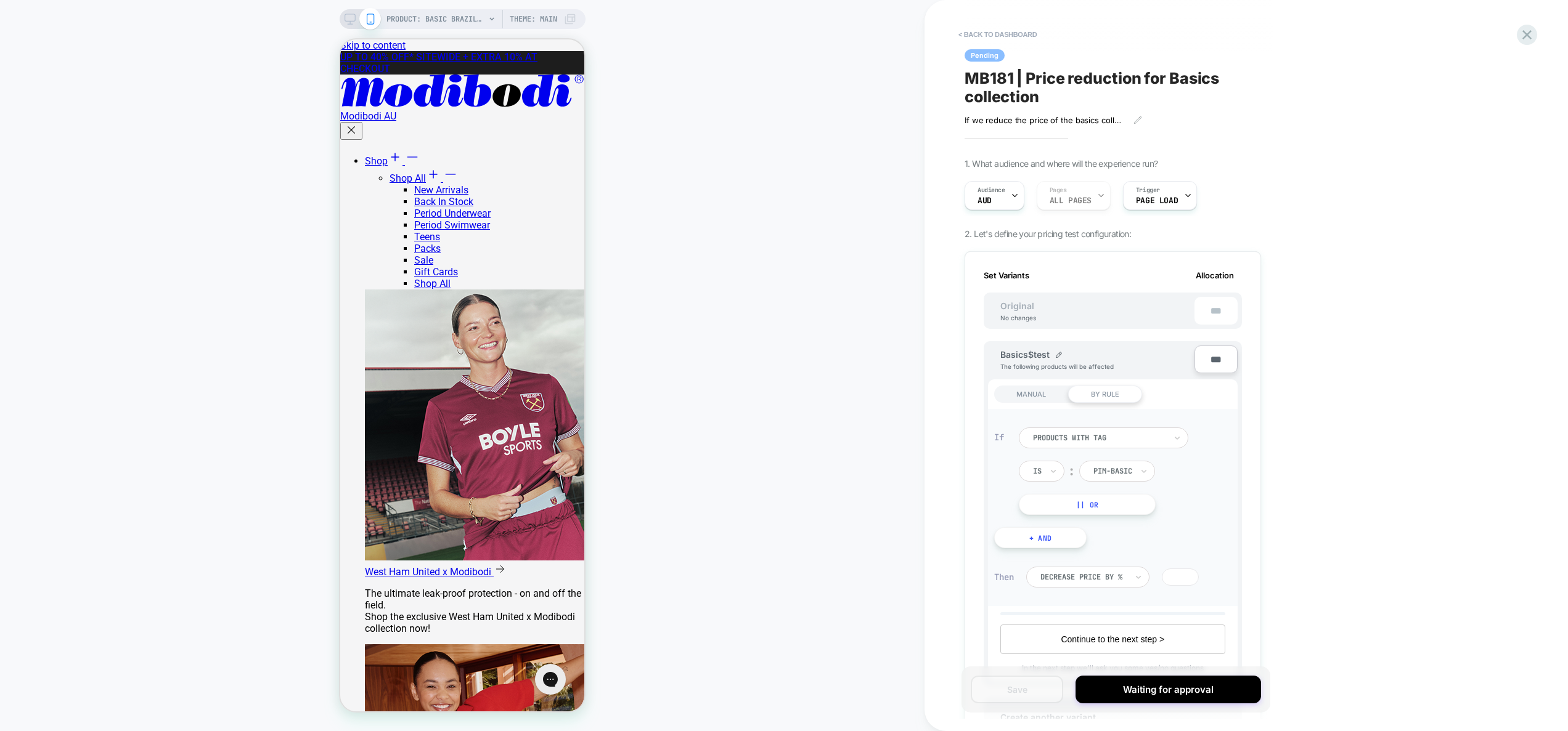
scroll to position [0, 2]
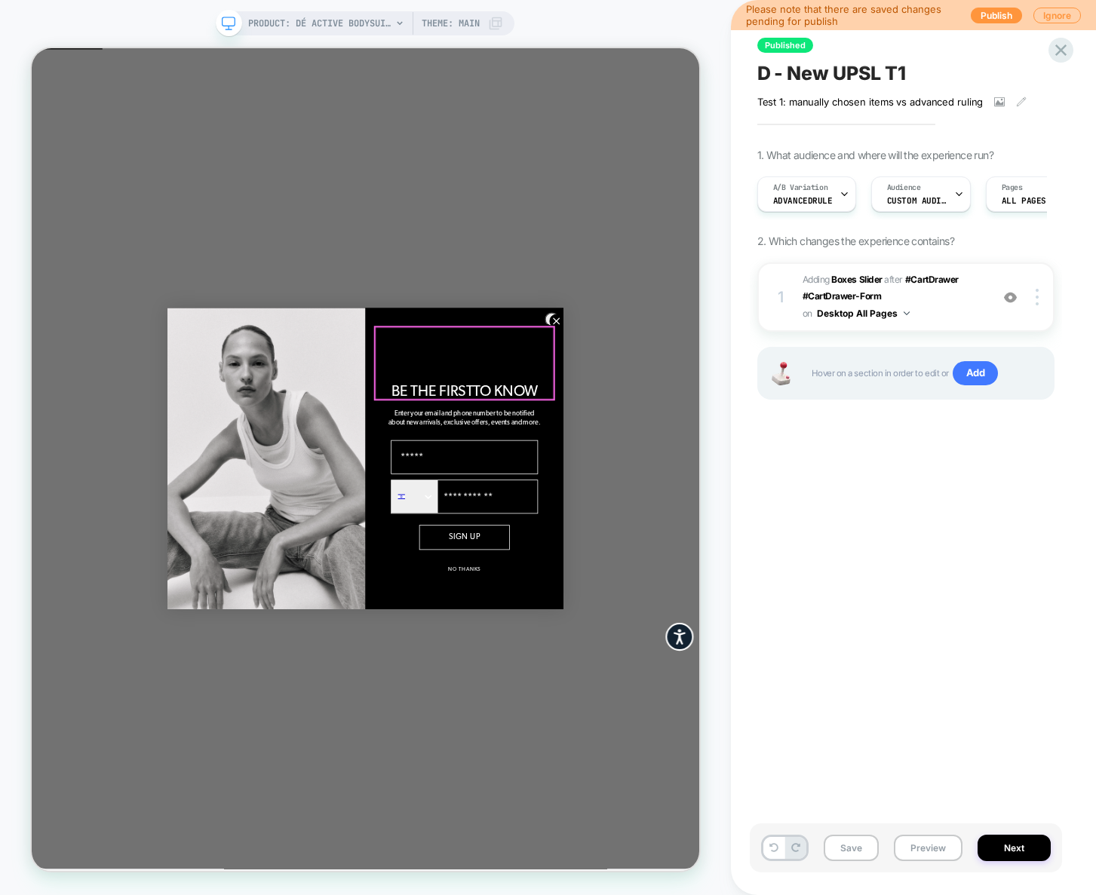
click at [722, 418] on circle "Close dialog" at bounding box center [731, 412] width 18 height 18
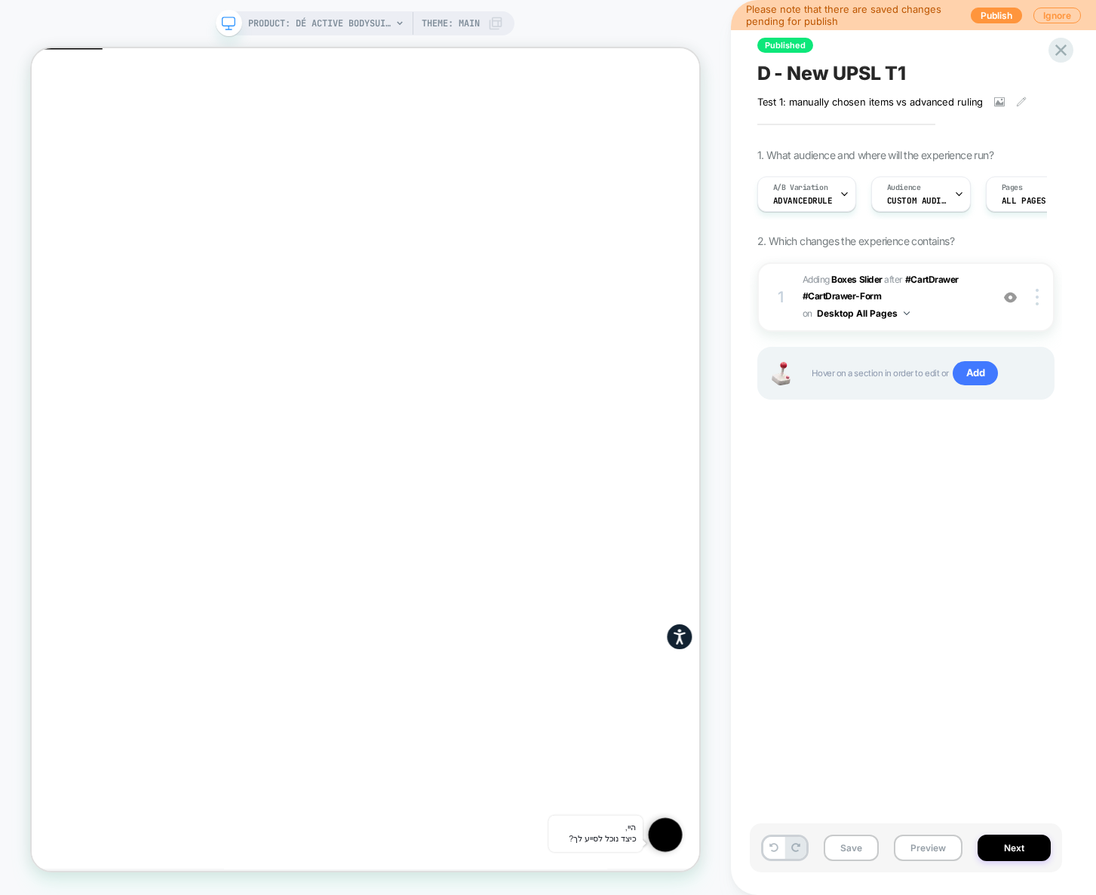
click at [970, 456] on div "Published D - New UPSL T1 Test 1: manually chosen items vs advanced ruling﻿ Cli…" at bounding box center [906, 447] width 312 height 865
click at [979, 378] on span "Add" at bounding box center [975, 373] width 46 height 24
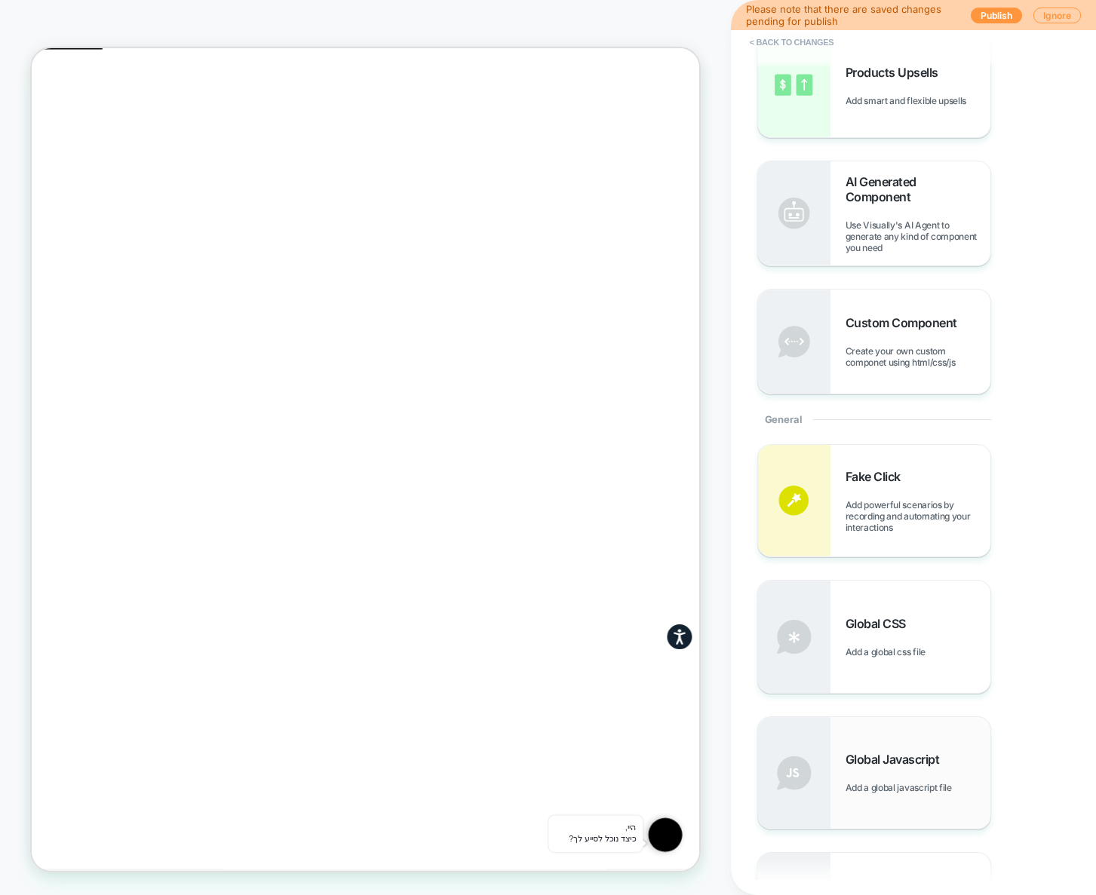
scroll to position [756, 0]
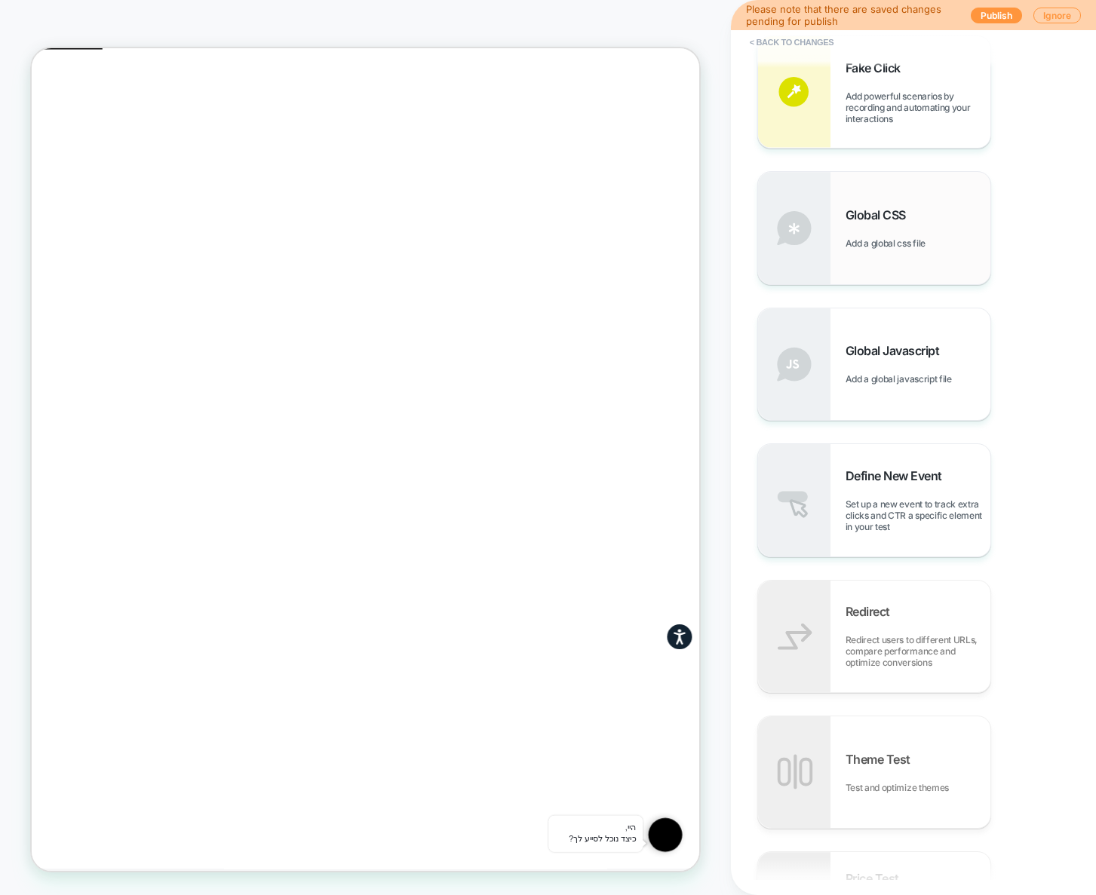
click at [913, 265] on div "Global CSS Add a global css file" at bounding box center [874, 228] width 232 height 112
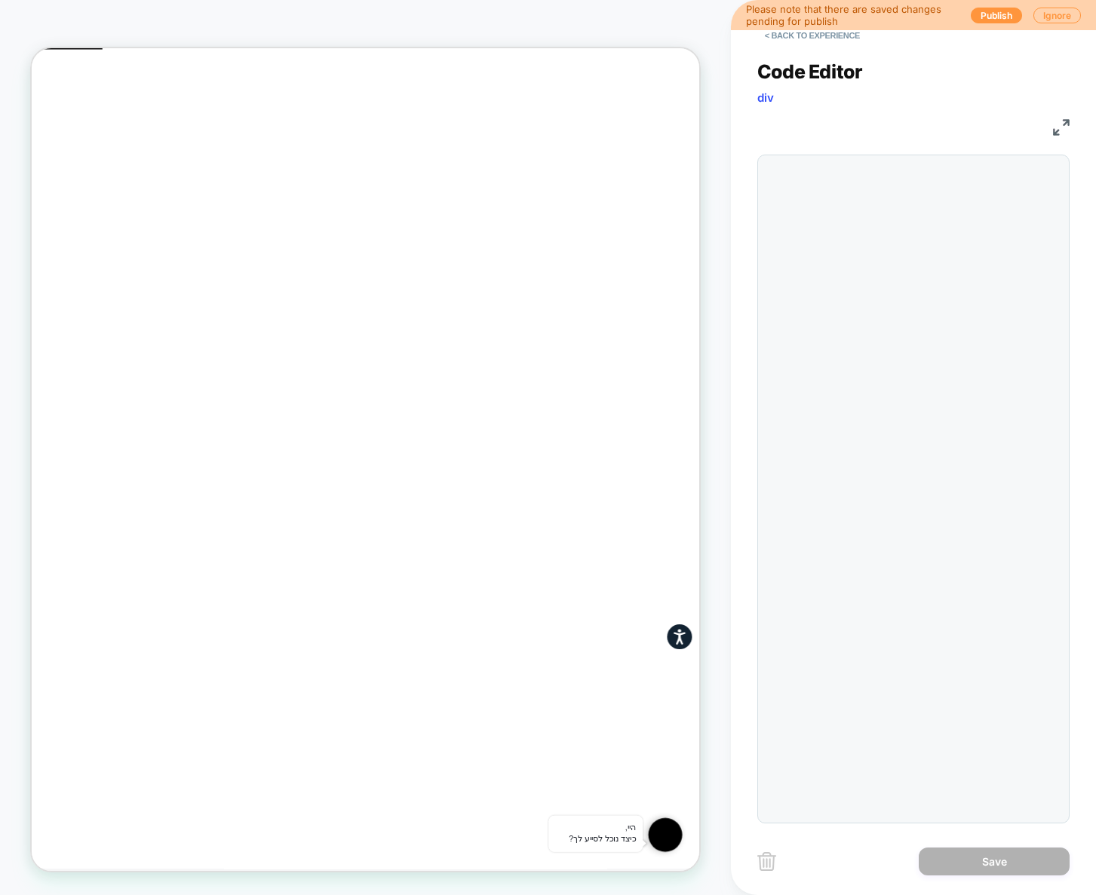
click at [962, 315] on div at bounding box center [913, 489] width 312 height 669
click at [905, 348] on div at bounding box center [943, 489] width 235 height 652
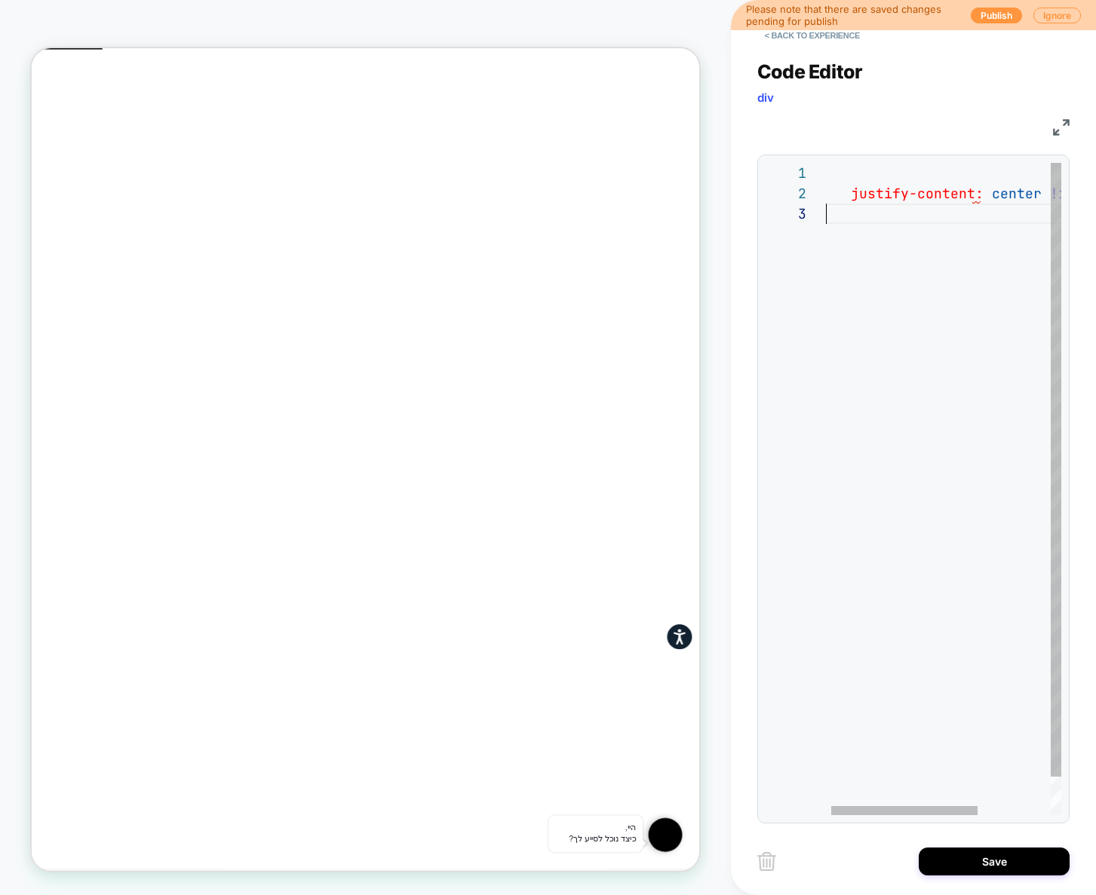
scroll to position [0, 0]
drag, startPoint x: 906, startPoint y: 301, endPoint x: 747, endPoint y: 132, distance: 231.6
click at [826, 163] on div "{ justify-content: center !important ; }" at bounding box center [1006, 509] width 360 height 693
click at [824, 173] on div at bounding box center [818, 173] width 20 height 20
click at [817, 167] on div at bounding box center [818, 173] width 20 height 20
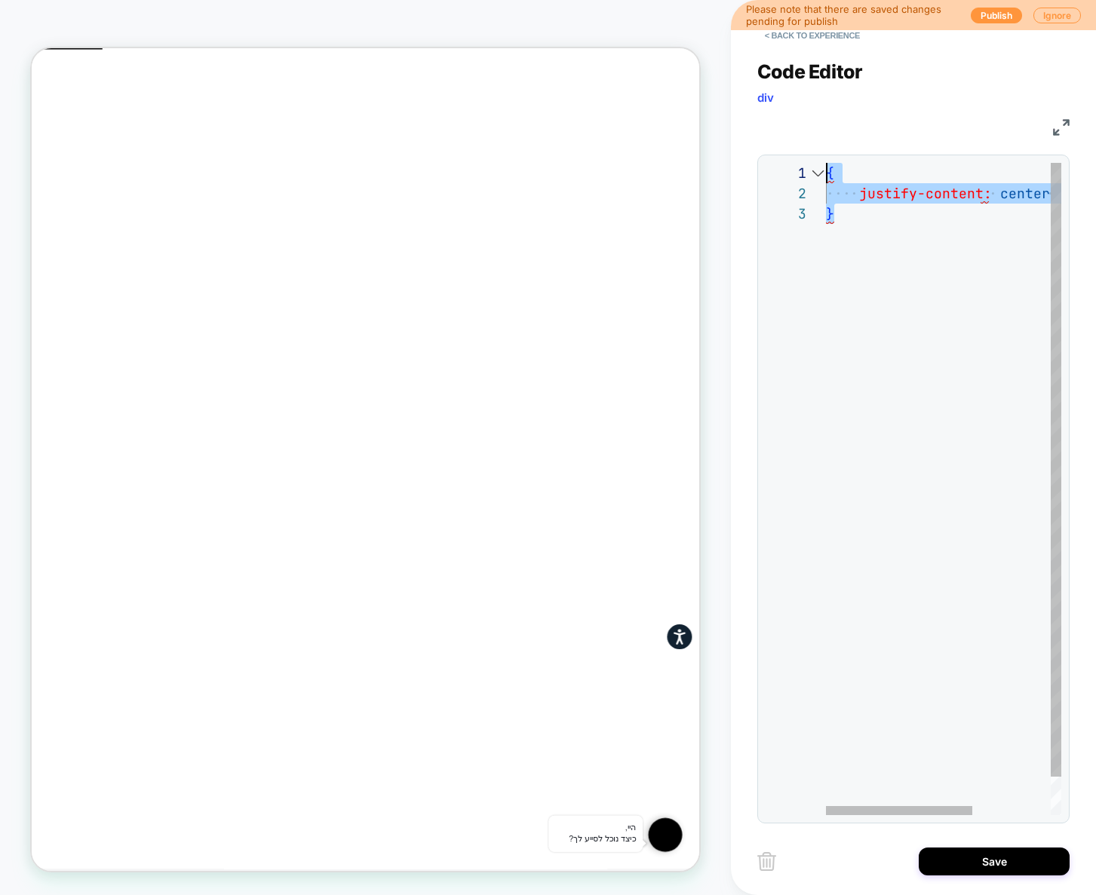
scroll to position [0, 8]
click at [831, 172] on div "{ justify-content: center !important ; }" at bounding box center [1006, 509] width 360 height 693
click at [827, 171] on div "{ justify-content: center !important ; }" at bounding box center [1006, 509] width 360 height 693
click at [828, 173] on div "{ justify-content: center !important ; }" at bounding box center [1006, 509] width 360 height 693
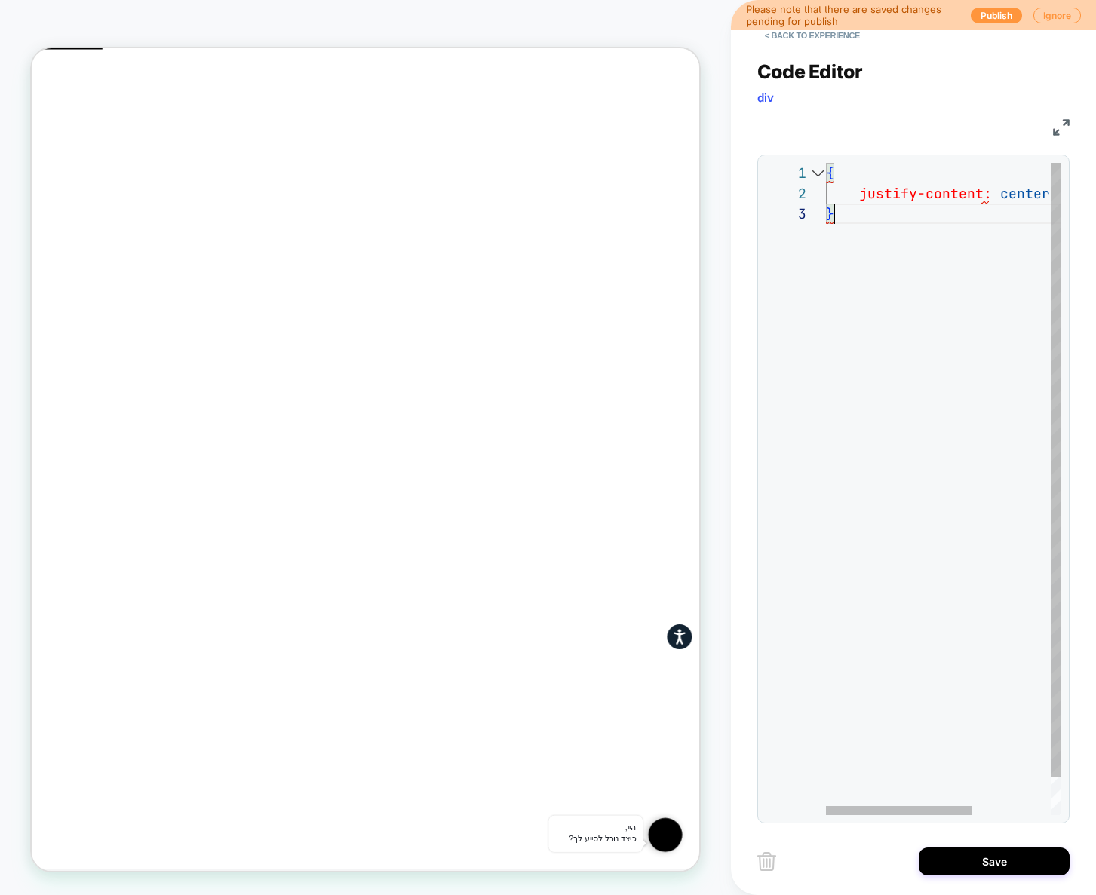
click at [940, 239] on div "{ justify-content: center !important ; }" at bounding box center [1006, 509] width 360 height 693
click at [830, 167] on div "{ justify-content: center !important ; }" at bounding box center [1006, 509] width 360 height 693
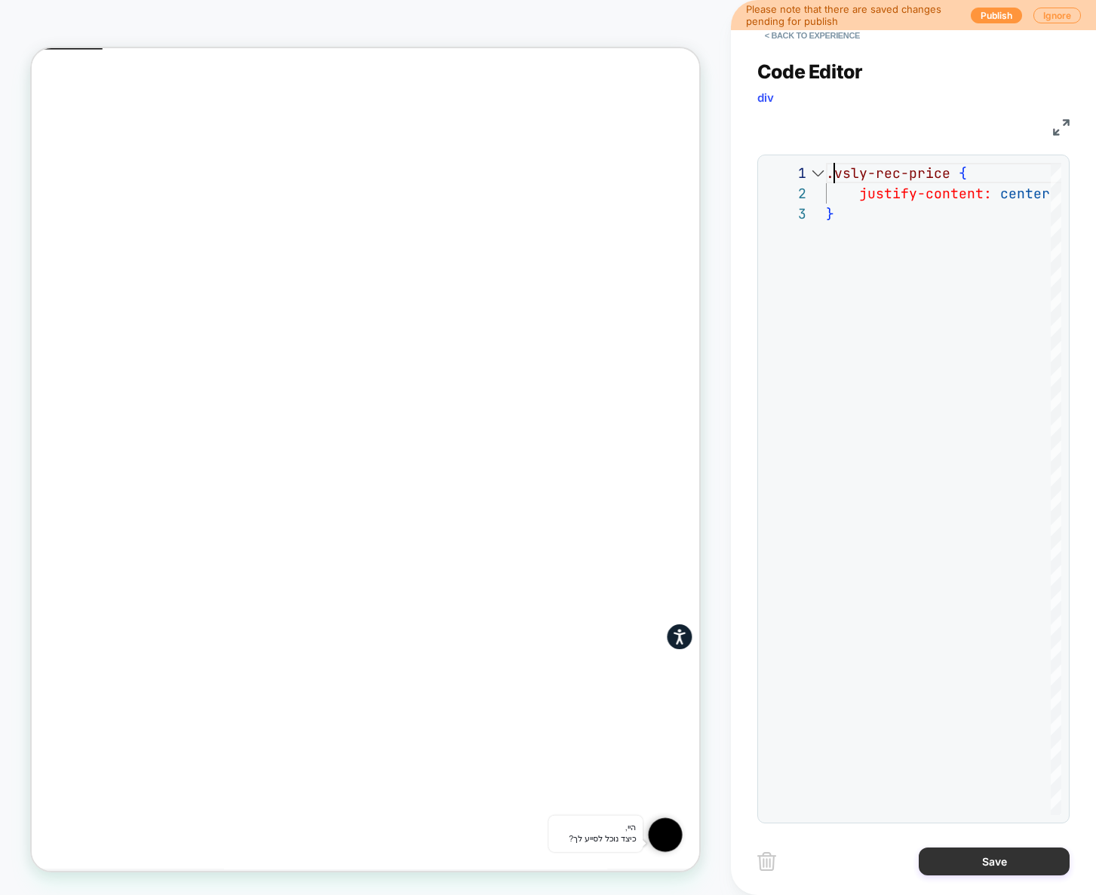
type textarea "**********"
click at [989, 867] on button "Save" at bounding box center [994, 862] width 151 height 28
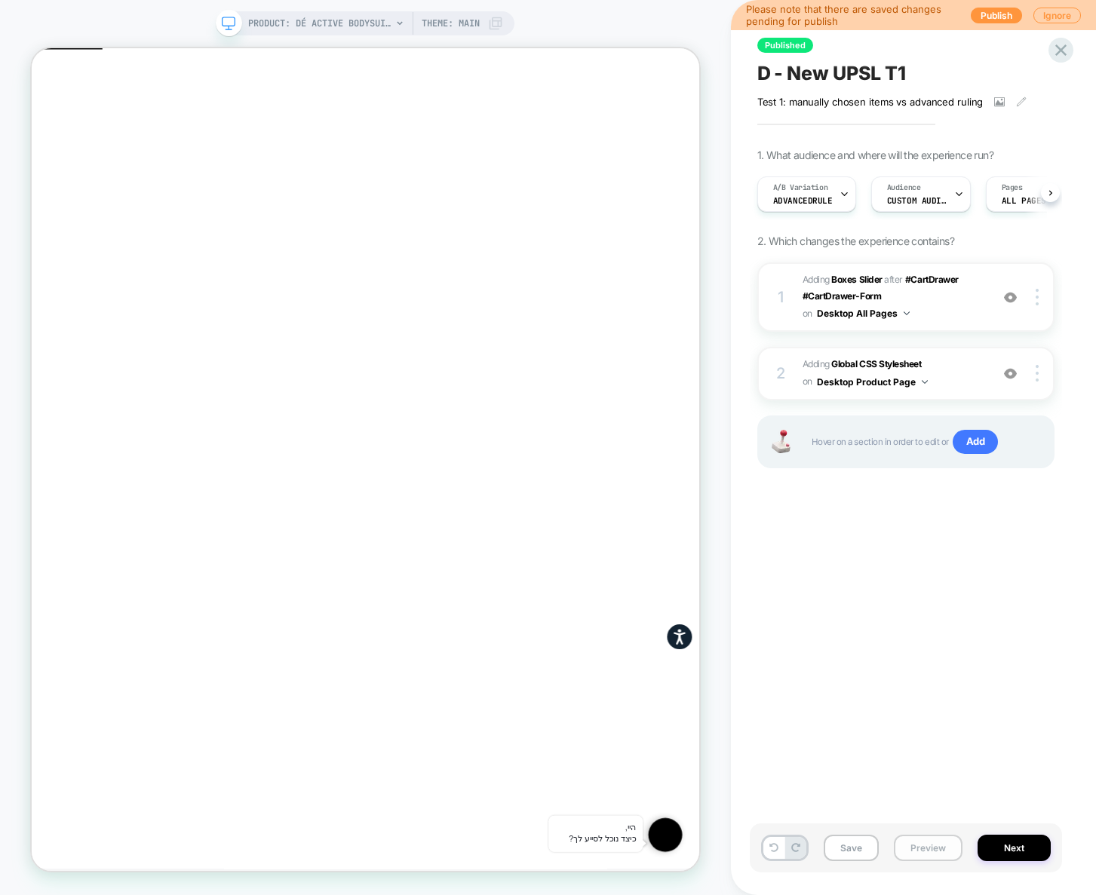
scroll to position [0, 1]
click at [856, 842] on button "Save" at bounding box center [851, 848] width 55 height 26
click at [924, 849] on button "Preview" at bounding box center [928, 848] width 69 height 26
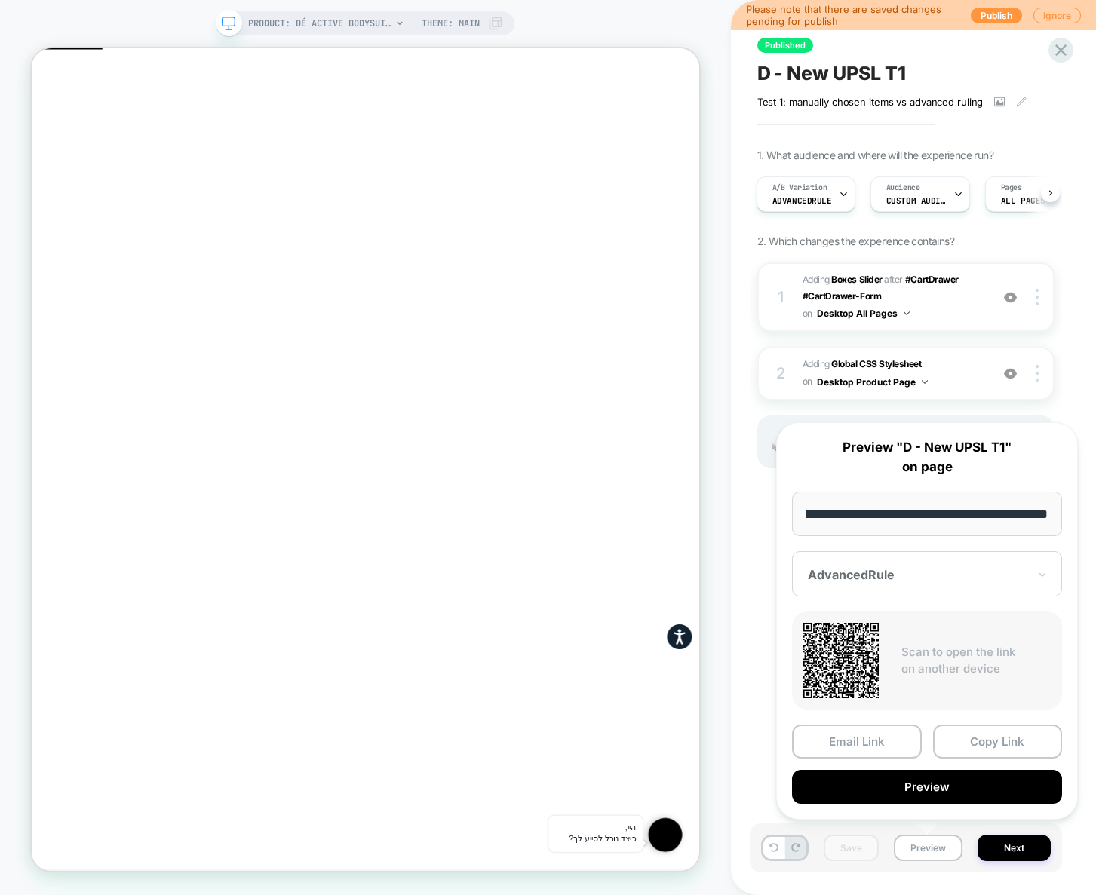
scroll to position [0, 0]
drag, startPoint x: 740, startPoint y: 593, endPoint x: 739, endPoint y: 345, distance: 247.4
click at [744, 583] on div "Published D - New UPSL T1 Test 1: manually chosen items vs advanced ruling﻿ Cli…" at bounding box center [913, 447] width 365 height 895
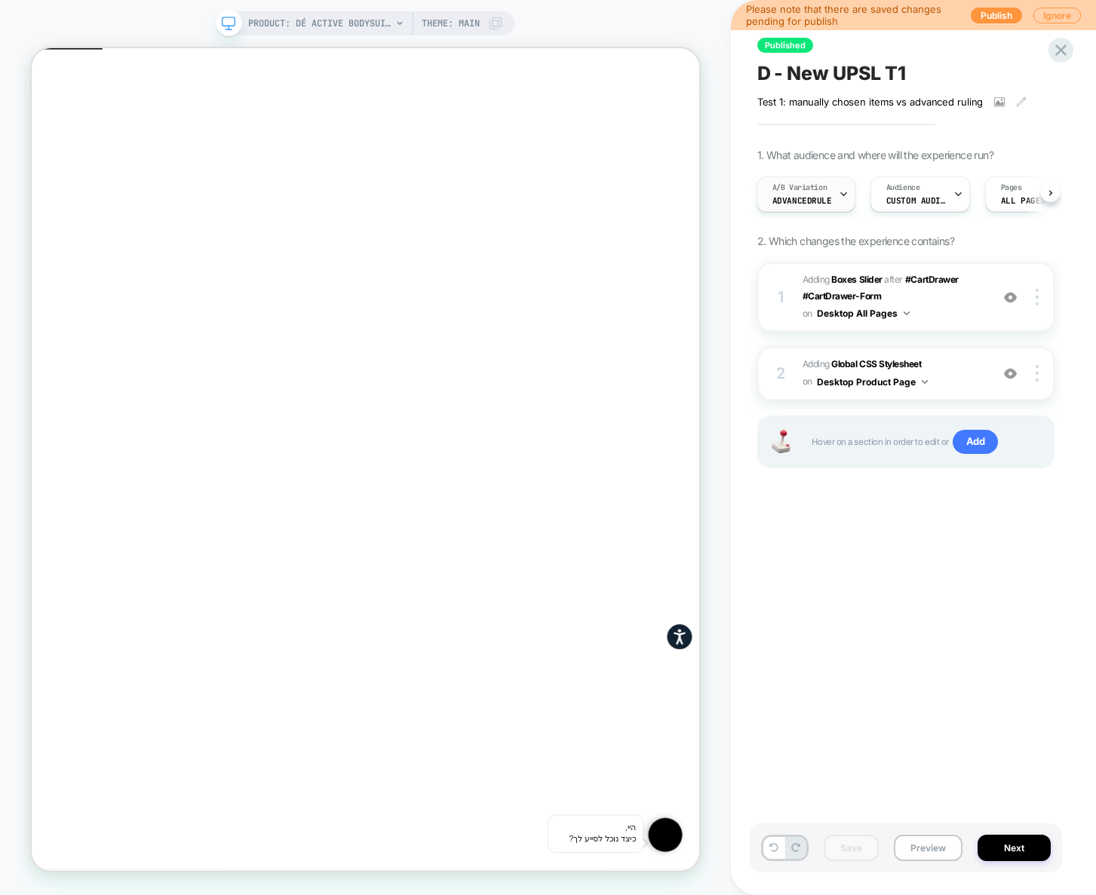
click at [805, 197] on span "AdvancedRule" at bounding box center [802, 200] width 60 height 11
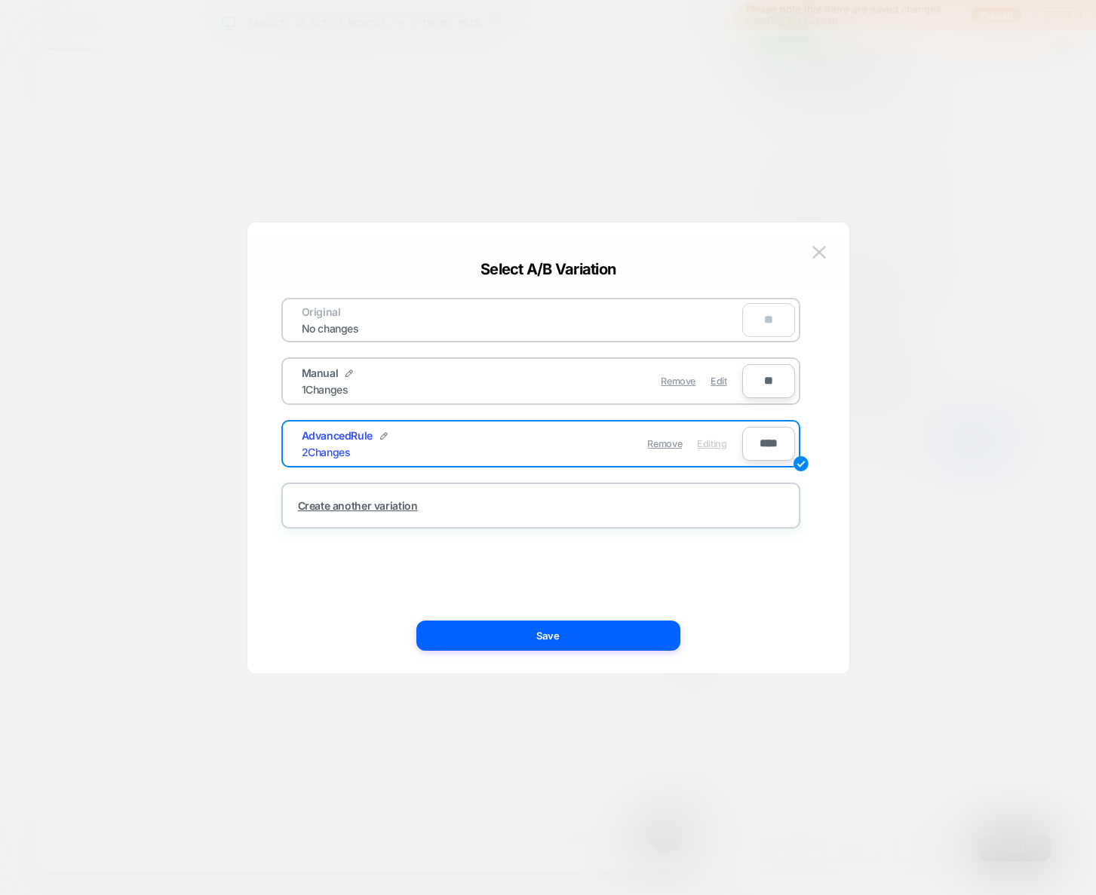
click at [826, 253] on button at bounding box center [819, 252] width 23 height 23
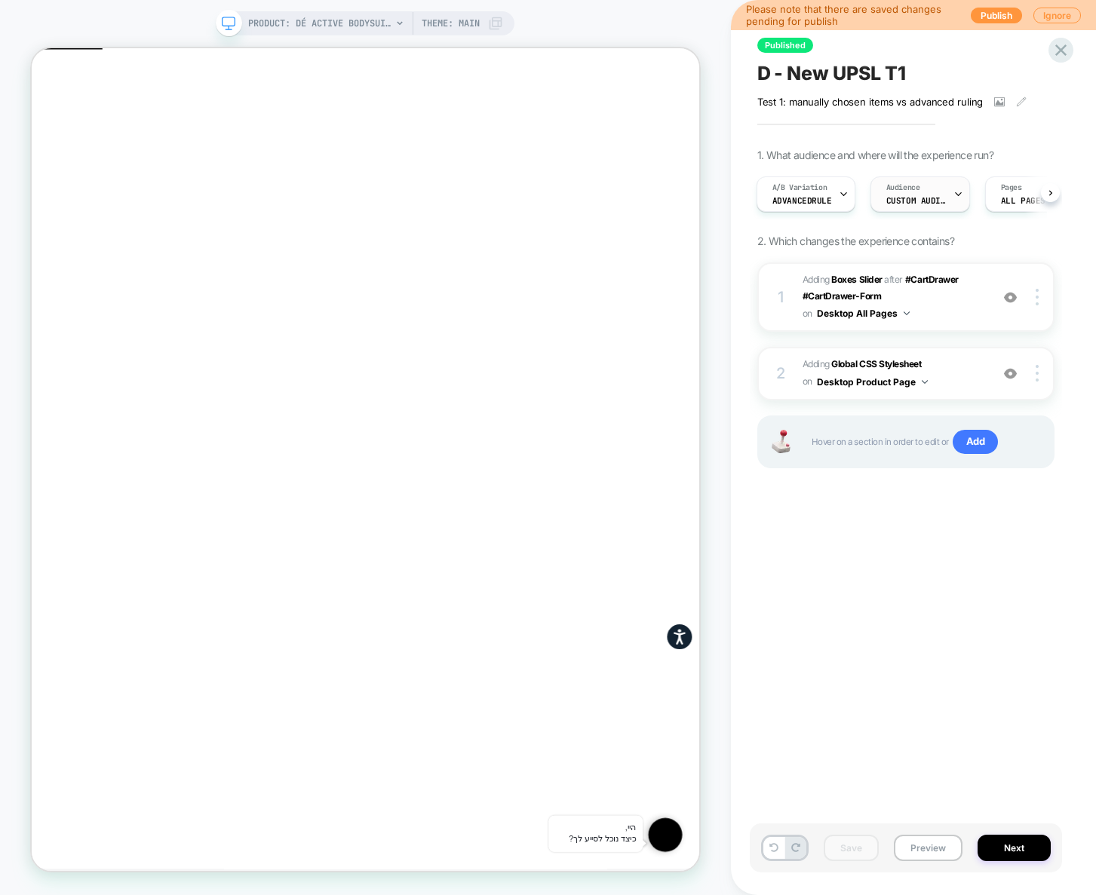
click at [924, 192] on div "Audience Custom Audience" at bounding box center [916, 194] width 90 height 34
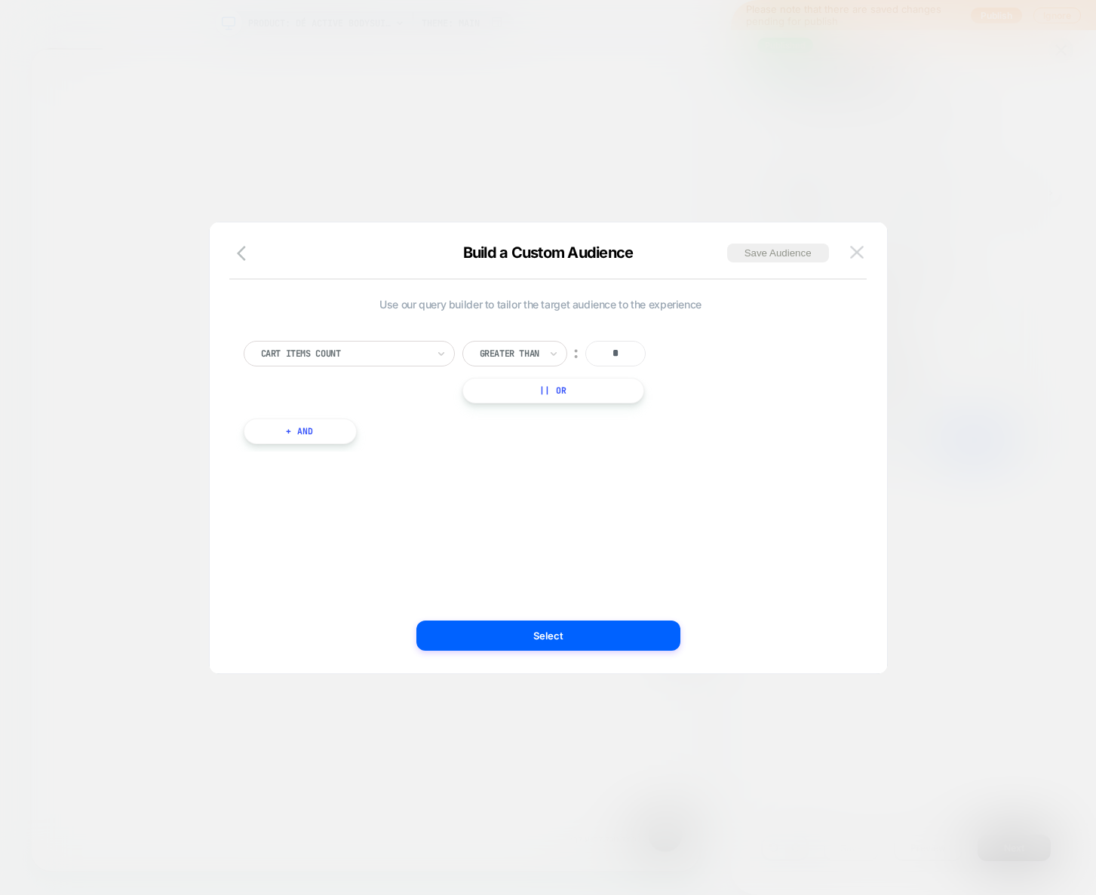
click at [851, 250] on img at bounding box center [857, 252] width 14 height 13
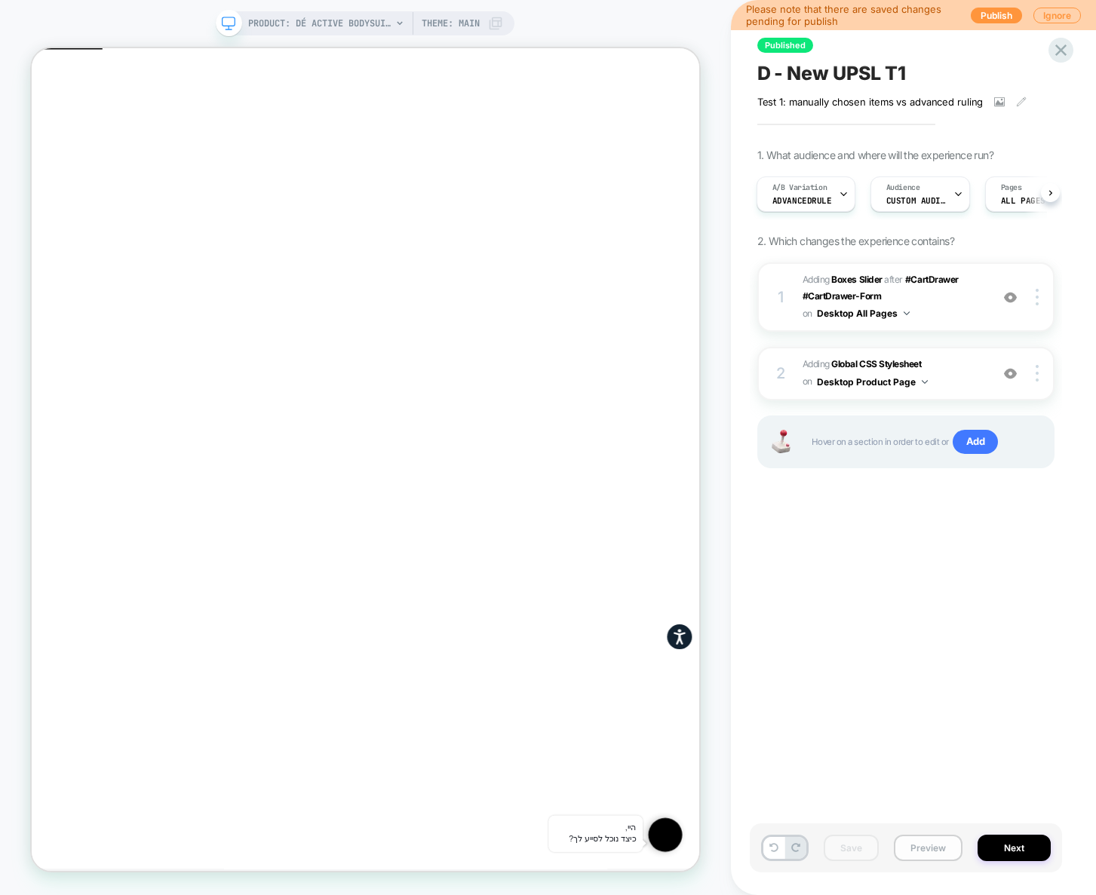
drag, startPoint x: 929, startPoint y: 849, endPoint x: 936, endPoint y: 842, distance: 10.1
click at [929, 849] on button "Preview" at bounding box center [928, 848] width 69 height 26
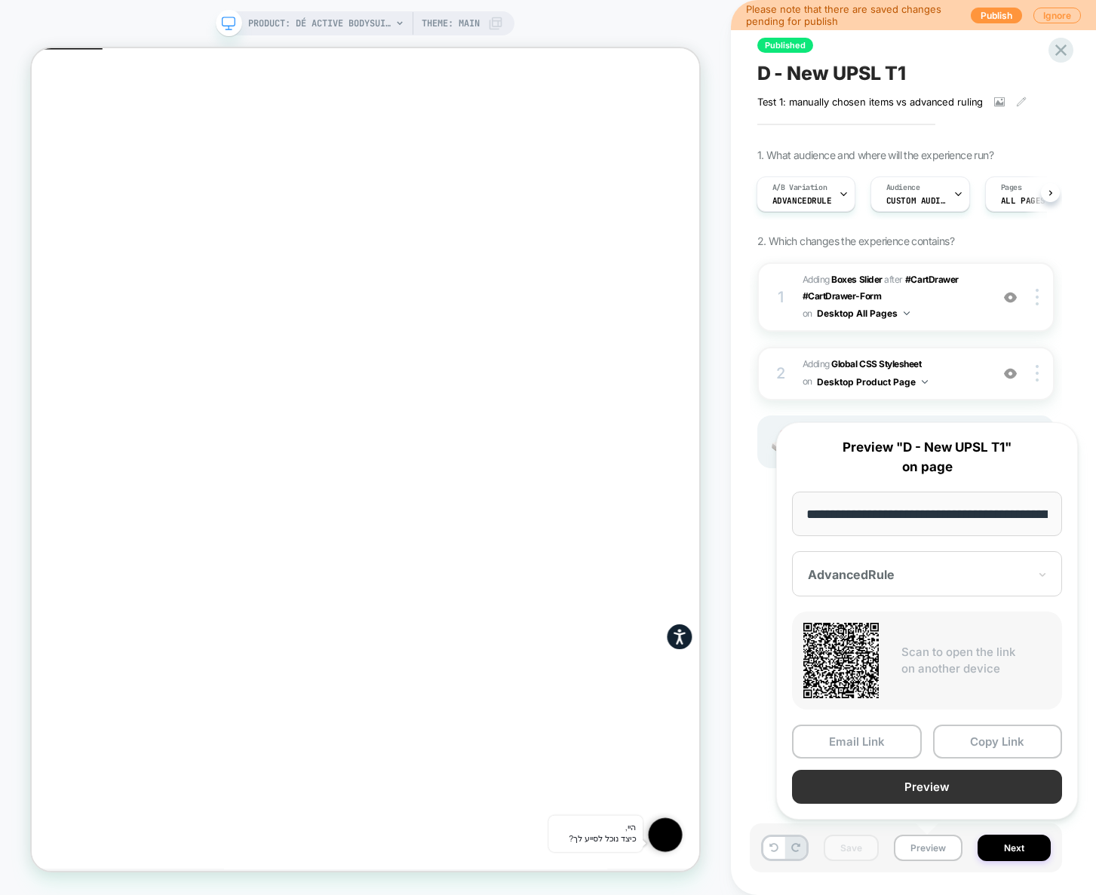
click at [967, 788] on button "Preview" at bounding box center [927, 787] width 270 height 34
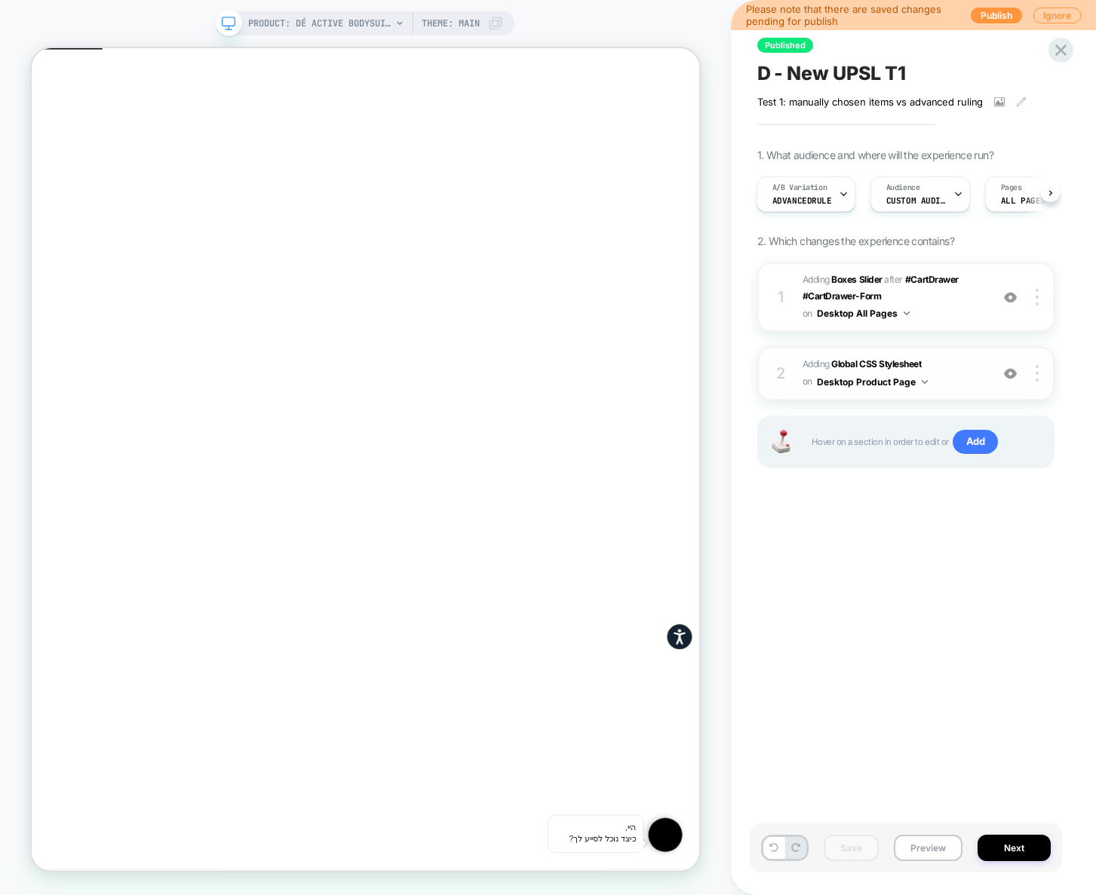
click at [946, 388] on span "Adding Global CSS Stylesheet on Desktop Product Page" at bounding box center [892, 373] width 180 height 35
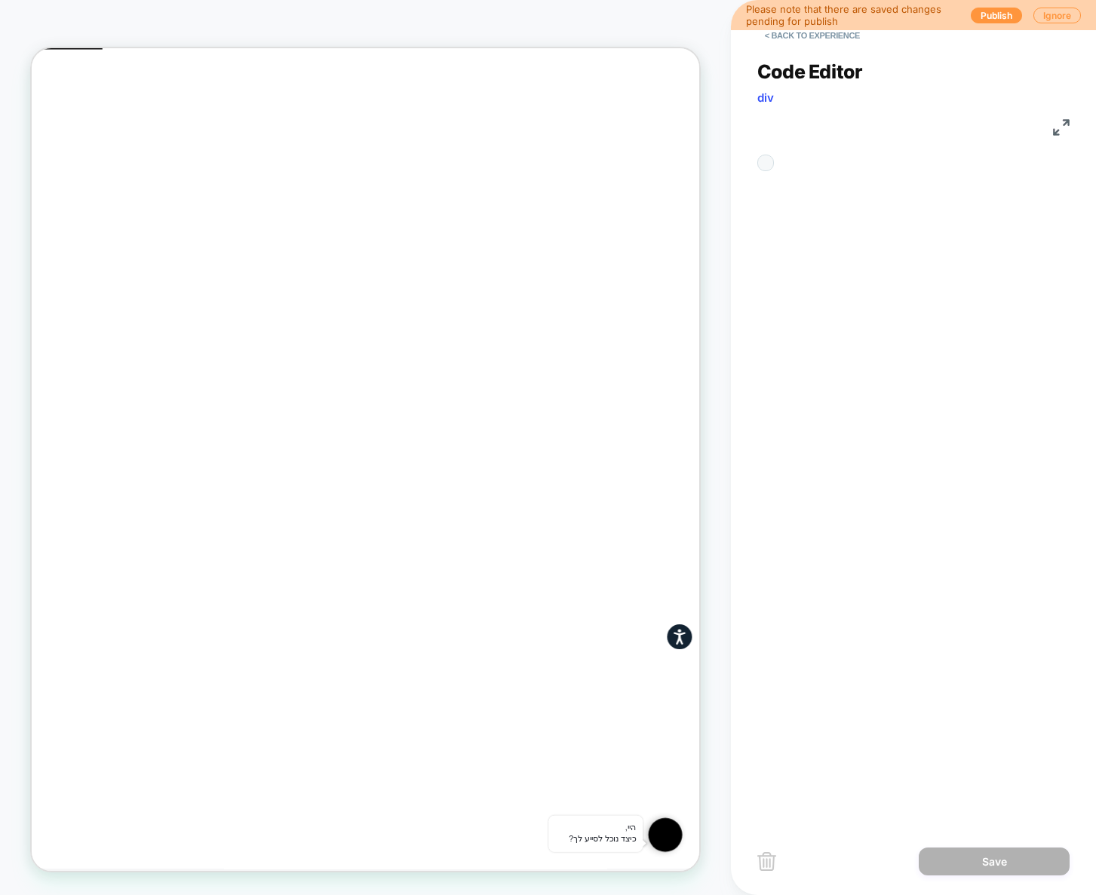
scroll to position [61, 0]
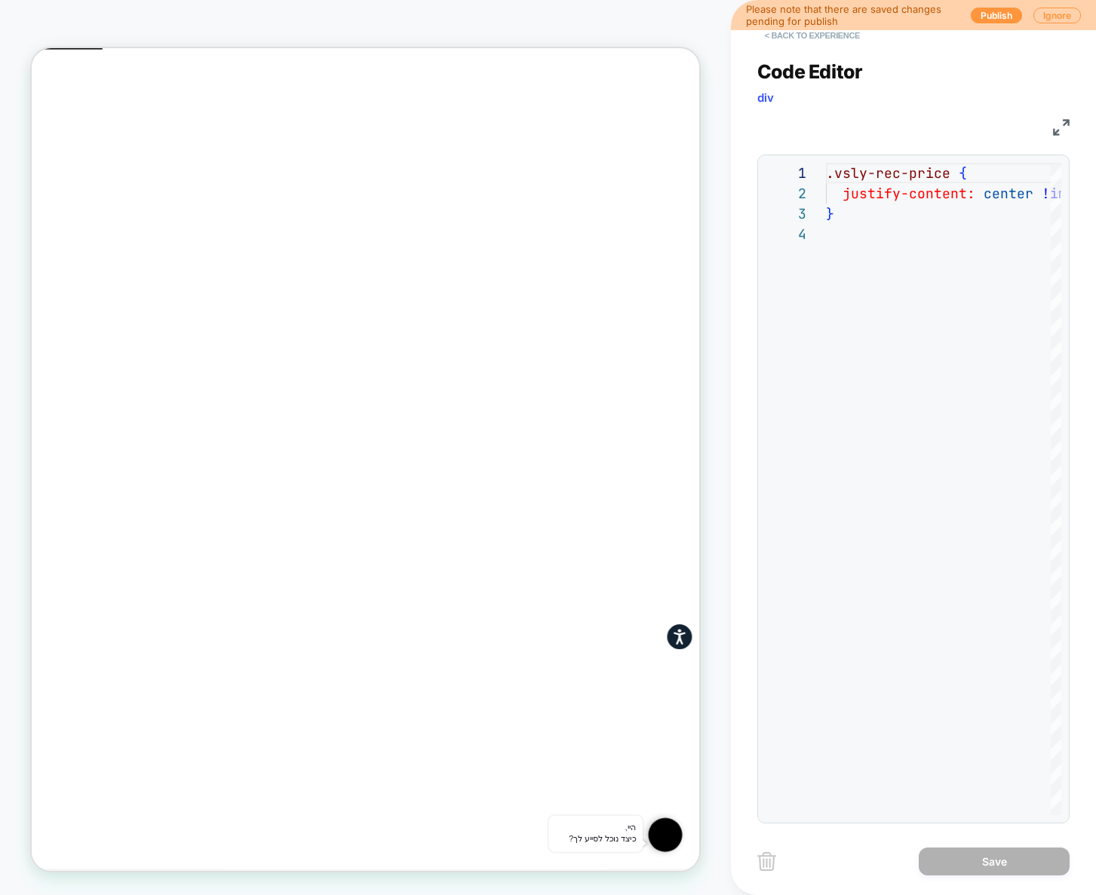
click at [824, 39] on button "< Back to experience" at bounding box center [812, 35] width 110 height 24
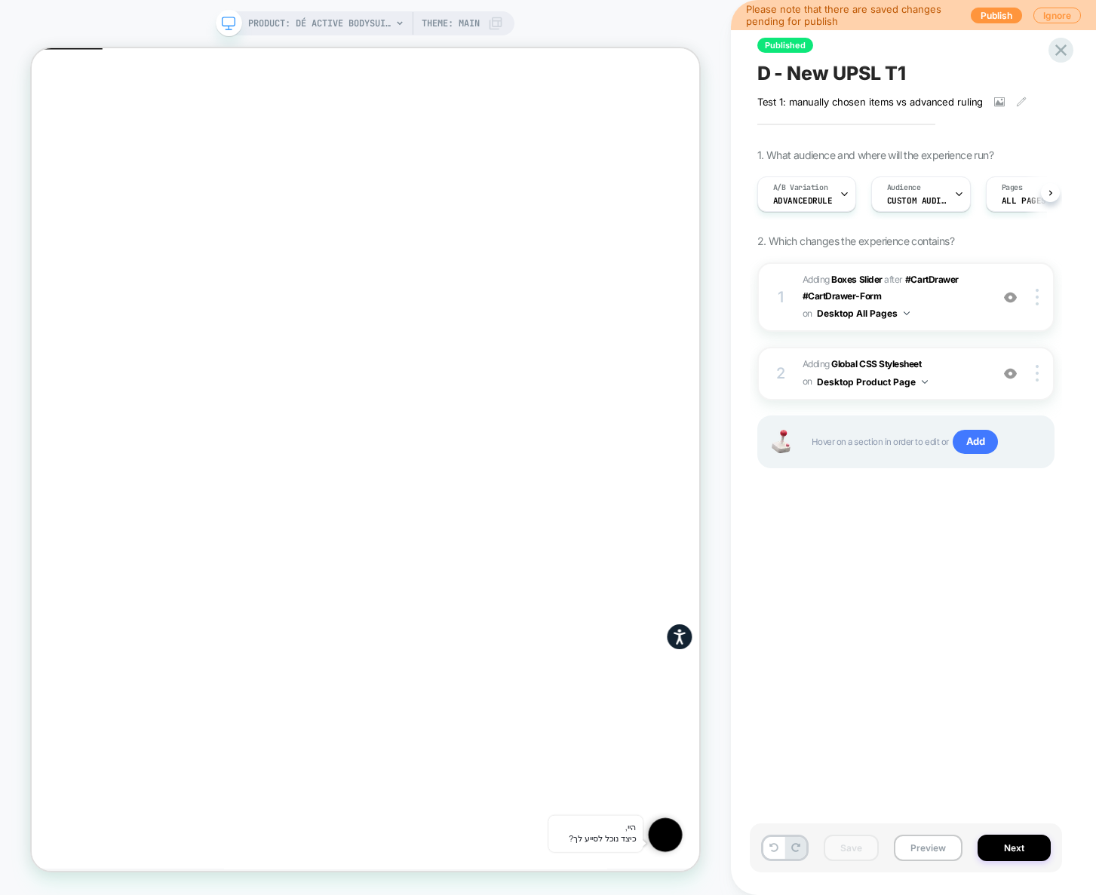
scroll to position [0, 1]
